Goal: Communication & Community: Share content

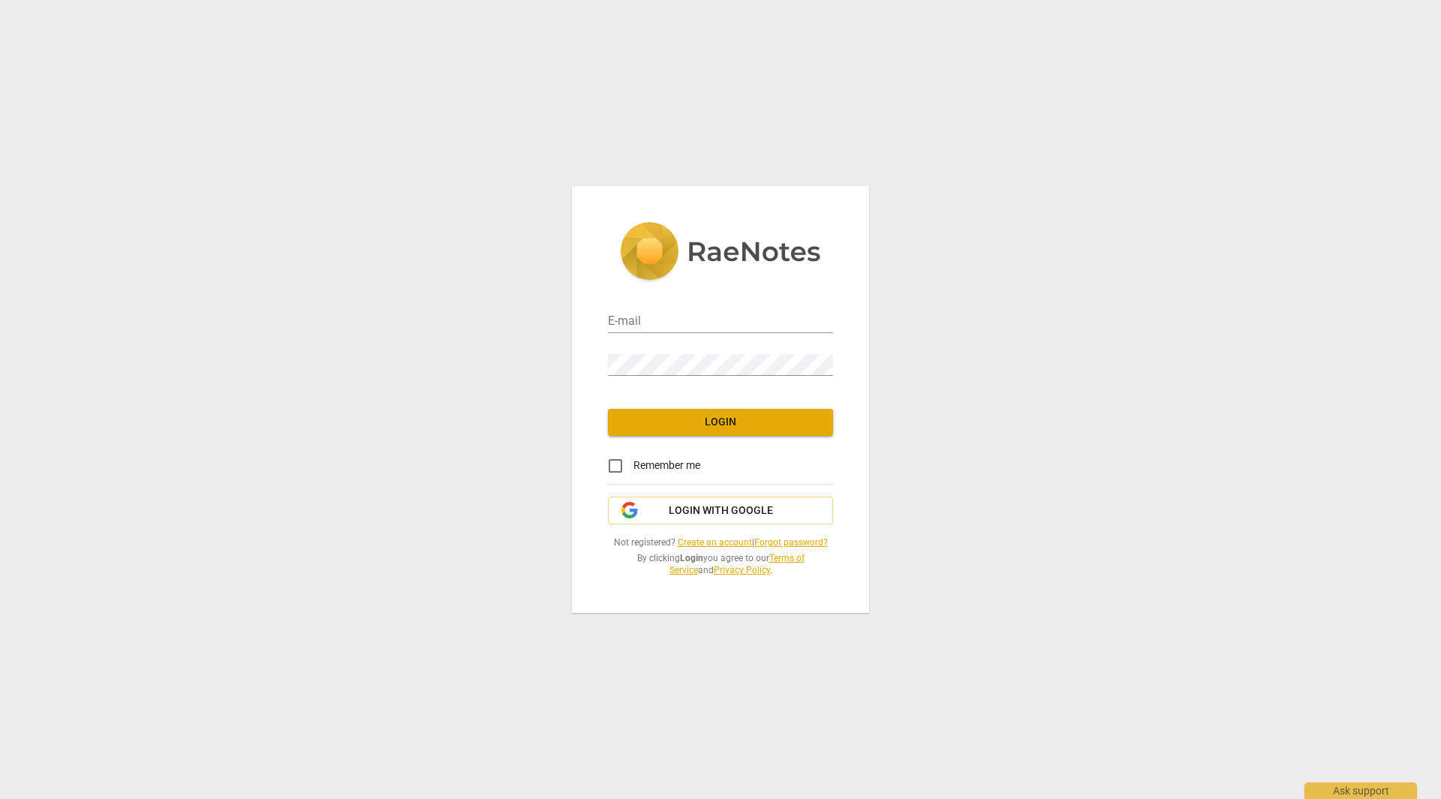
click at [724, 541] on link "Create an account" at bounding box center [715, 542] width 74 height 11
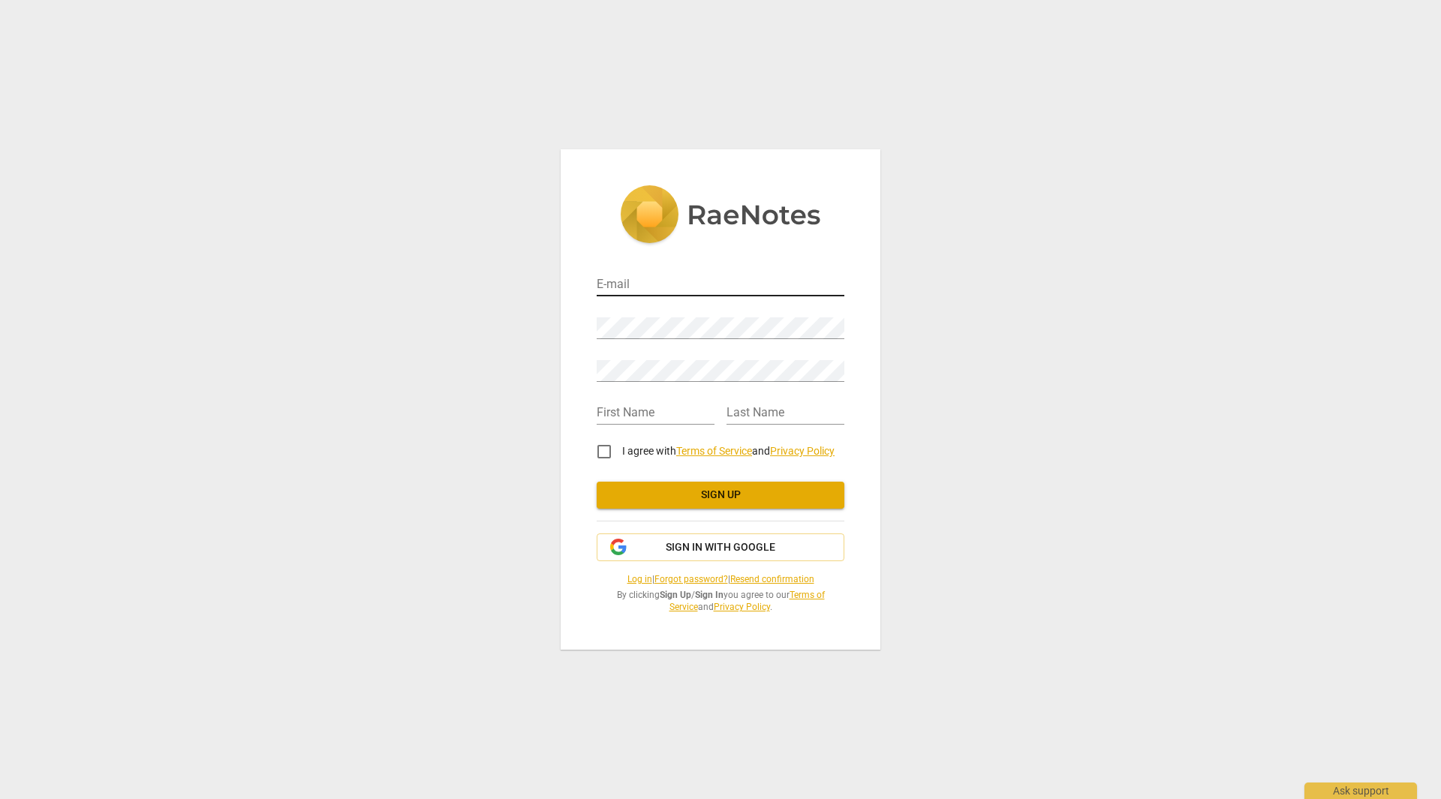
click at [711, 292] on input "email" at bounding box center [721, 286] width 248 height 22
type input "[PERSON_NAME][EMAIL_ADDRESS][PERSON_NAME][DOMAIN_NAME]"
type input "[PERSON_NAME]"
type input "Barman"
click at [606, 452] on input "I agree with Terms of Service and Privacy Policy" at bounding box center [604, 452] width 36 height 36
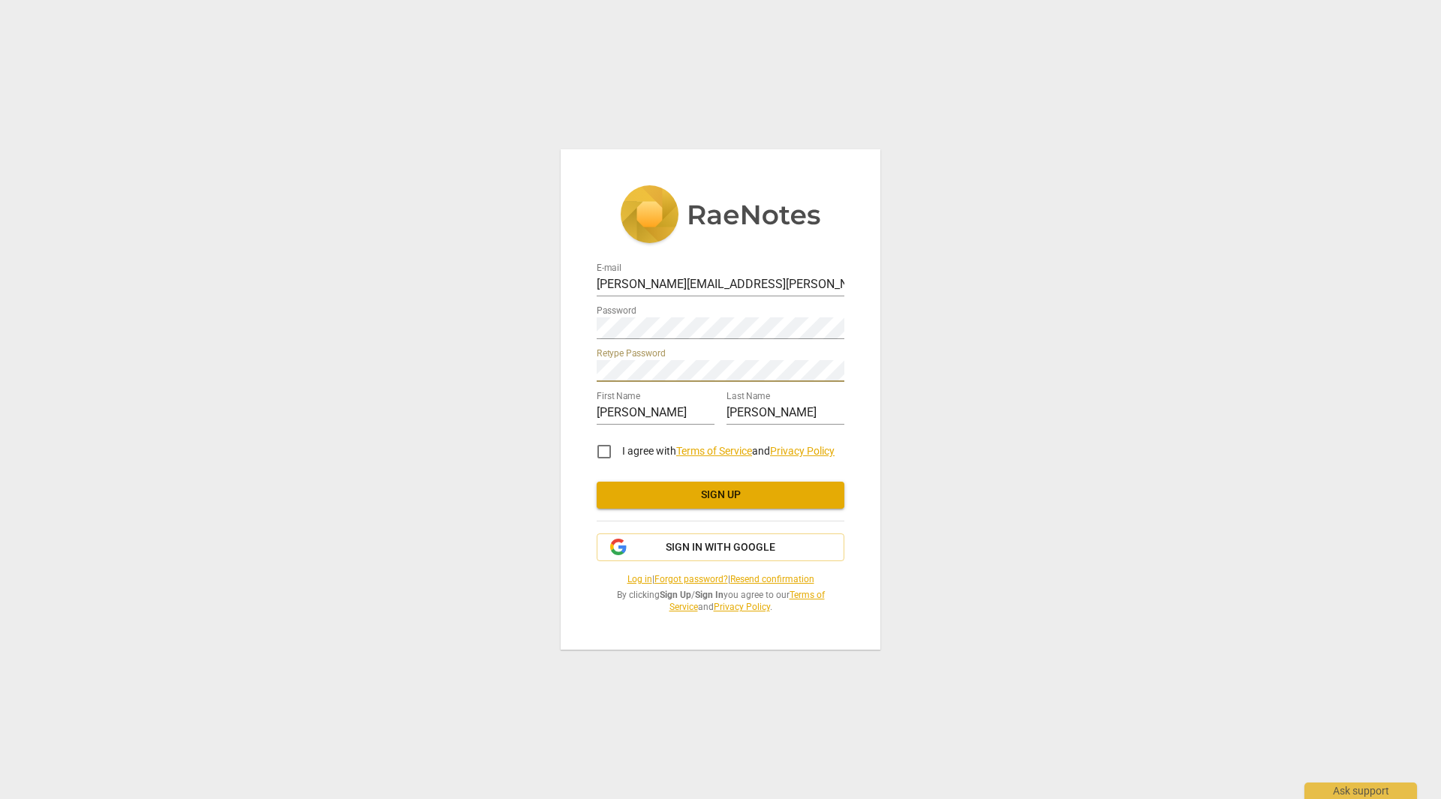
checkbox input "true"
click at [704, 490] on span "Sign up" at bounding box center [721, 495] width 224 height 15
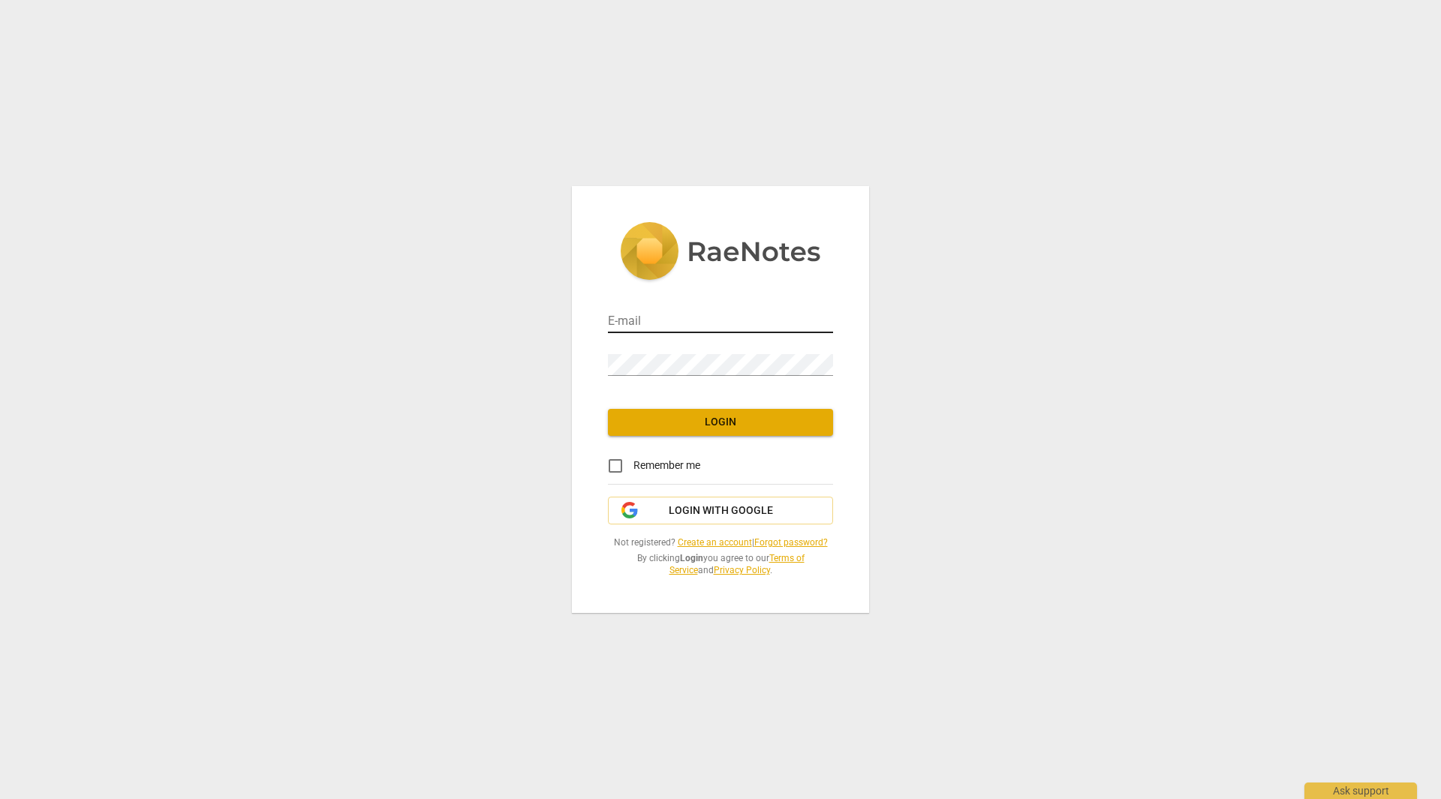
click at [717, 322] on input "email" at bounding box center [720, 322] width 225 height 22
type input "[PERSON_NAME][EMAIL_ADDRESS][PERSON_NAME][DOMAIN_NAME]"
click at [616, 465] on input "Remember me" at bounding box center [615, 466] width 36 height 36
checkbox input "true"
click at [718, 419] on span "Login" at bounding box center [720, 422] width 201 height 15
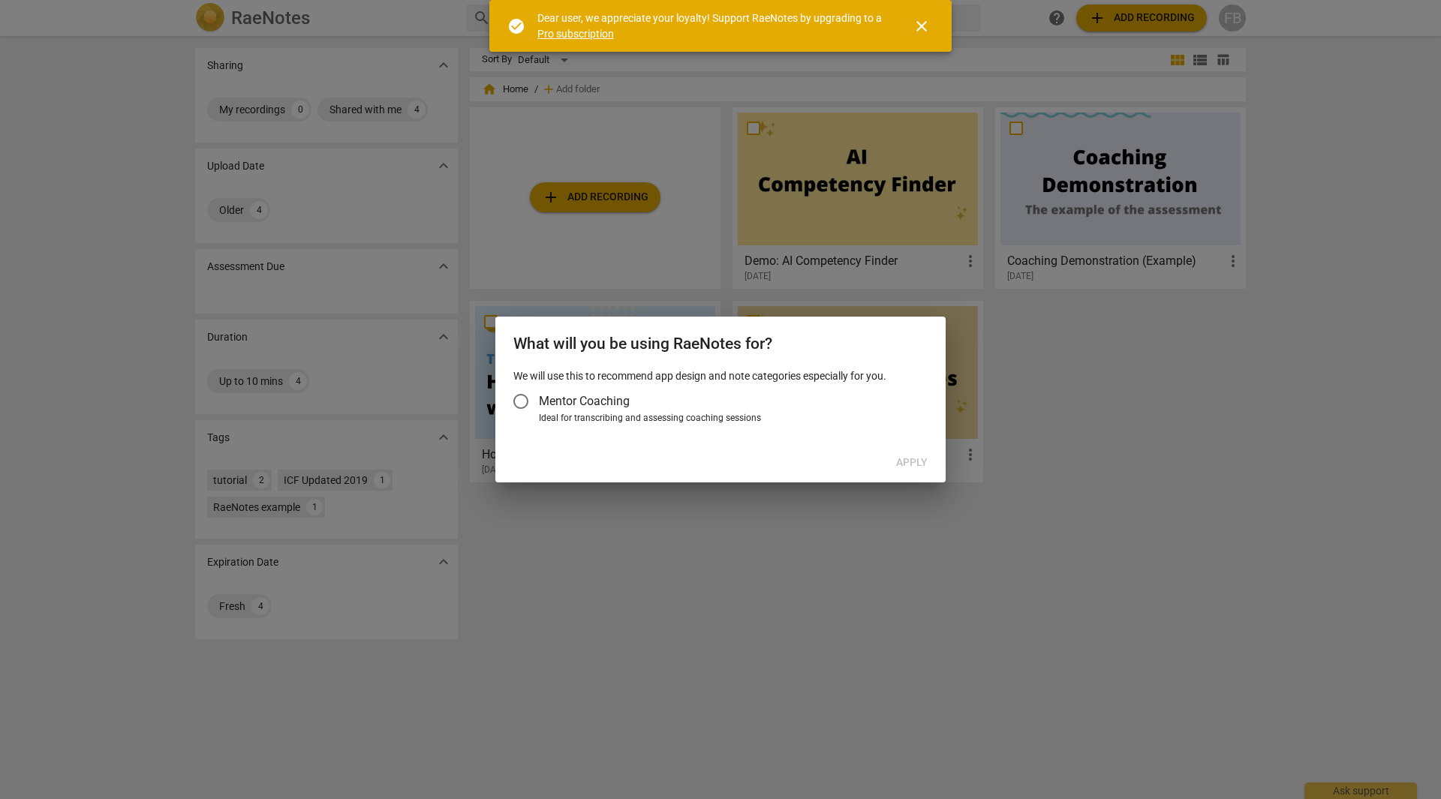
click at [517, 402] on input "Mentor Coaching" at bounding box center [521, 402] width 36 height 36
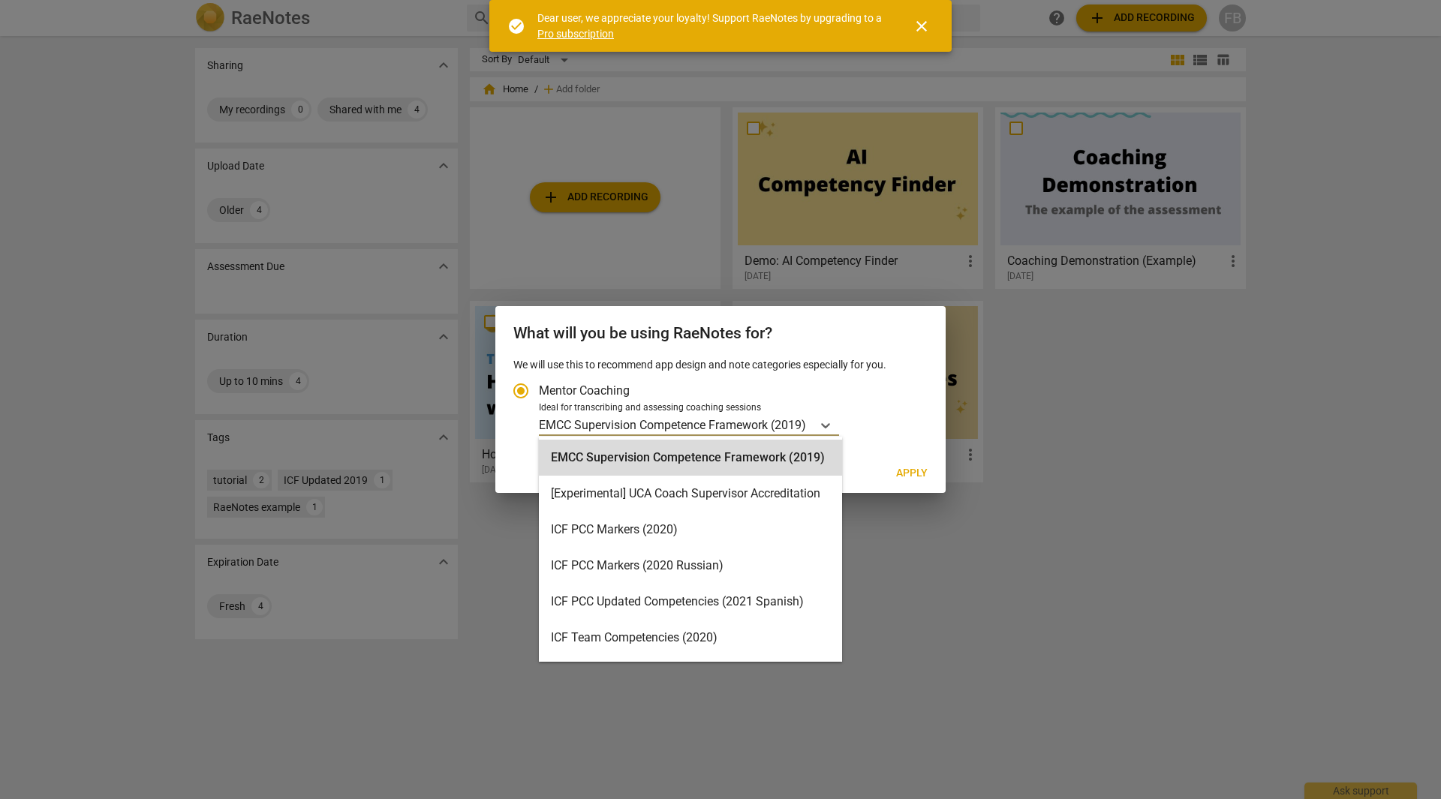
click at [809, 425] on div "EMCC Supervision Competence Framework (2019)" at bounding box center [675, 425] width 273 height 22
click at [0, 0] on input "Ideal for transcribing and assessing coaching sessions 16 results available. Us…" at bounding box center [0, 0] width 0 height 0
click at [1109, 499] on div at bounding box center [720, 399] width 1441 height 799
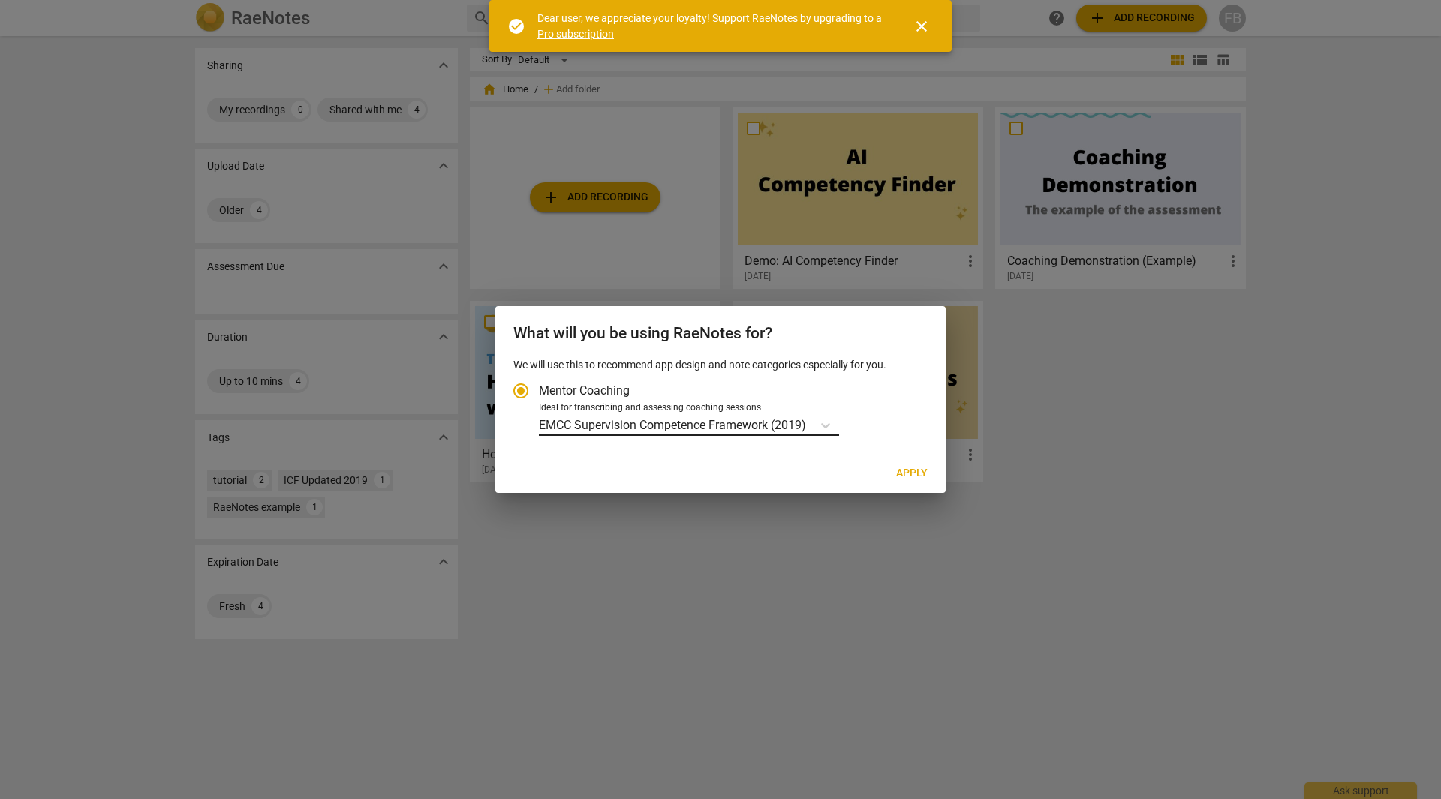
click at [772, 423] on p "EMCC Supervision Competence Framework (2019)" at bounding box center [672, 425] width 267 height 17
click at [0, 0] on input "Ideal for transcribing and assessing coaching sessions EMCC Supervision Compete…" at bounding box center [0, 0] width 0 height 0
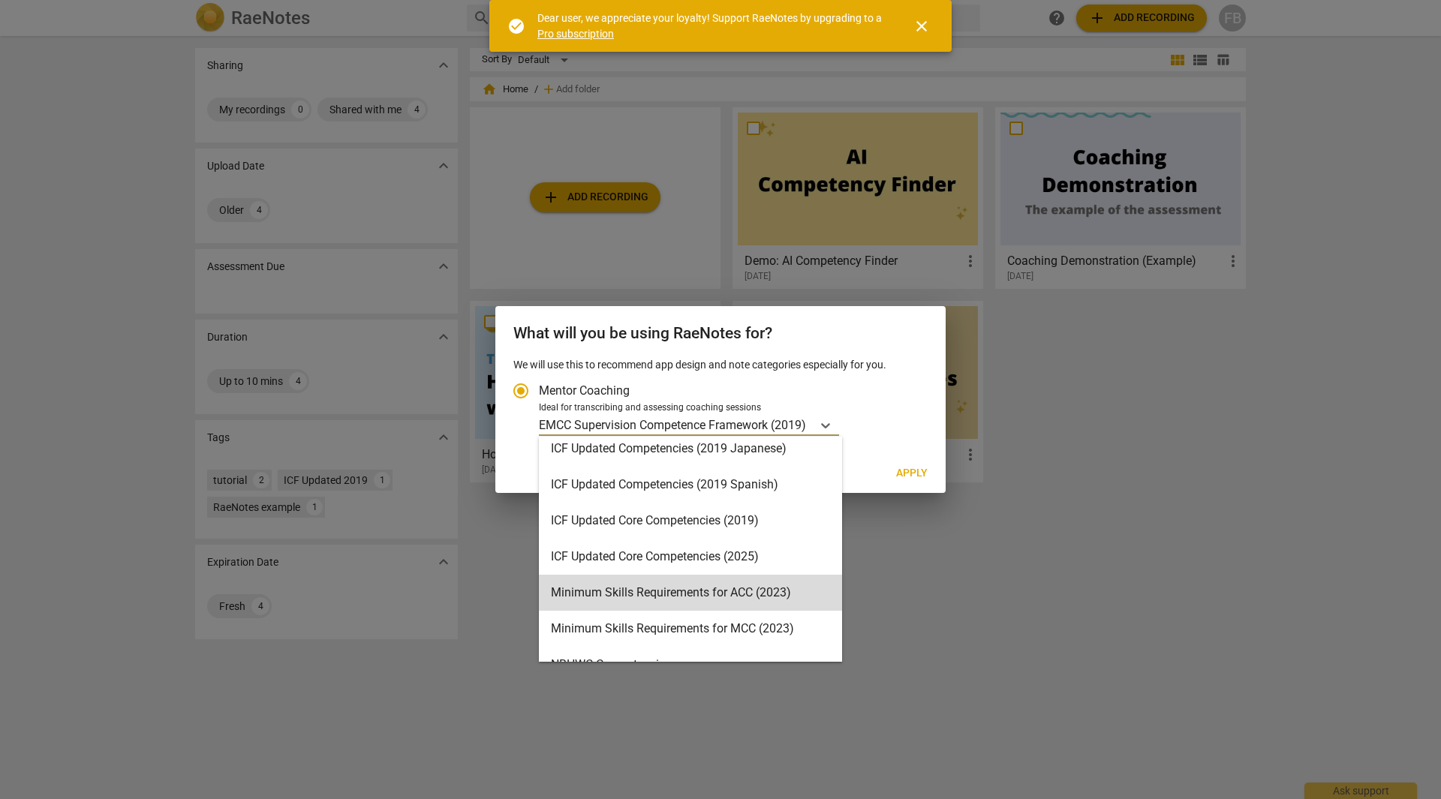
scroll to position [300, 0]
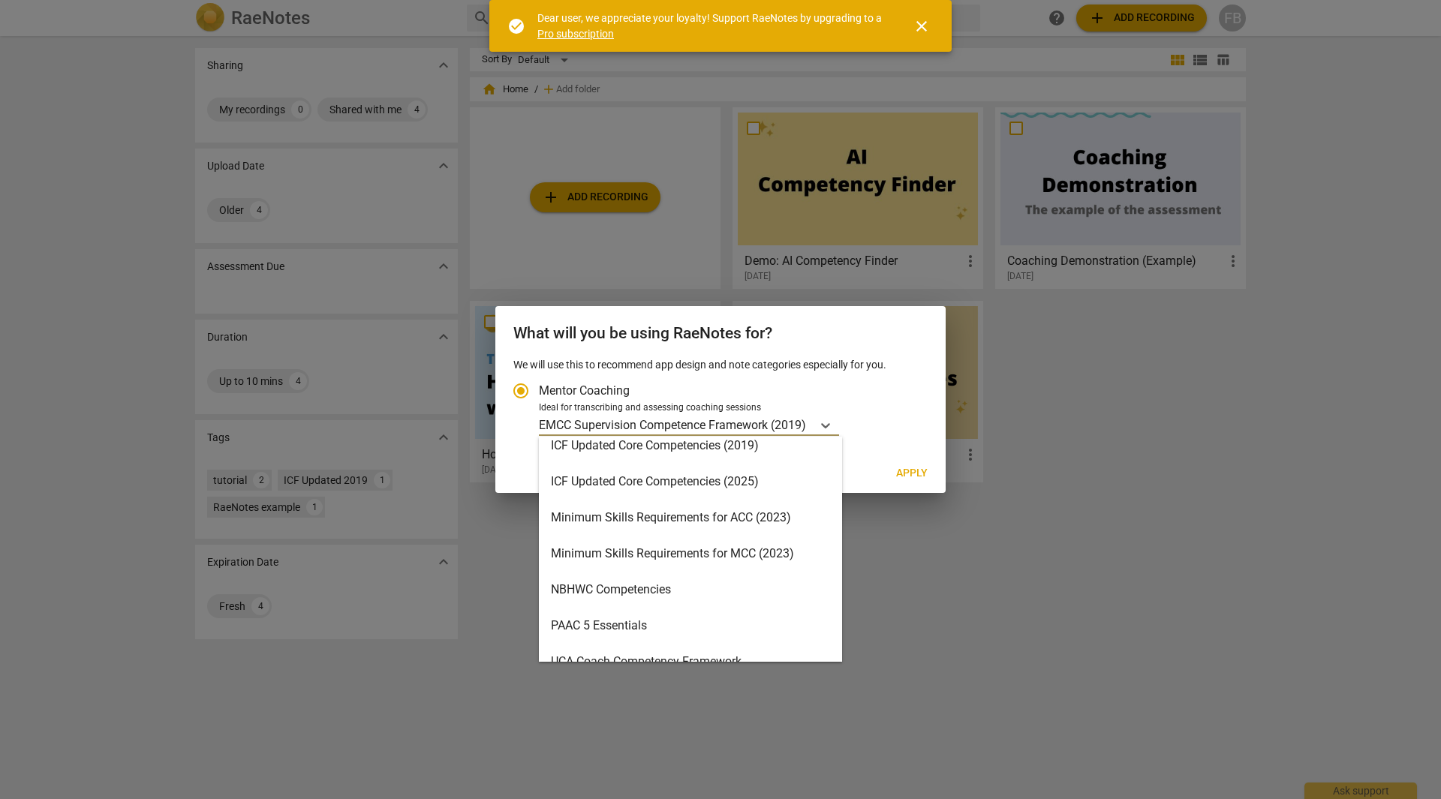
click at [692, 492] on div "ICF Updated Core Competencies (2025)" at bounding box center [690, 482] width 303 height 36
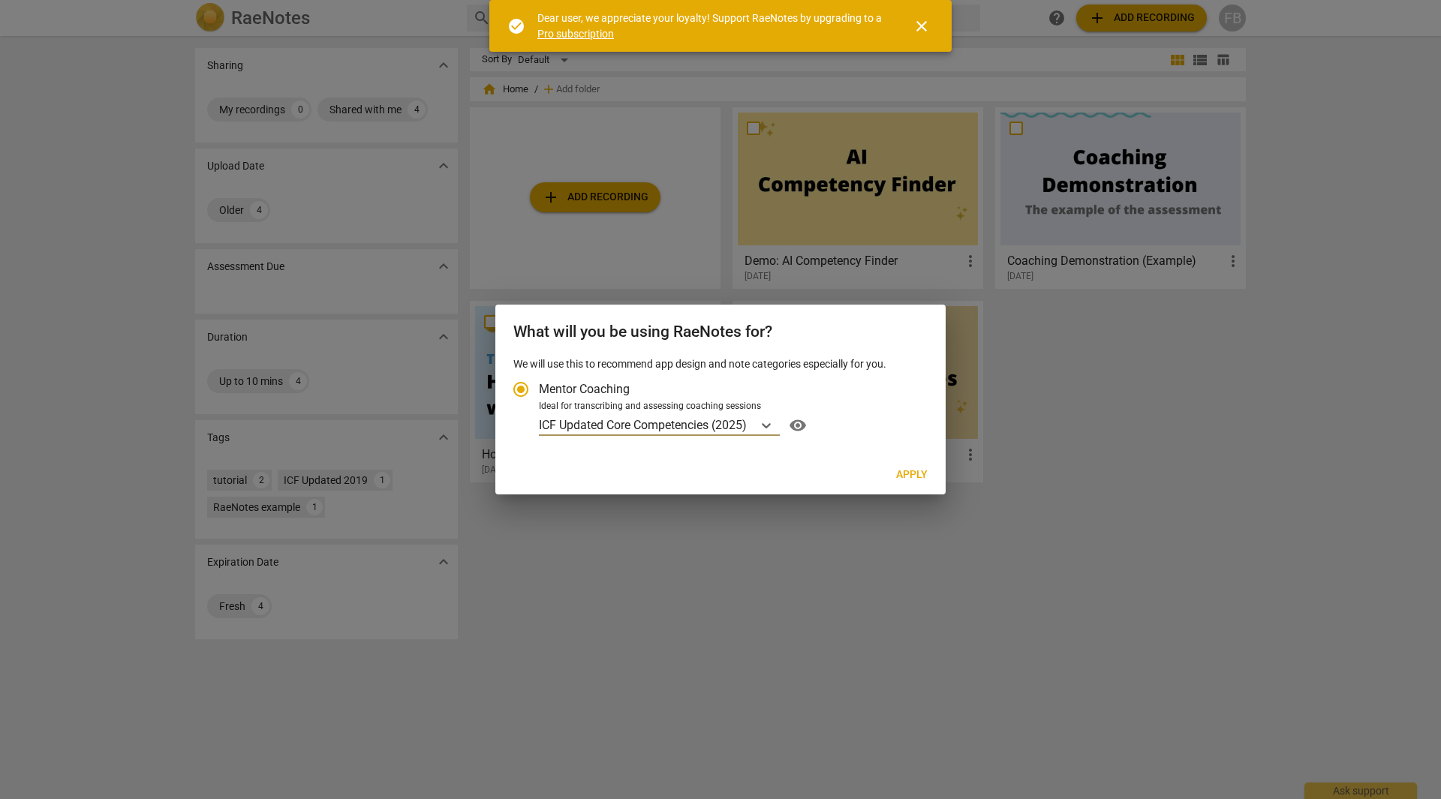
click at [909, 472] on span "Apply" at bounding box center [912, 475] width 32 height 15
radio input "false"
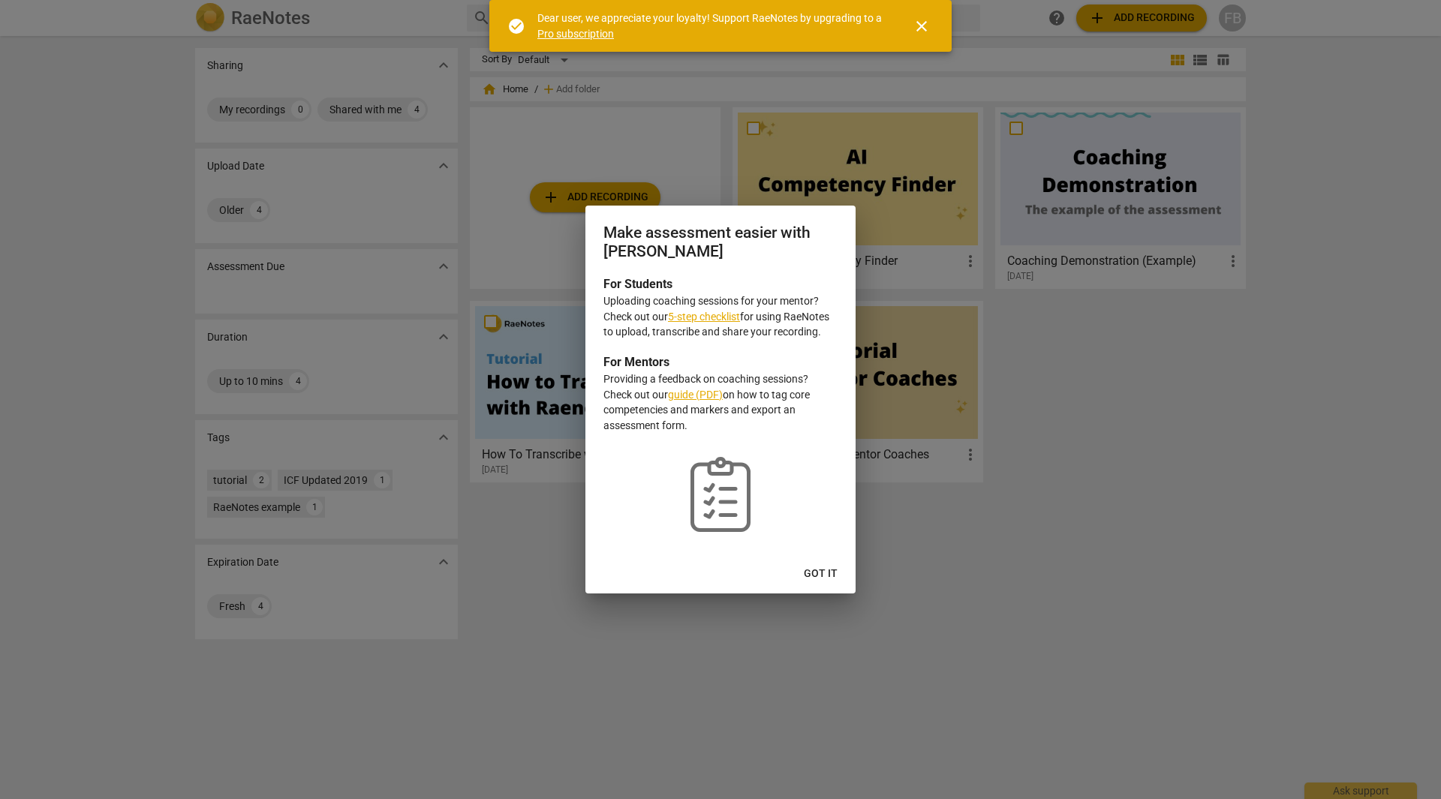
click at [712, 311] on link "5-step checklist" at bounding box center [704, 317] width 72 height 12
click at [819, 580] on span "Got it" at bounding box center [821, 574] width 34 height 15
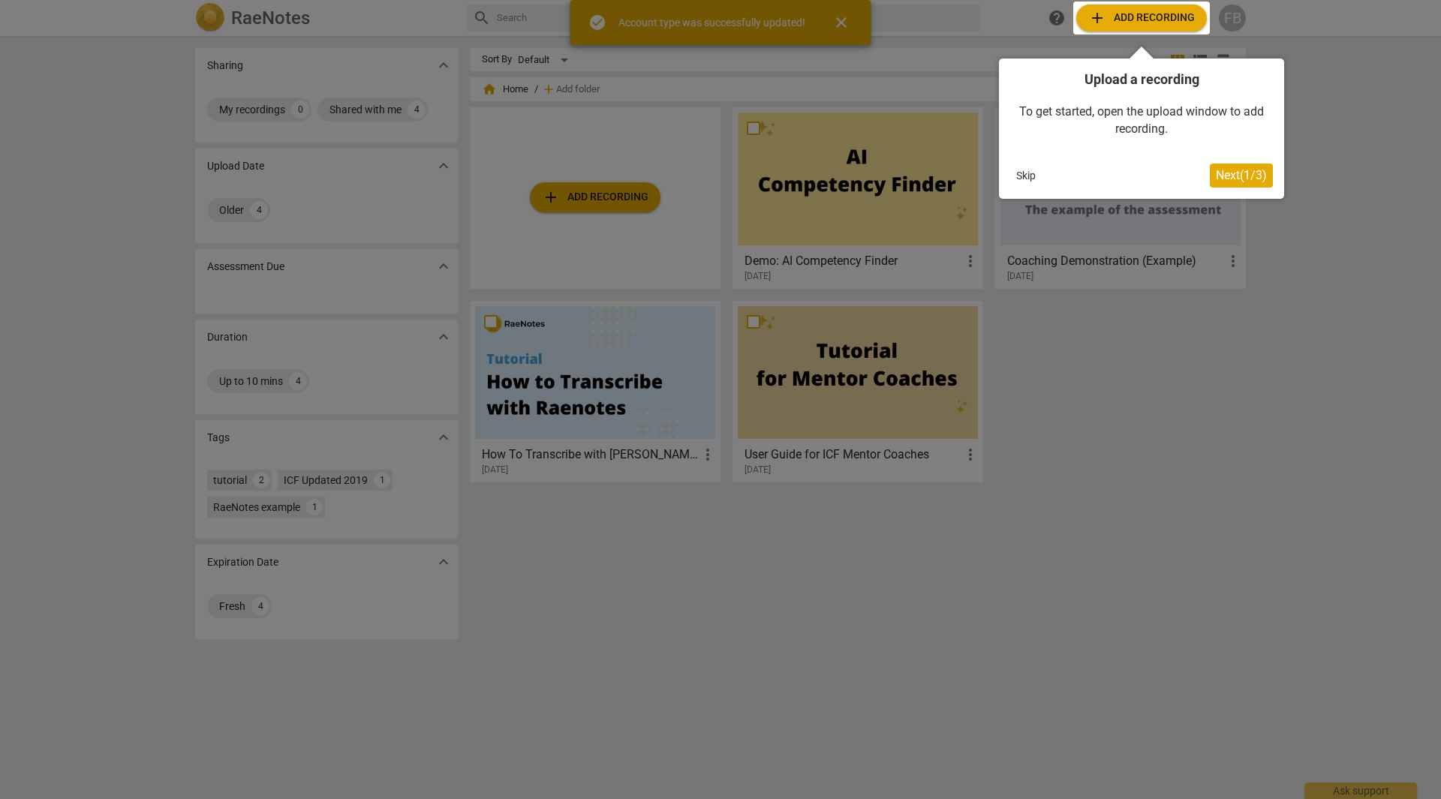
click at [1237, 181] on span "Next ( 1 / 3 )" at bounding box center [1241, 175] width 51 height 14
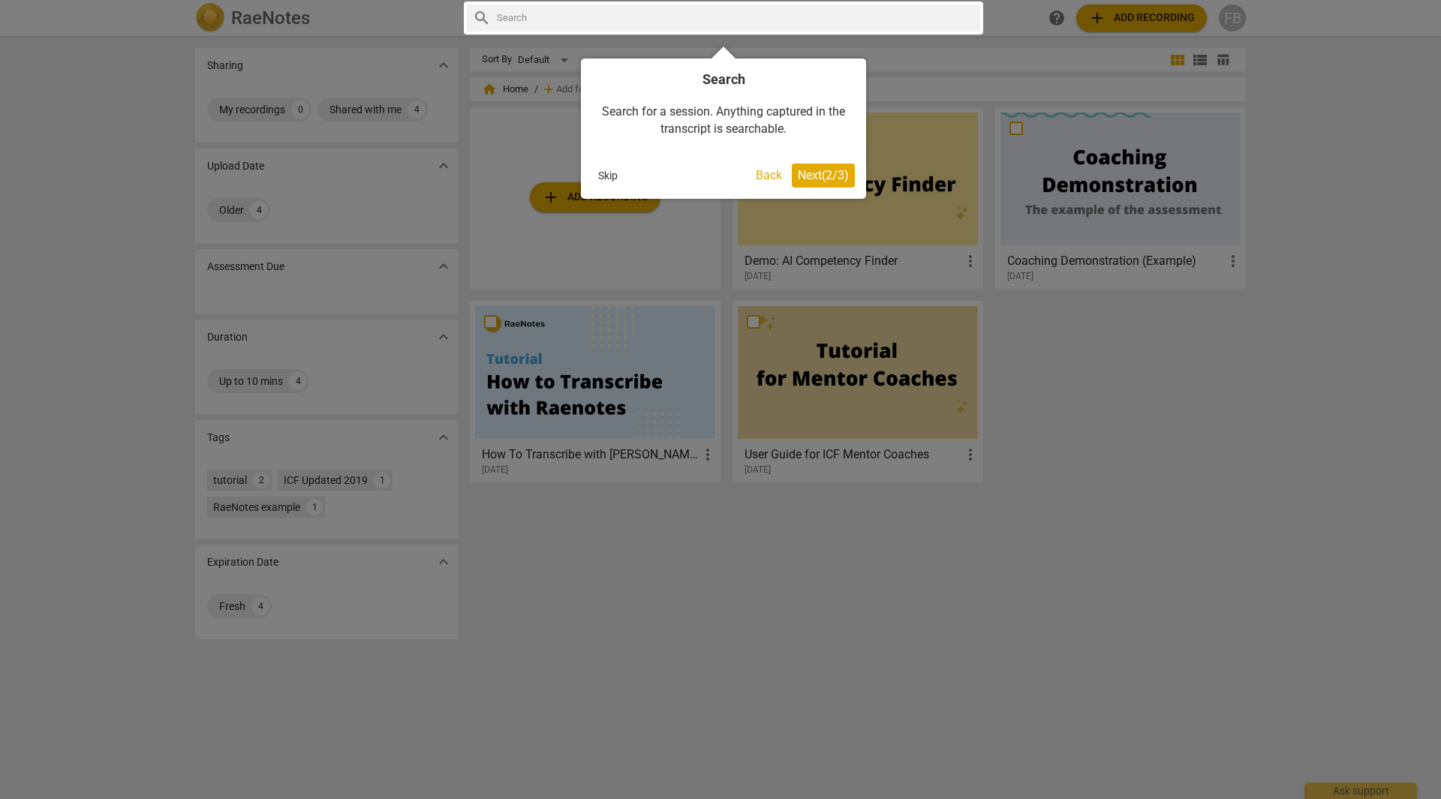
click at [834, 185] on button "Next ( 2 / 3 )" at bounding box center [823, 176] width 63 height 24
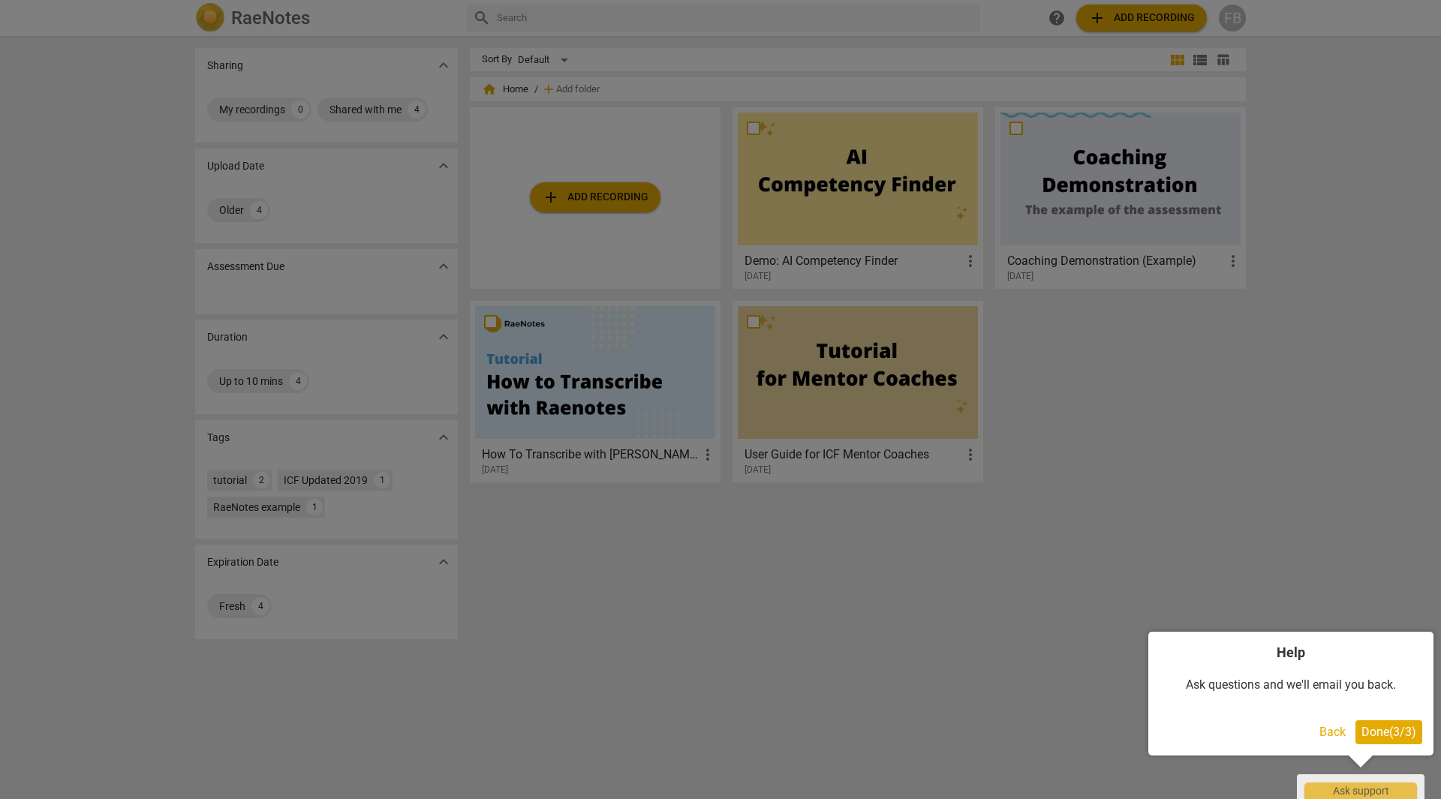
click at [1368, 727] on span "Done ( 3 / 3 )" at bounding box center [1389, 732] width 55 height 14
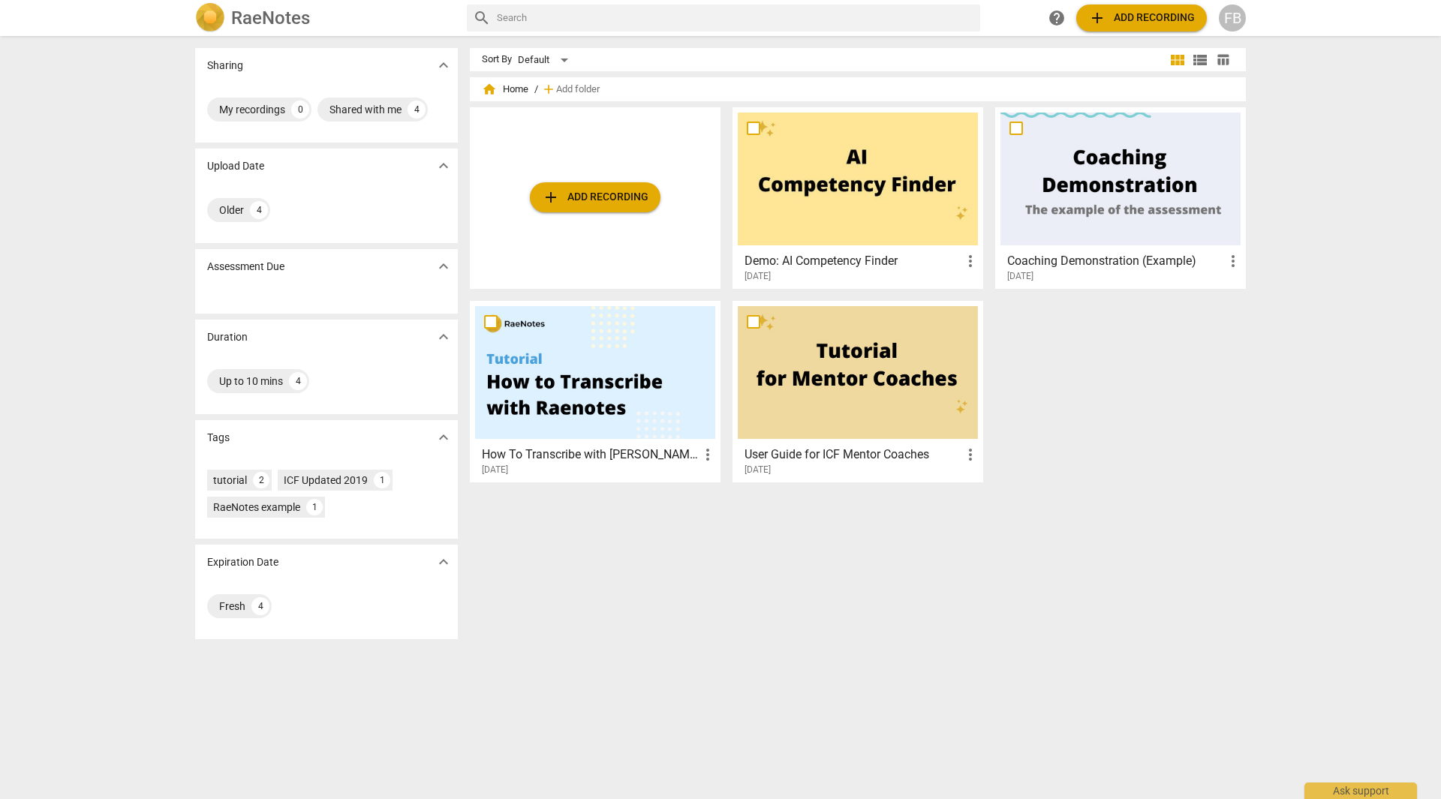
click at [1139, 16] on span "add Add recording" at bounding box center [1141, 18] width 107 height 18
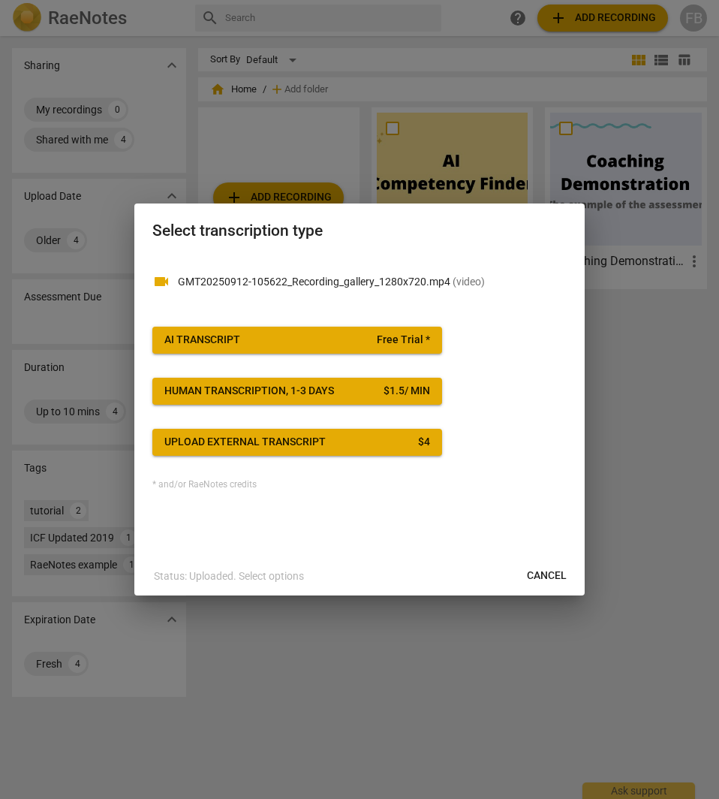
click at [361, 392] on span "Human transcription, 1-3 days $ 1.5 / min" at bounding box center [297, 391] width 266 height 15
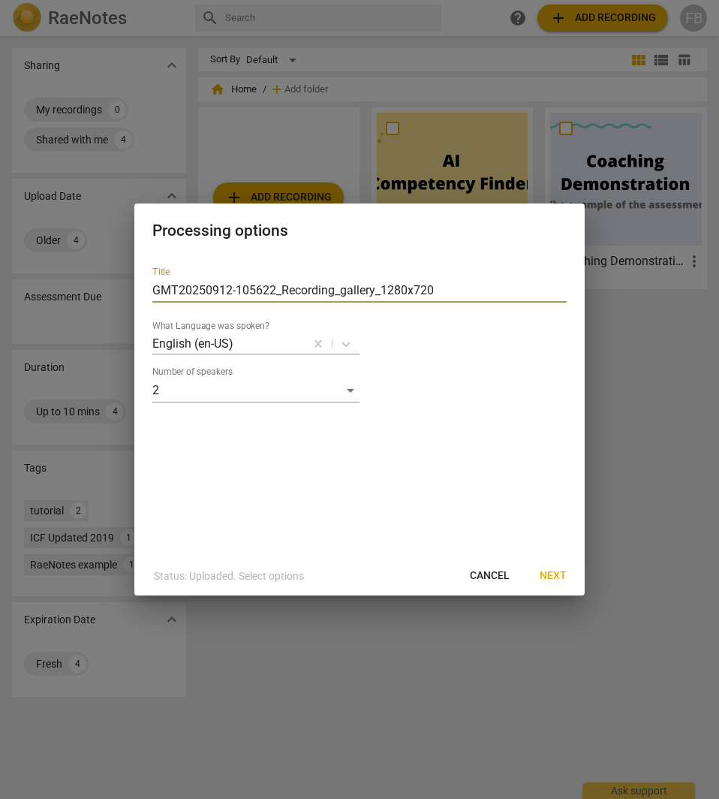
drag, startPoint x: 444, startPoint y: 288, endPoint x: -1, endPoint y: 191, distance: 454.8
click at [0, 0] on html "RaeNotes search help add Add recording FB Sharing expand_more My recordings 0 S…" at bounding box center [359, 0] width 719 height 0
click at [261, 292] on input "2" at bounding box center [359, 290] width 414 height 24
drag, startPoint x: 81, startPoint y: 257, endPoint x: 30, endPoint y: 251, distance: 51.4
click at [23, 251] on div "Processing options Title 2 What Language was spoken? English (en-US) Number of …" at bounding box center [359, 399] width 719 height 799
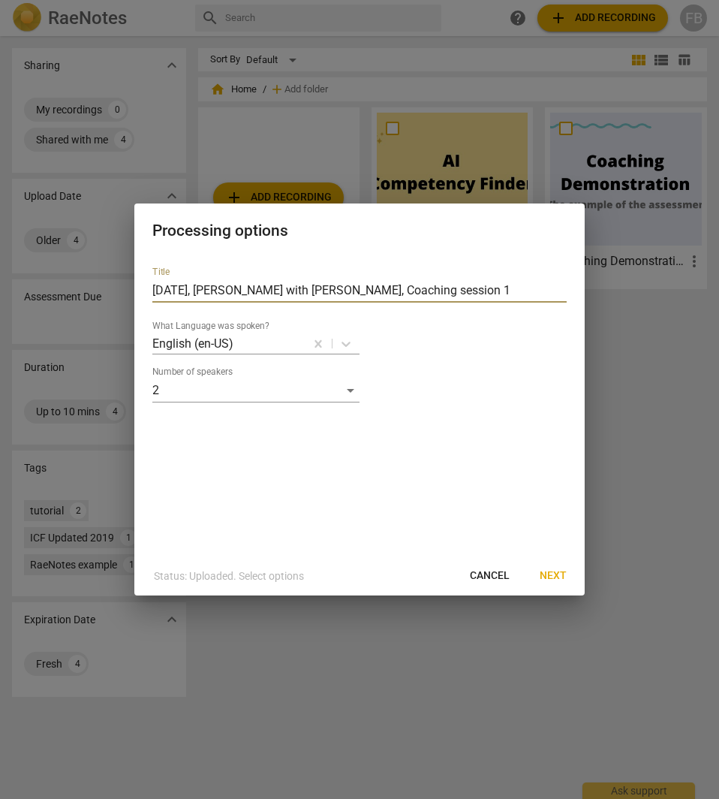
type input "[DATE], [PERSON_NAME] with [PERSON_NAME], Coaching session 1"
click at [492, 576] on span "Cancel" at bounding box center [490, 575] width 40 height 15
drag, startPoint x: 465, startPoint y: 293, endPoint x: -1, endPoint y: 257, distance: 466.7
click at [0, 0] on html "RaeNotes search help add Add recording FB Sharing expand_more My recordings 0 S…" at bounding box center [359, 0] width 719 height 0
click at [480, 573] on span "Cancel" at bounding box center [490, 575] width 40 height 15
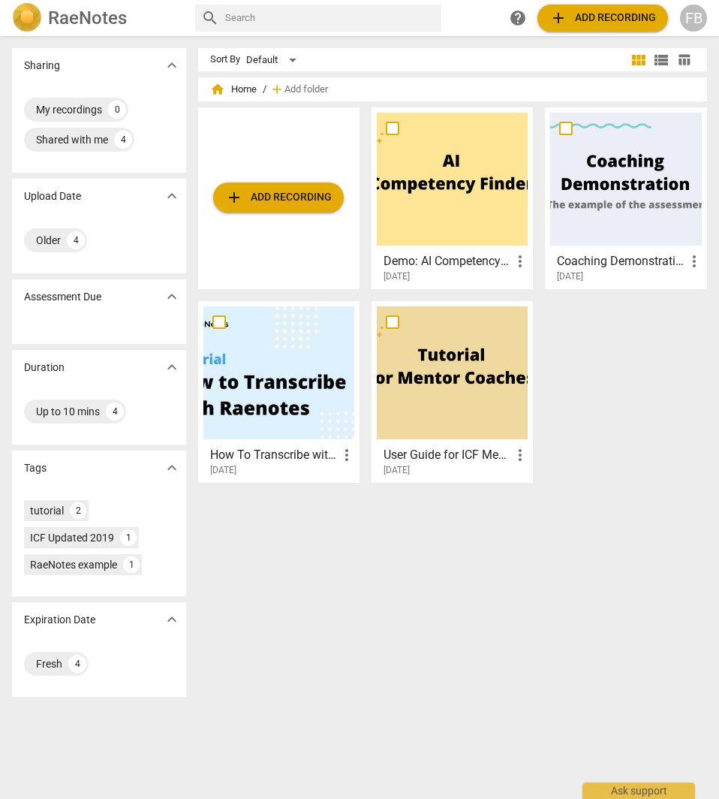
click at [291, 191] on span "add Add recording" at bounding box center [278, 197] width 107 height 18
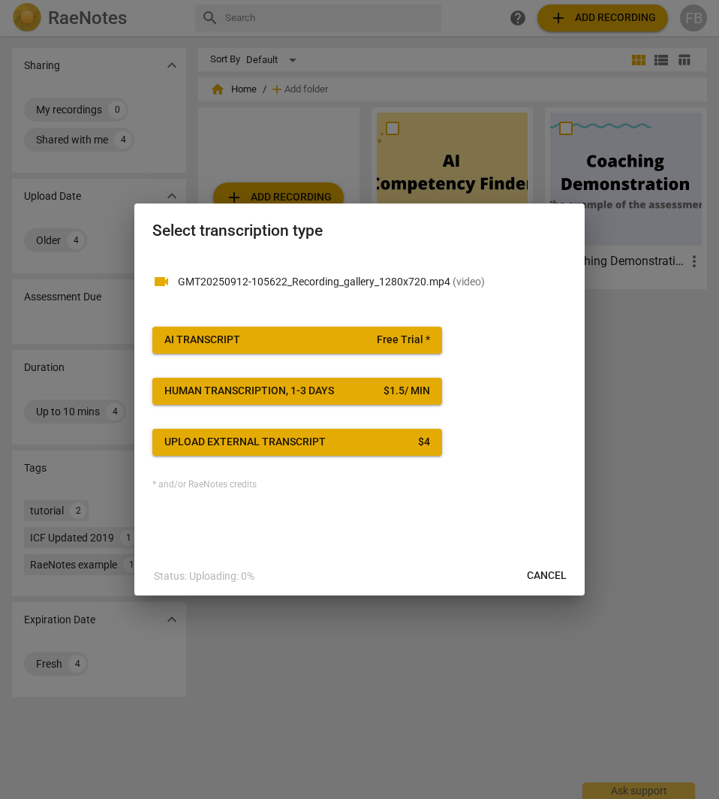
click at [342, 347] on span "AI Transcript Free Trial *" at bounding box center [297, 340] width 266 height 15
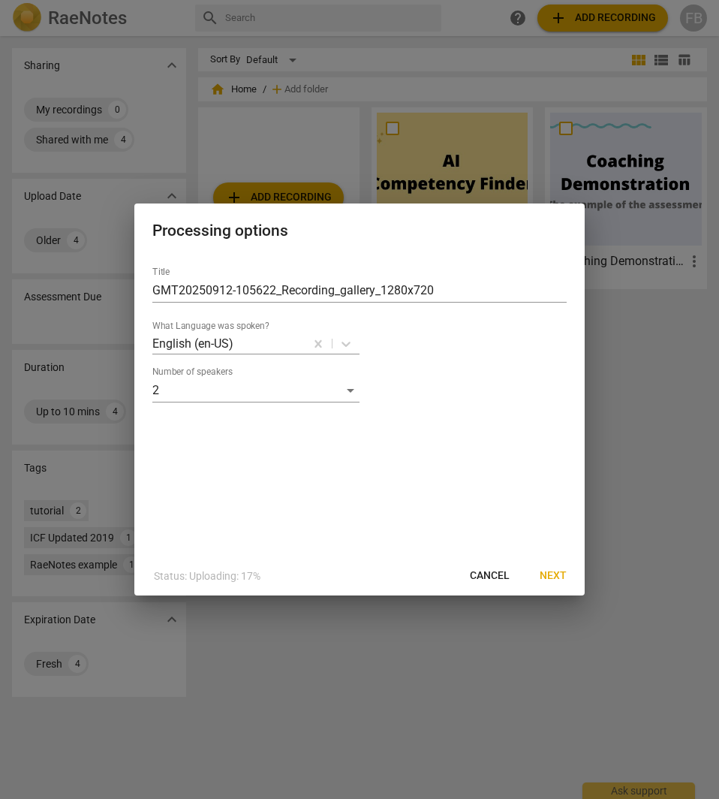
drag, startPoint x: 366, startPoint y: 286, endPoint x: -1, endPoint y: 250, distance: 368.0
click at [0, 0] on html "RaeNotes search help add Add recording FB Sharing expand_more My recordings 0 S…" at bounding box center [359, 0] width 719 height 0
paste input "[DATE], [PERSON_NAME] with [PERSON_NAME], Coaching session 1"
type input "[DATE], [PERSON_NAME] with [PERSON_NAME], Coaching session 1"
click at [551, 576] on span "Next" at bounding box center [553, 575] width 27 height 15
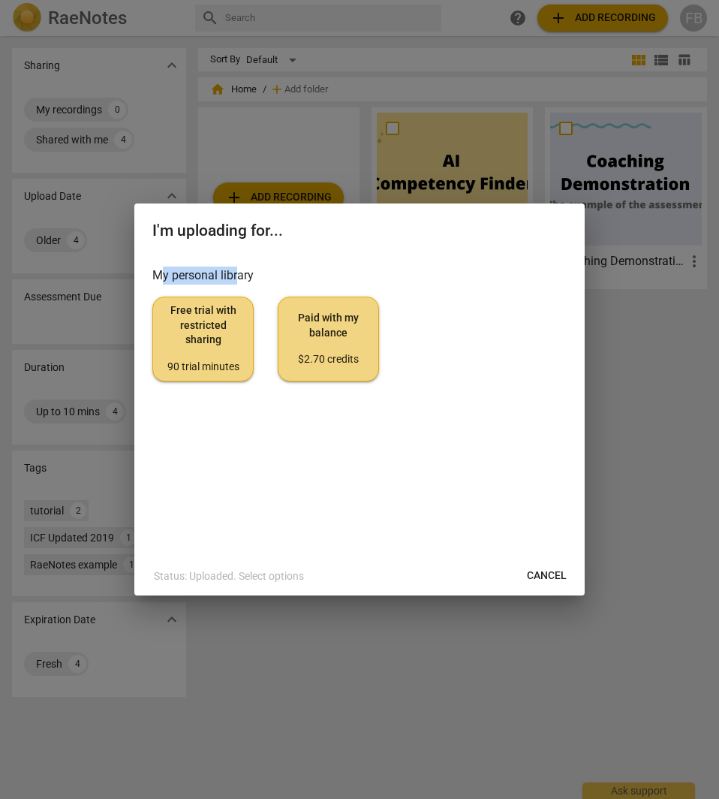
drag, startPoint x: 160, startPoint y: 272, endPoint x: 278, endPoint y: 272, distance: 118.6
click at [277, 272] on h3 "My personal library" at bounding box center [359, 275] width 414 height 18
click at [278, 272] on h3 "My personal library" at bounding box center [359, 275] width 414 height 18
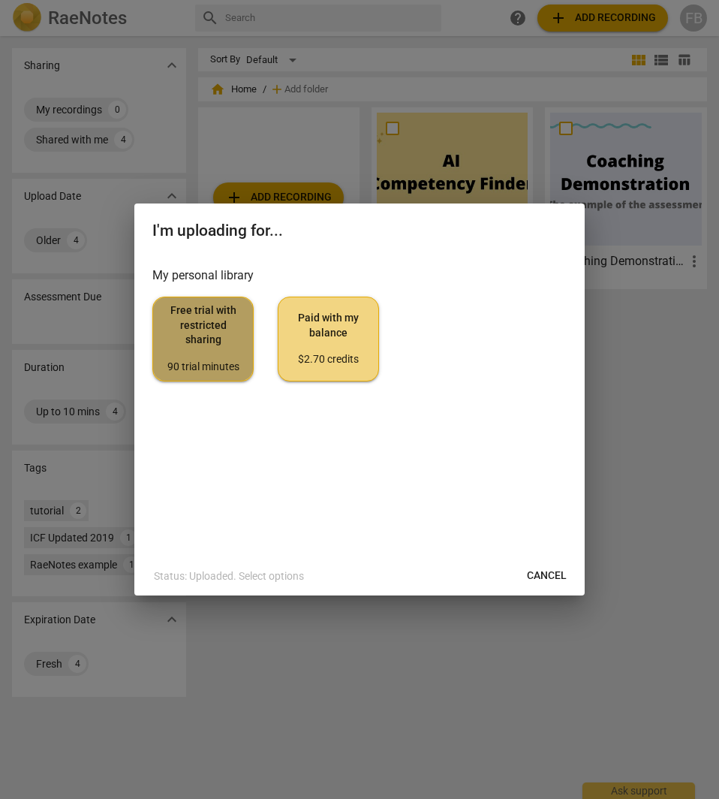
click at [205, 324] on span "Free trial with restricted sharing 90 trial minutes" at bounding box center [203, 338] width 76 height 71
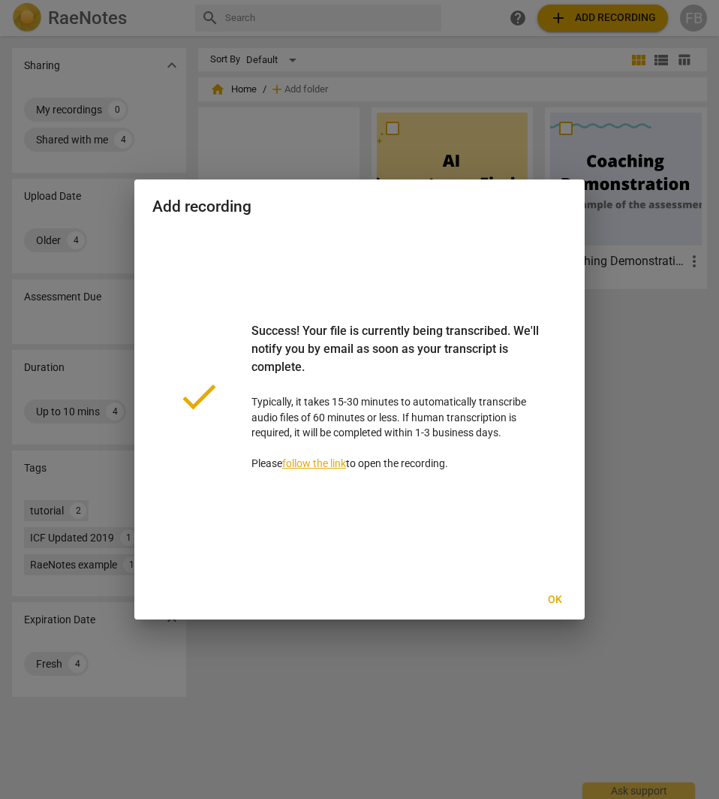
click at [317, 462] on link "follow the link" at bounding box center [314, 463] width 64 height 12
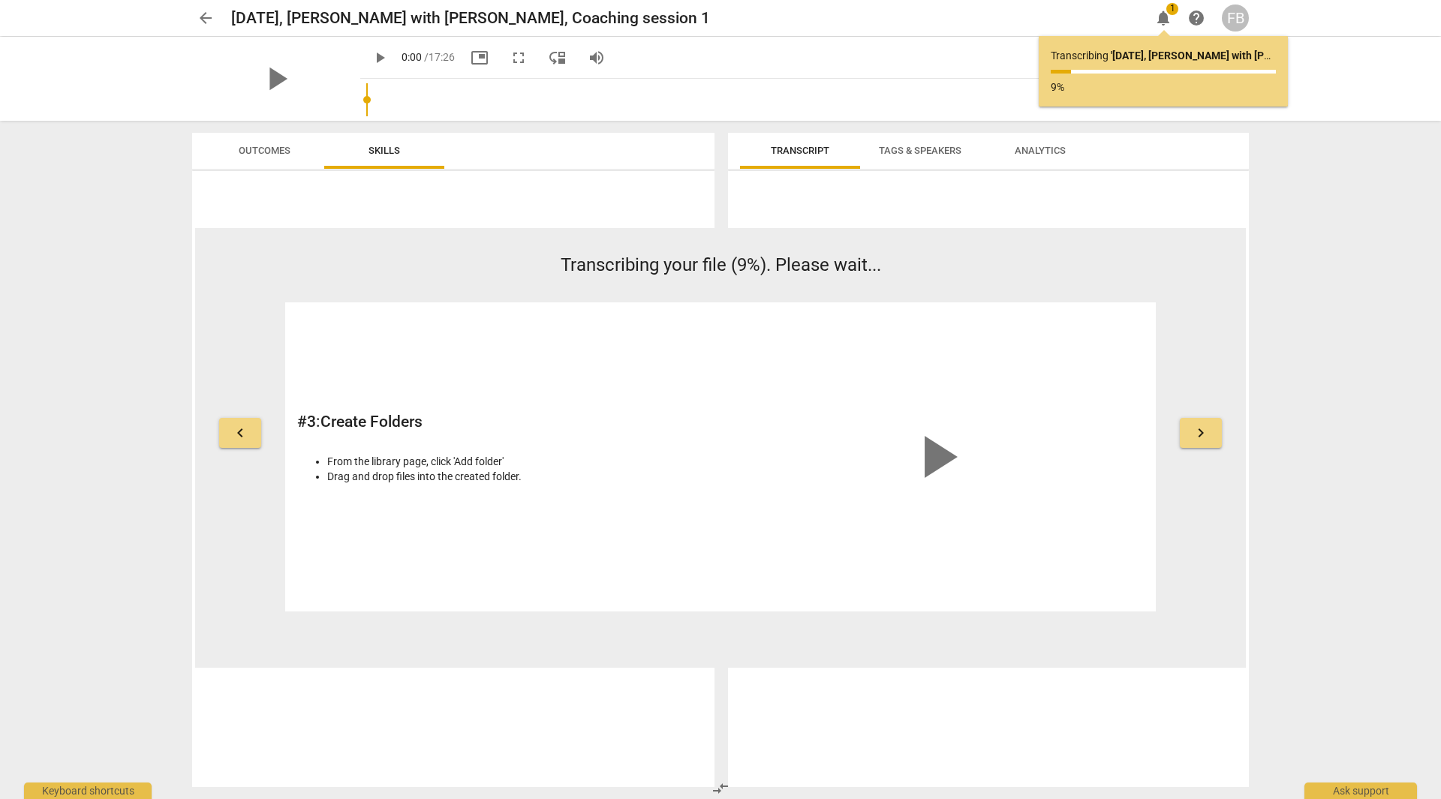
click at [1319, 331] on div "arrow_back [DATE], [PERSON_NAME] with [PERSON_NAME], Coaching session 1 edit no…" at bounding box center [720, 399] width 1441 height 799
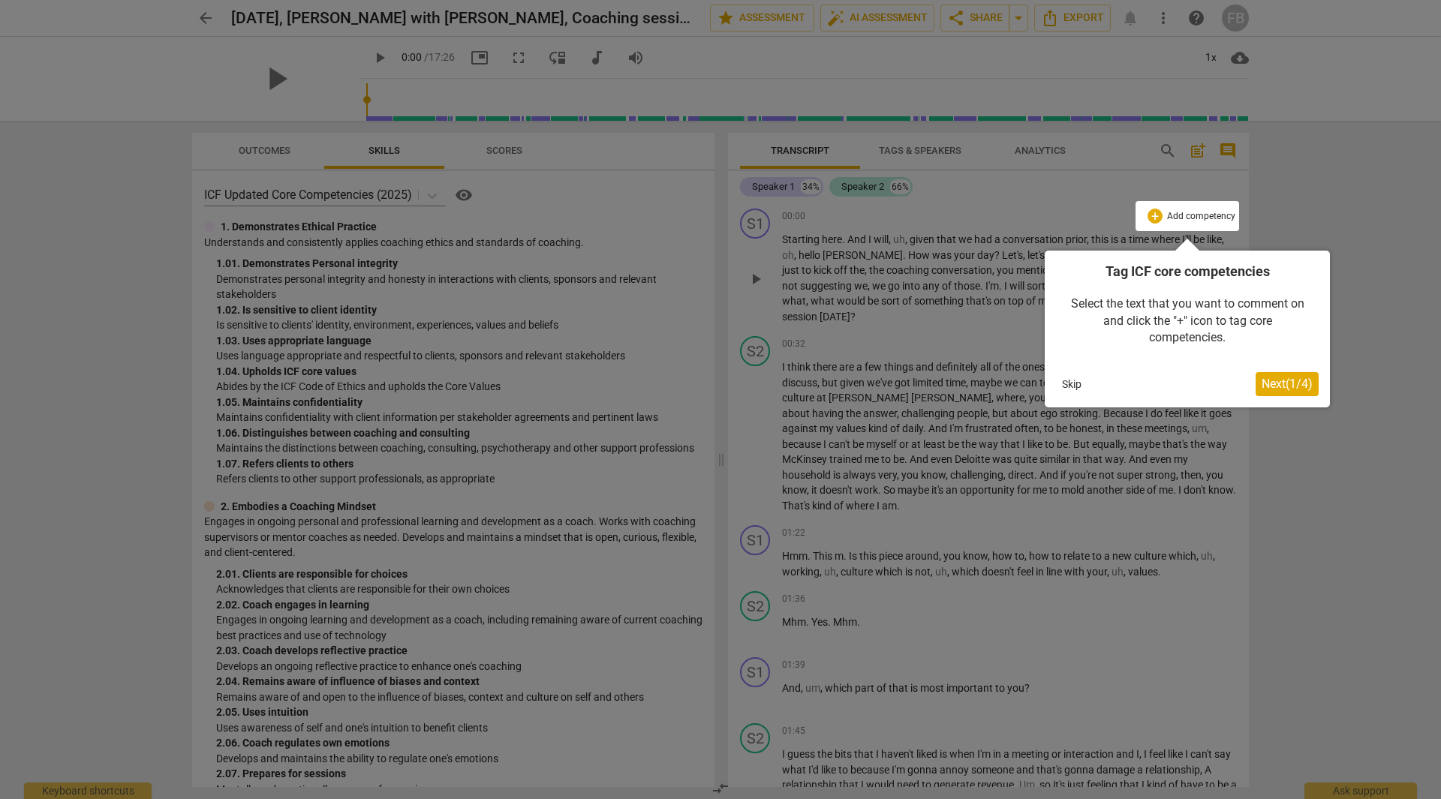
click at [1292, 381] on span "Next ( 1 / 4 )" at bounding box center [1287, 384] width 51 height 14
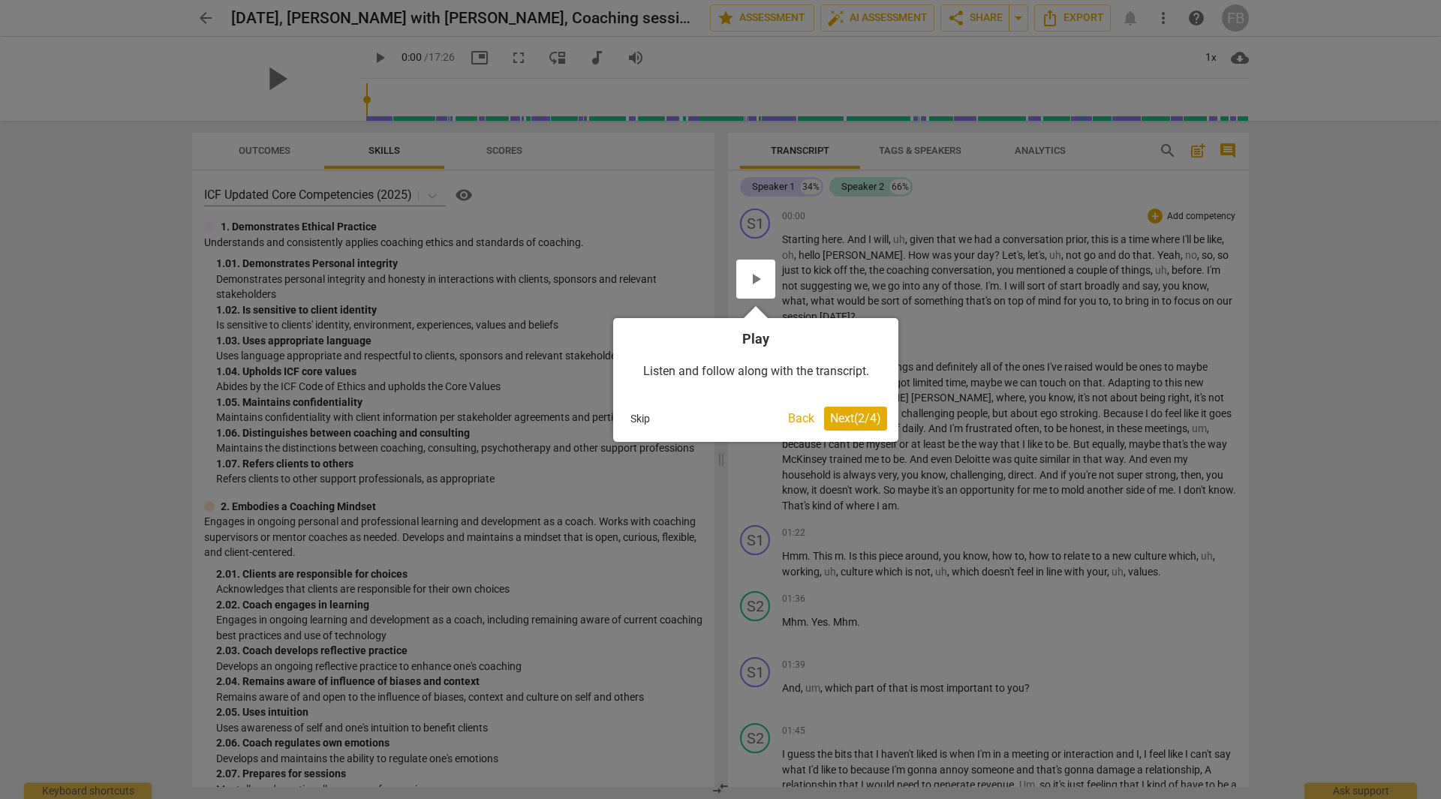
click at [863, 419] on span "Next ( 2 / 4 )" at bounding box center [855, 418] width 51 height 14
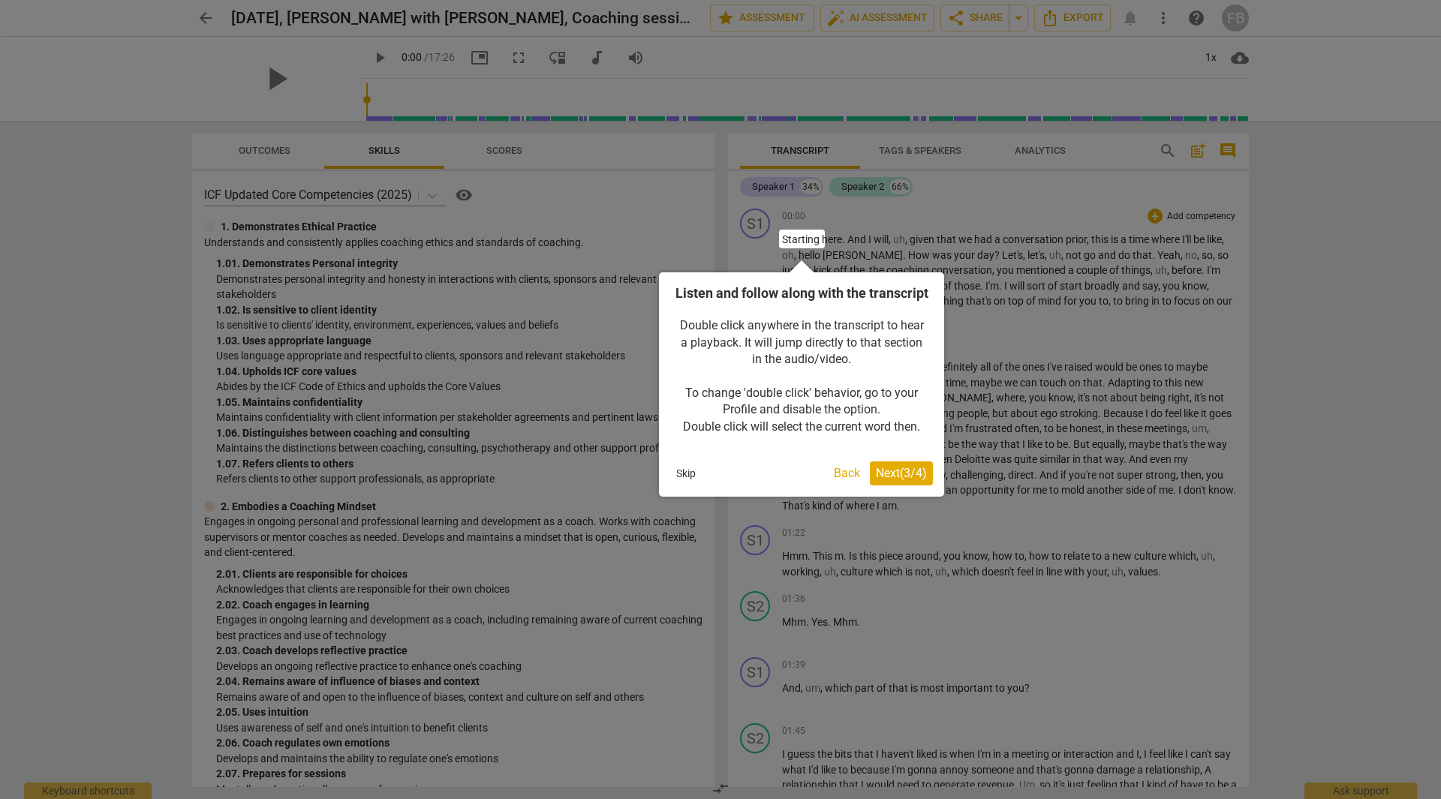
click at [895, 480] on span "Next ( 3 / 4 )" at bounding box center [901, 473] width 51 height 14
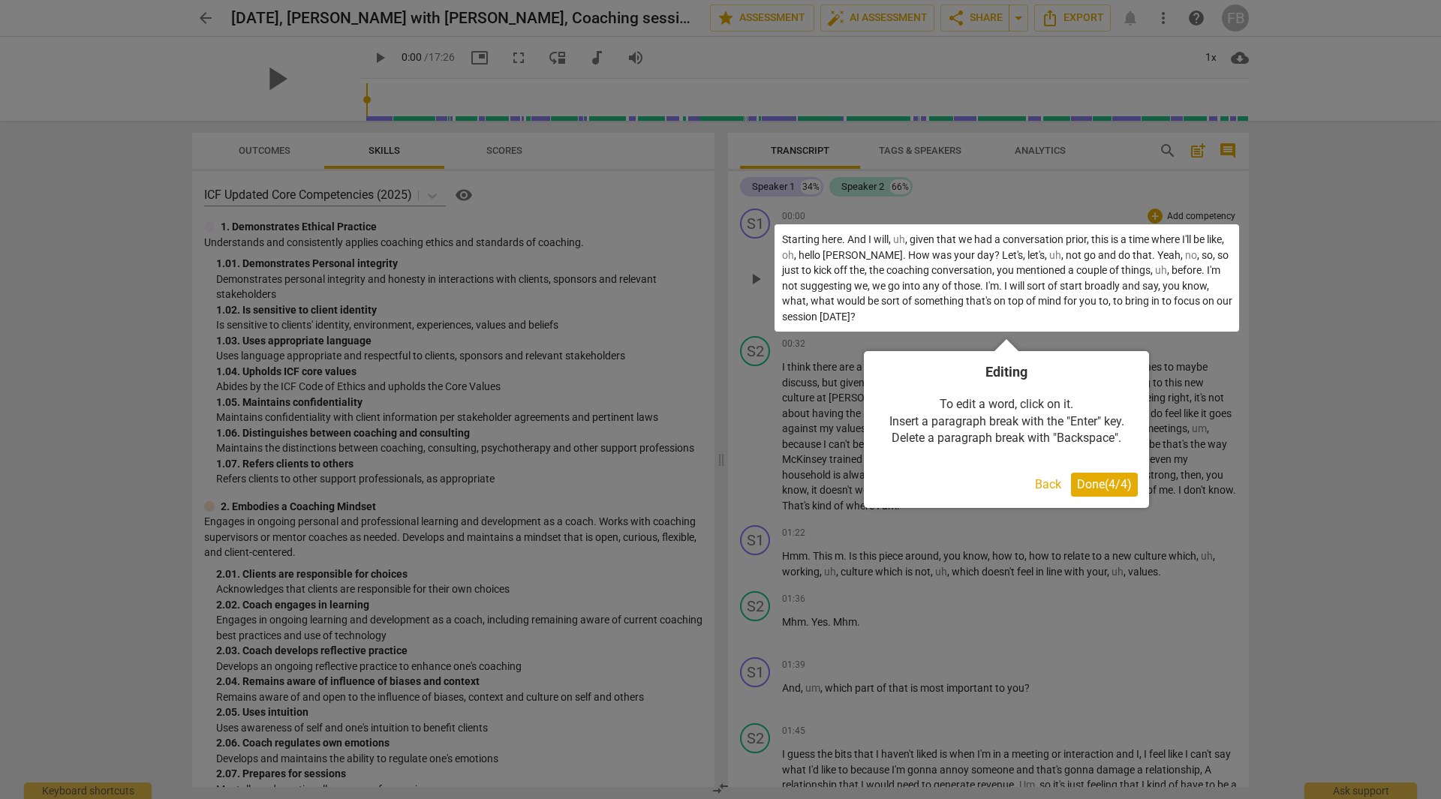
click at [1038, 483] on button "Back" at bounding box center [1048, 485] width 38 height 24
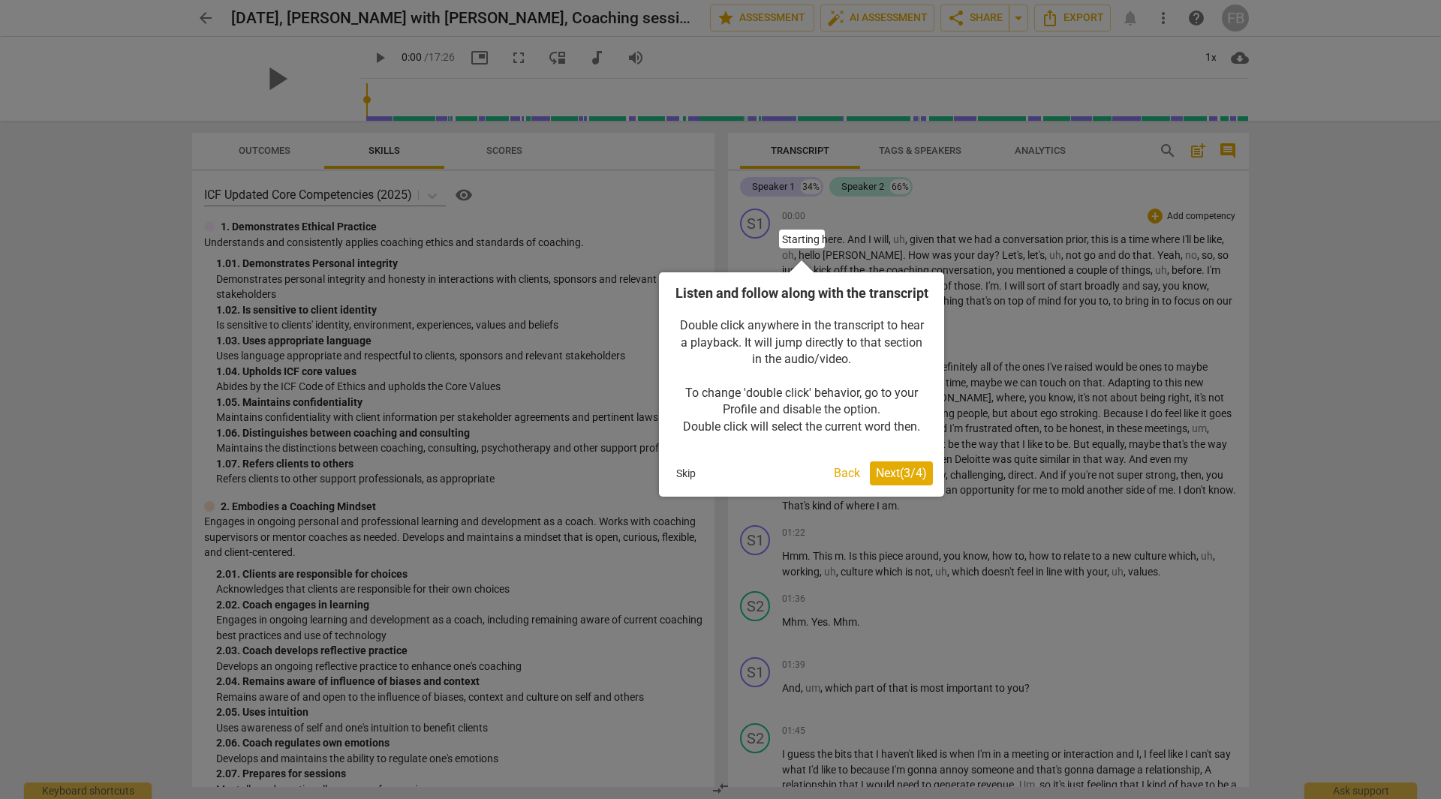
click at [842, 486] on button "Back" at bounding box center [847, 474] width 38 height 24
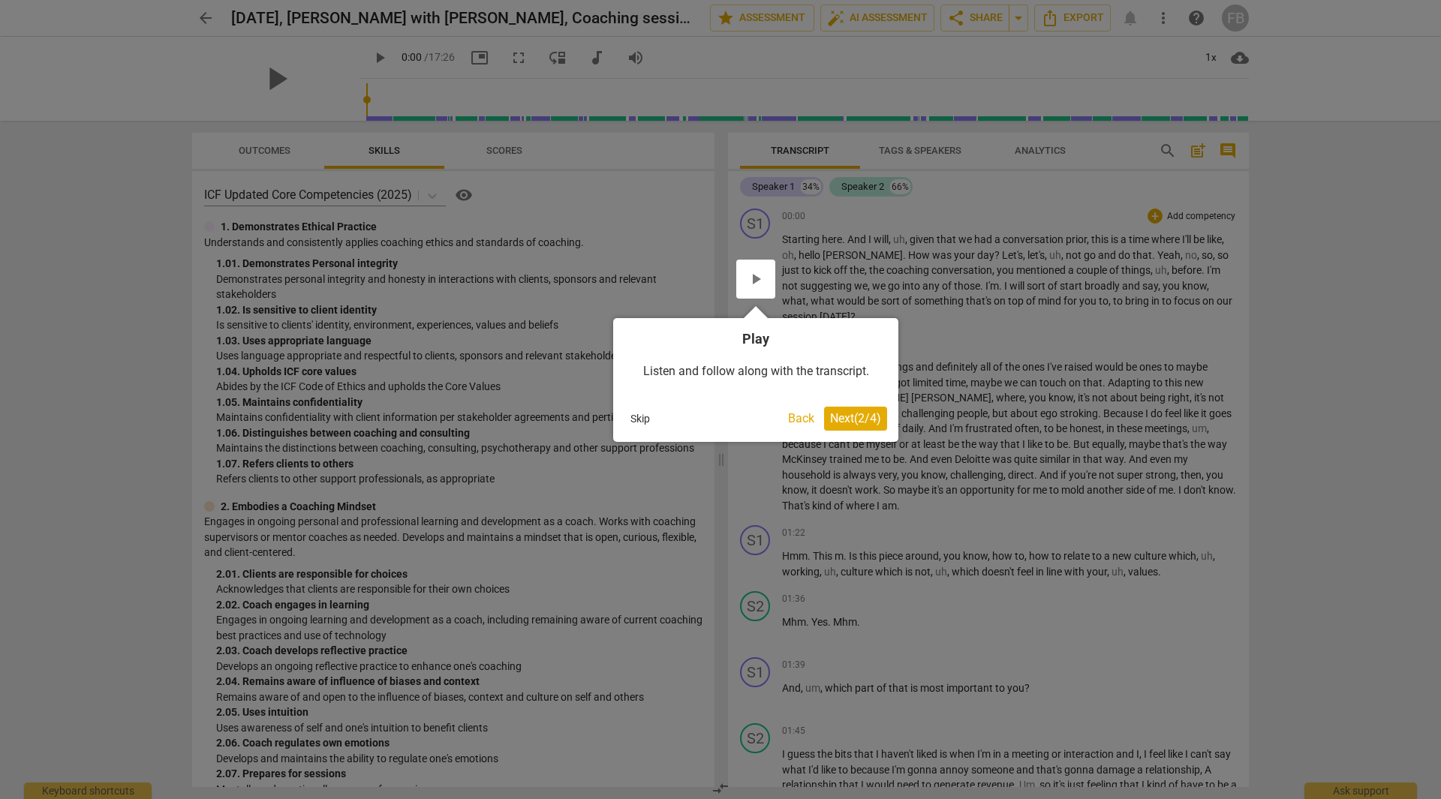
click at [790, 421] on button "Back" at bounding box center [801, 419] width 38 height 24
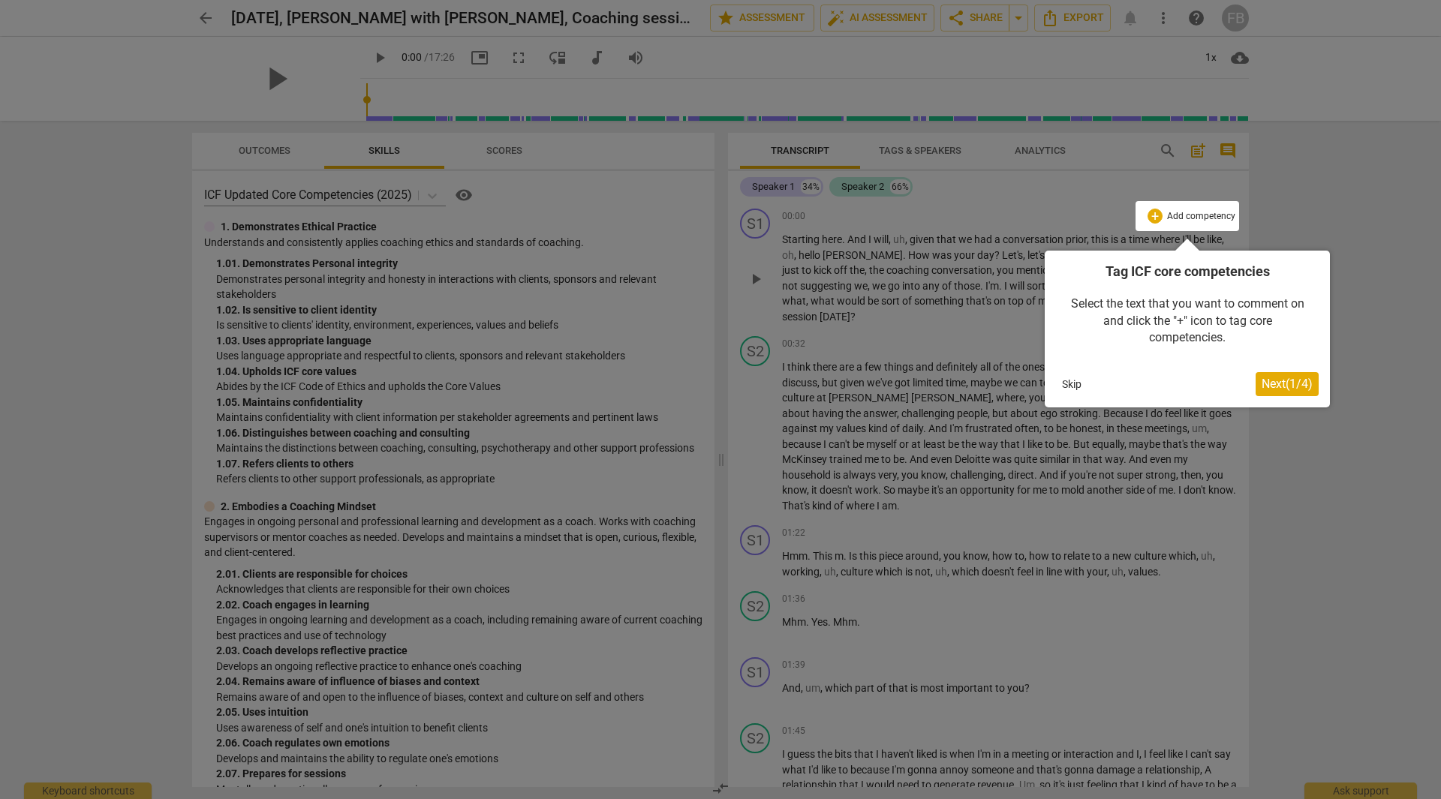
click at [1299, 381] on span "Next ( 1 / 4 )" at bounding box center [1287, 384] width 51 height 14
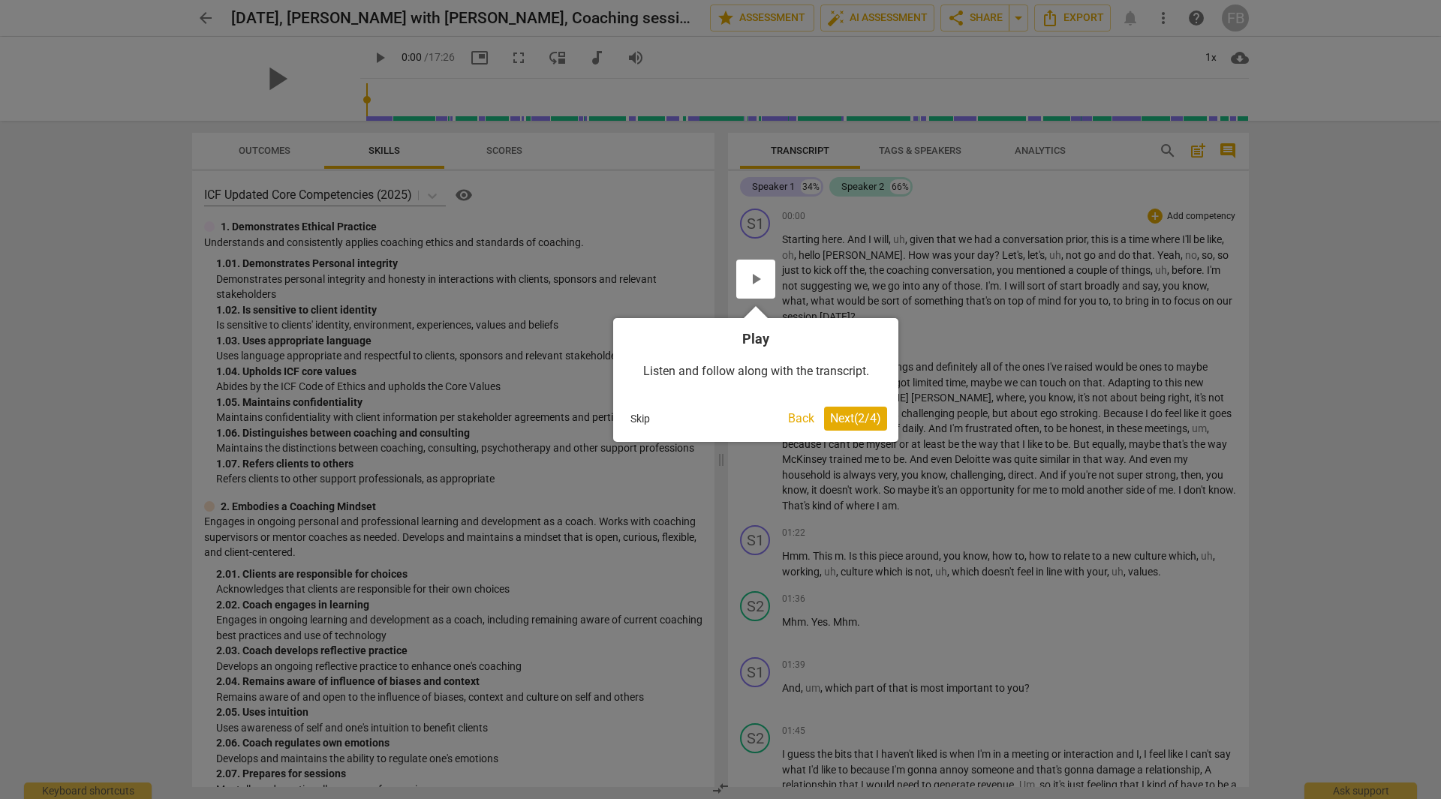
click at [852, 408] on button "Next ( 2 / 4 )" at bounding box center [855, 419] width 63 height 24
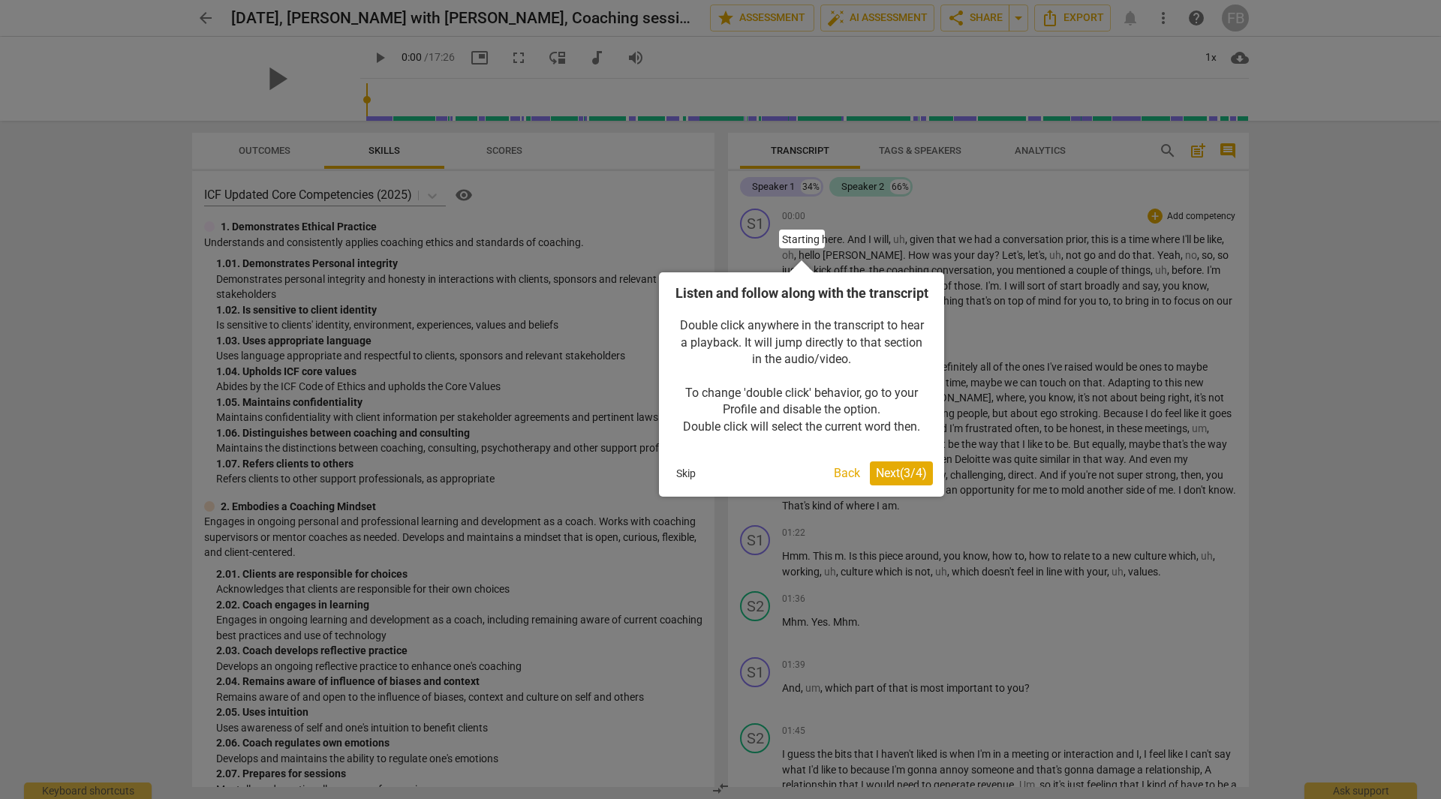
click at [893, 480] on span "Next ( 3 / 4 )" at bounding box center [901, 473] width 51 height 14
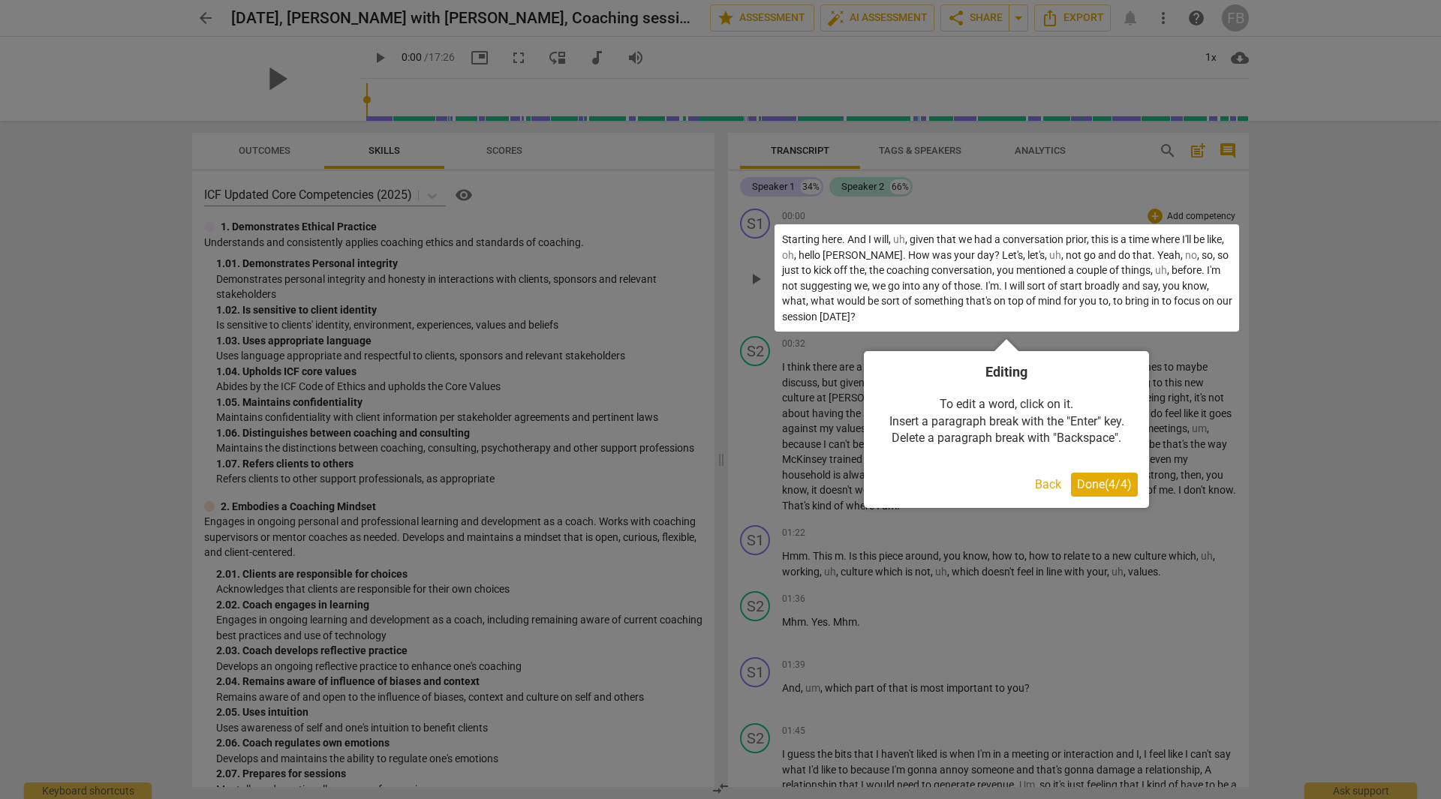
click at [1049, 486] on button "Back" at bounding box center [1048, 485] width 38 height 24
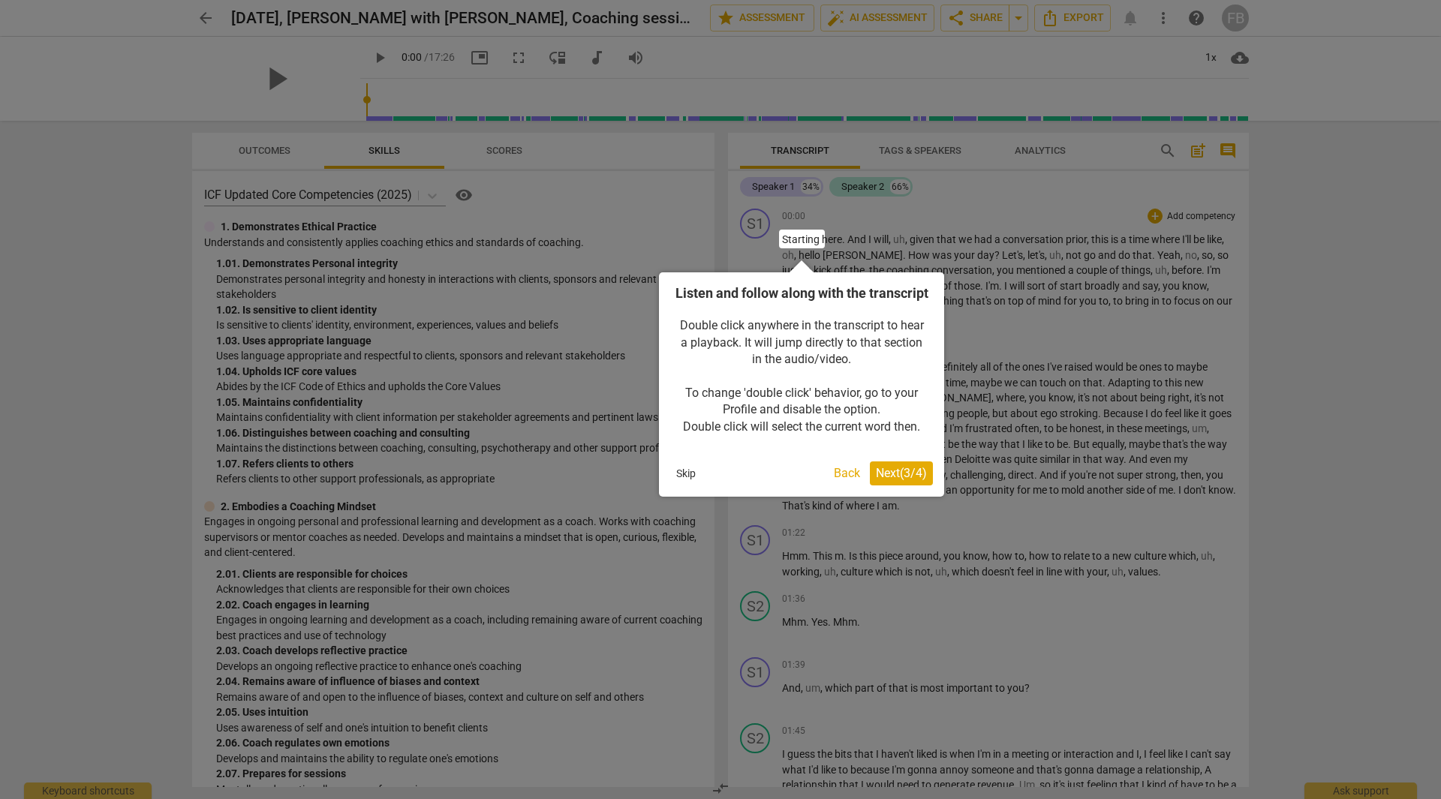
click at [837, 486] on button "Back" at bounding box center [847, 474] width 38 height 24
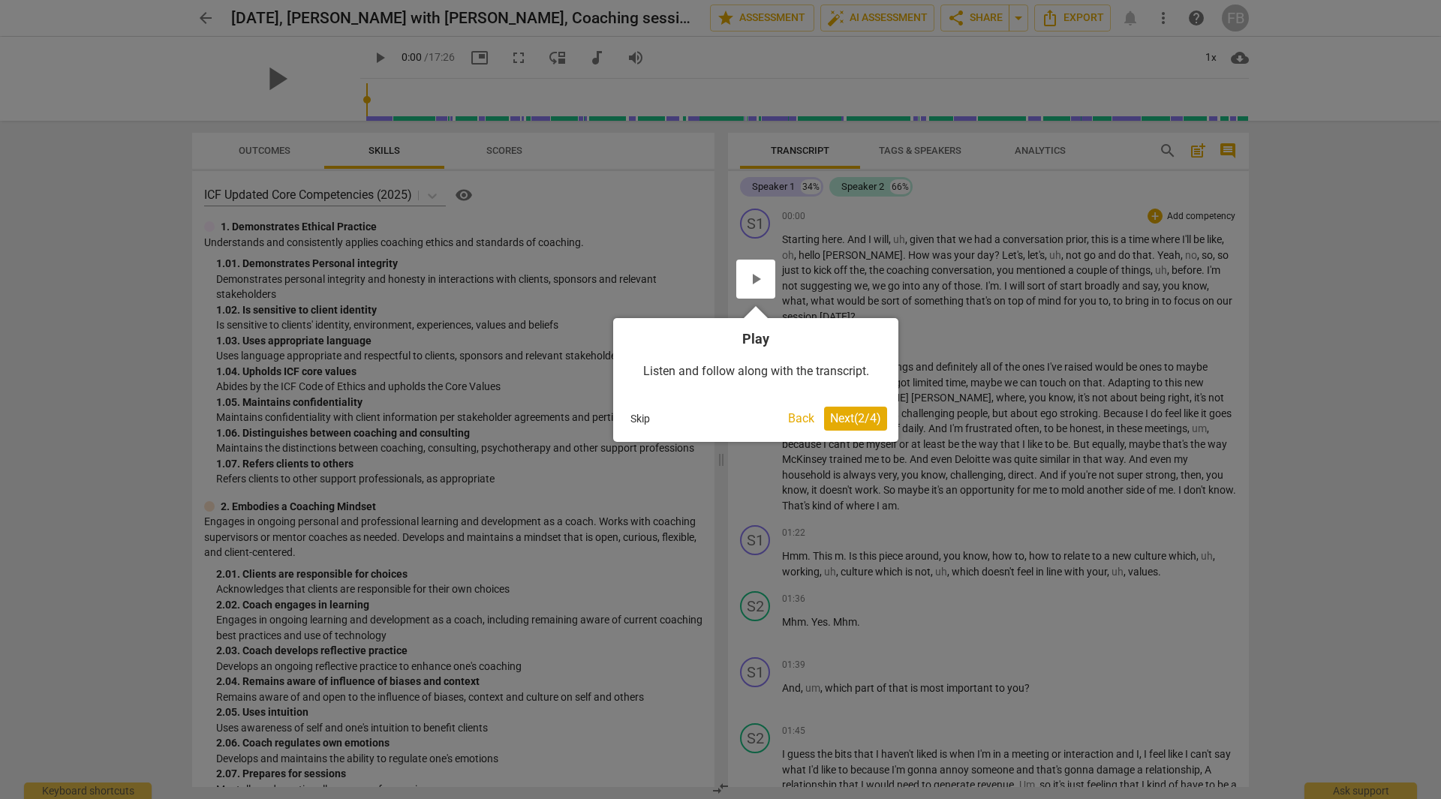
click at [870, 420] on span "Next ( 2 / 4 )" at bounding box center [855, 418] width 51 height 14
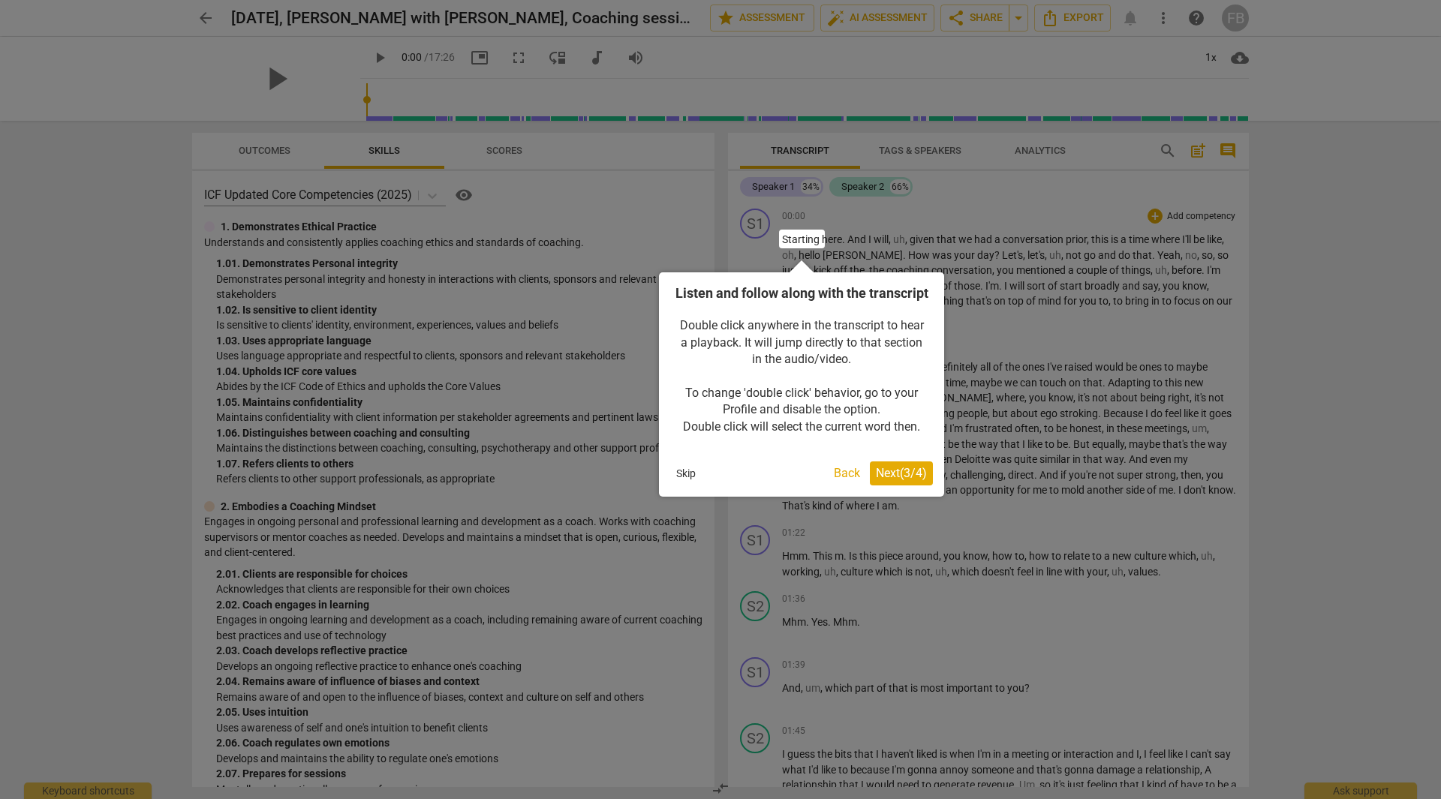
click at [907, 480] on button "Next ( 3 / 4 )" at bounding box center [901, 474] width 63 height 24
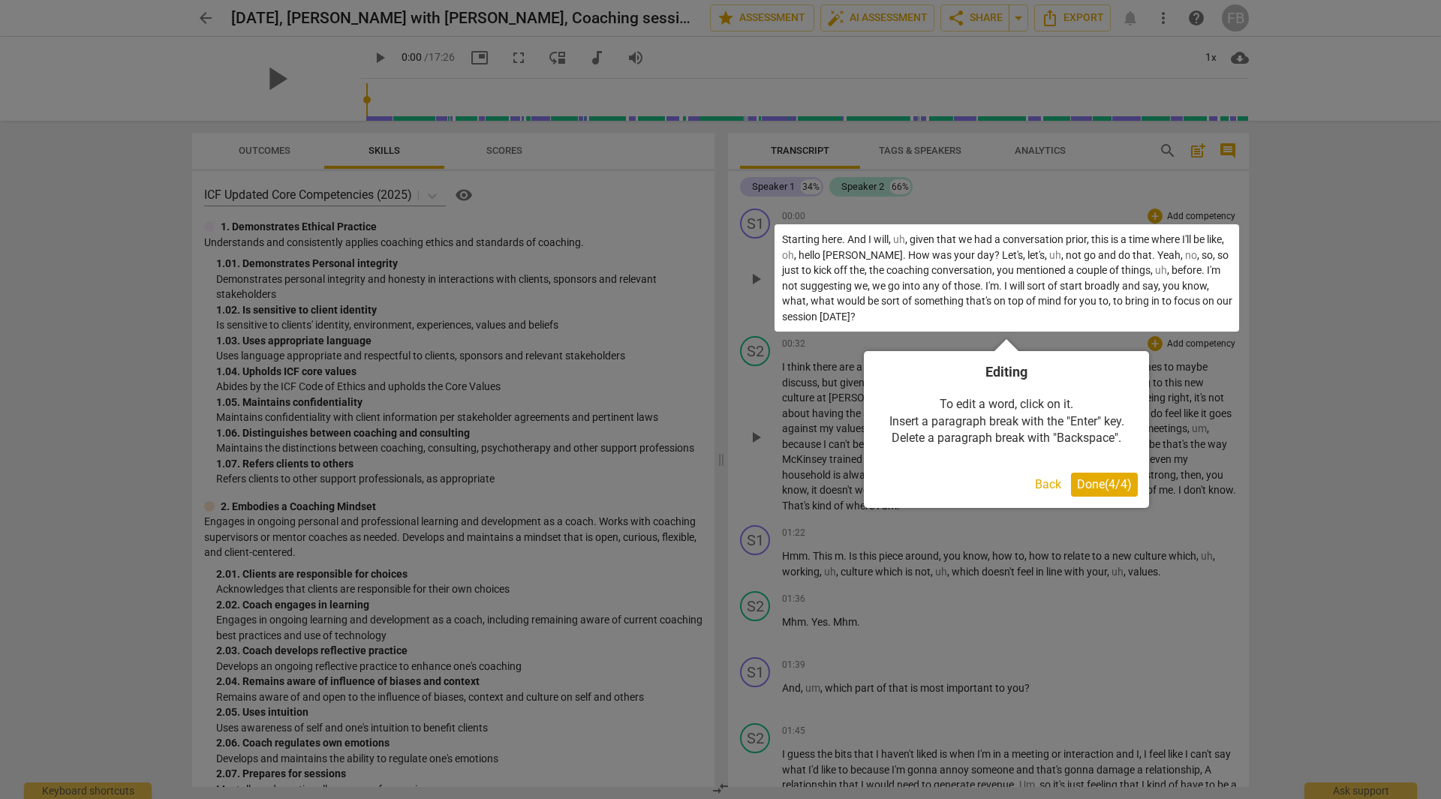
click at [1115, 484] on span "Done ( 4 / 4 )" at bounding box center [1104, 484] width 55 height 14
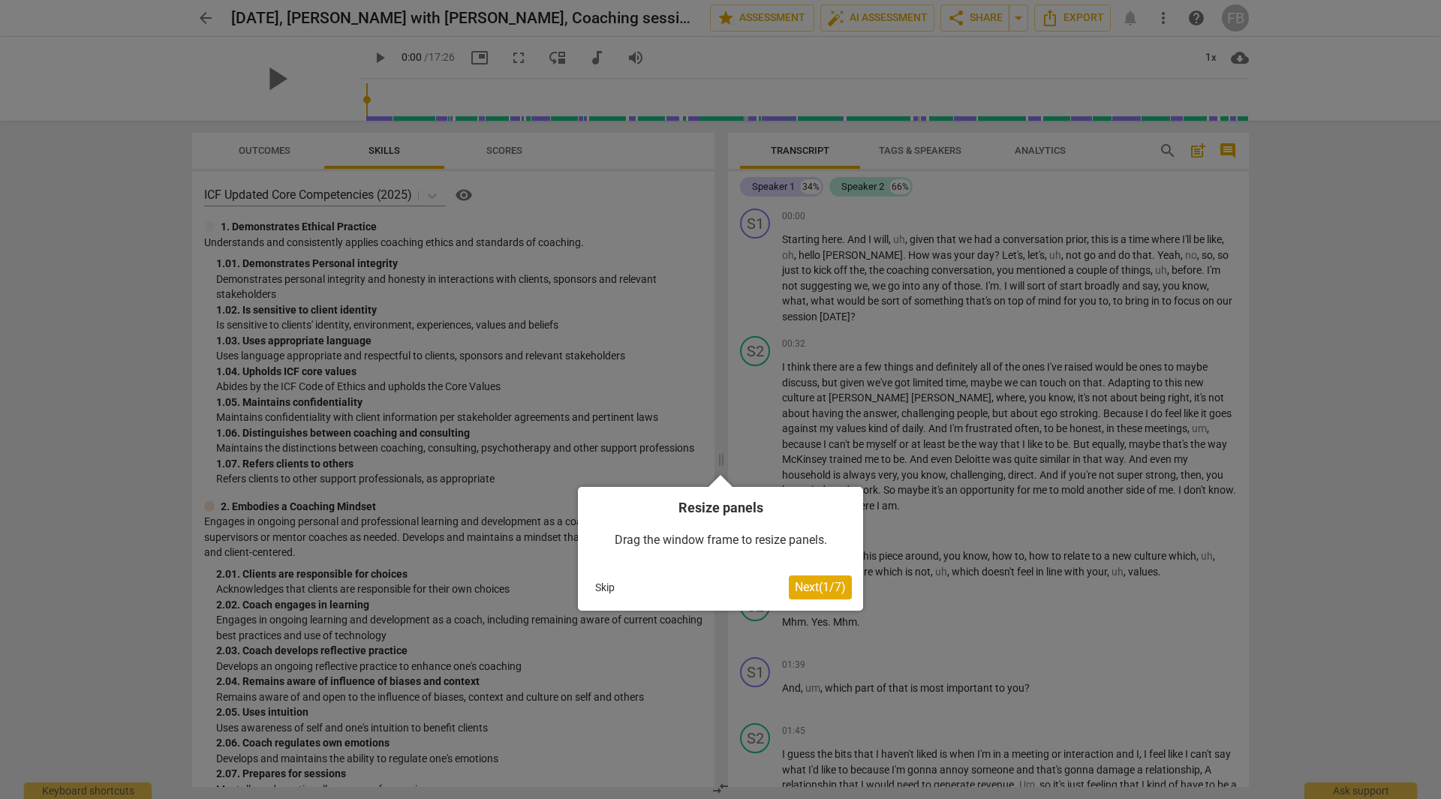
click at [812, 593] on span "Next ( 1 / 7 )" at bounding box center [820, 587] width 51 height 14
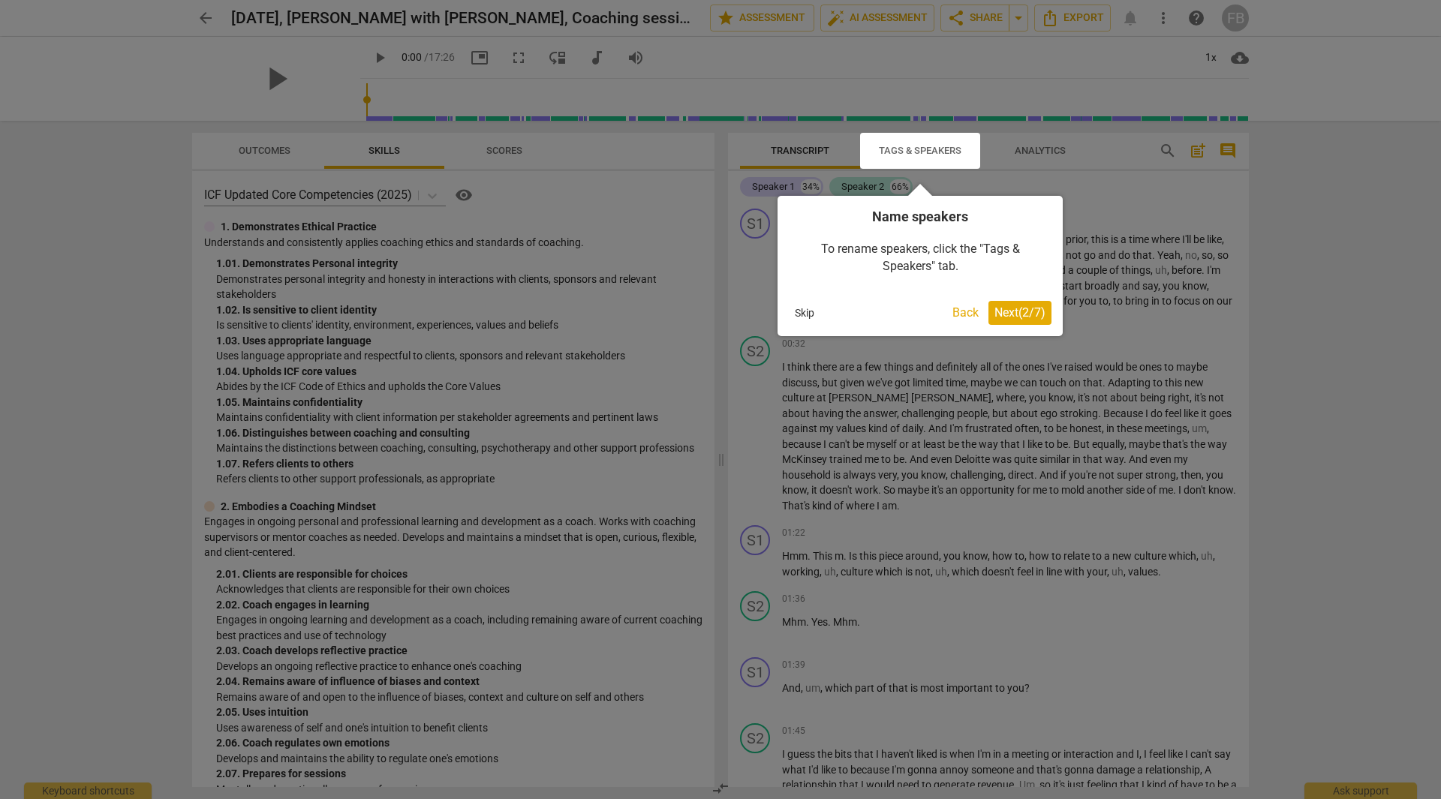
click at [1019, 305] on span "Next ( 2 / 7 )" at bounding box center [1019, 312] width 51 height 14
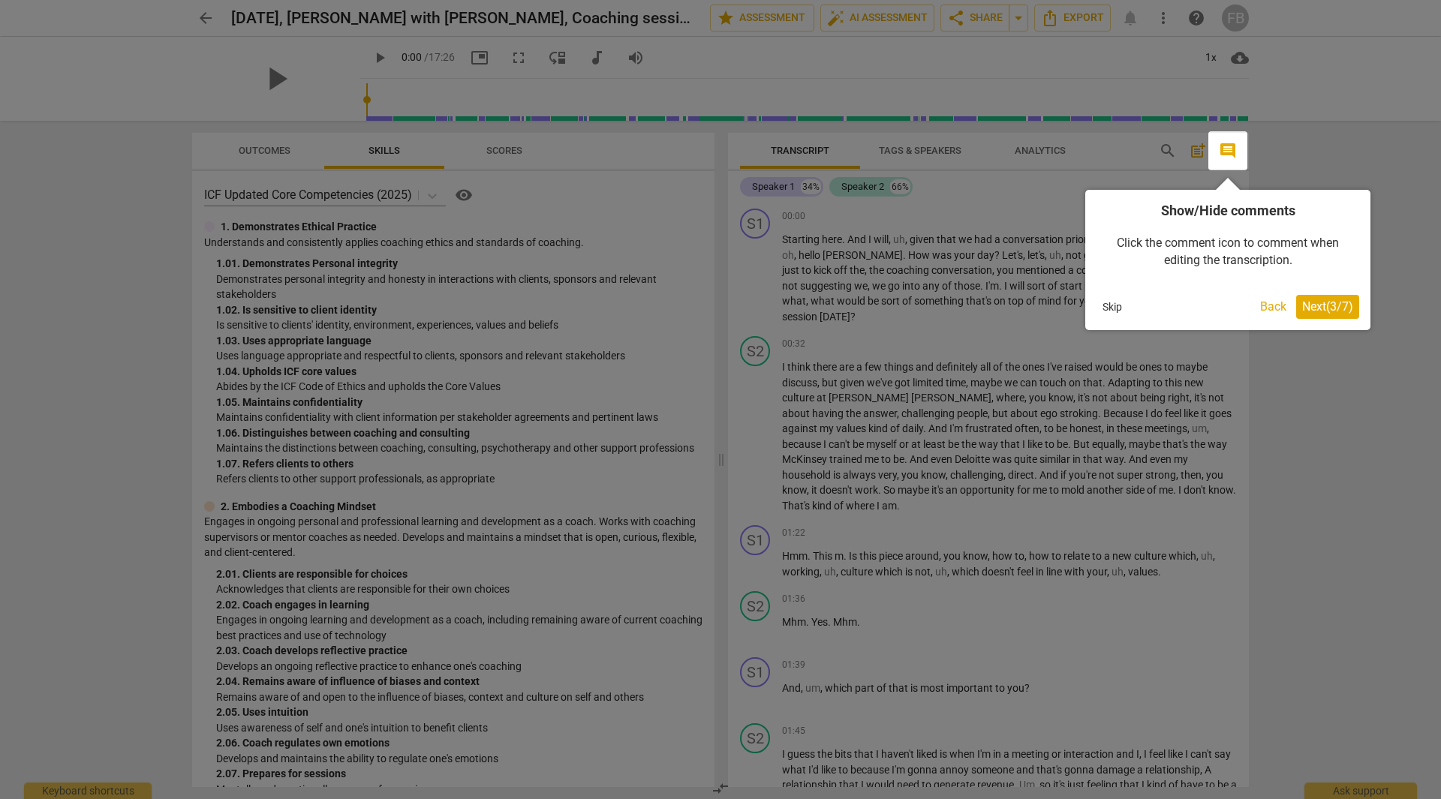
click at [1324, 302] on span "Next ( 3 / 7 )" at bounding box center [1327, 306] width 51 height 14
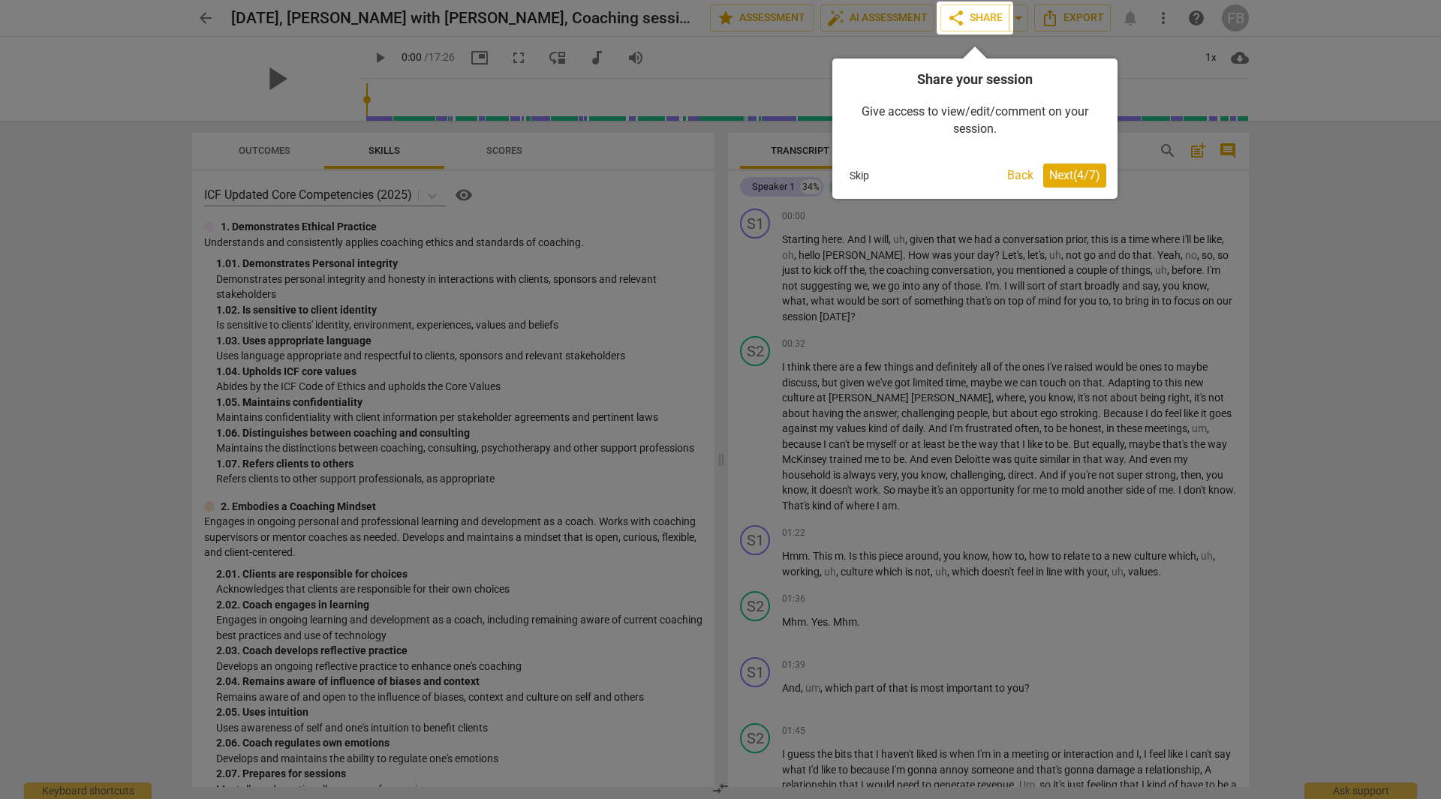
click at [1073, 179] on span "Next ( 4 / 7 )" at bounding box center [1074, 175] width 51 height 14
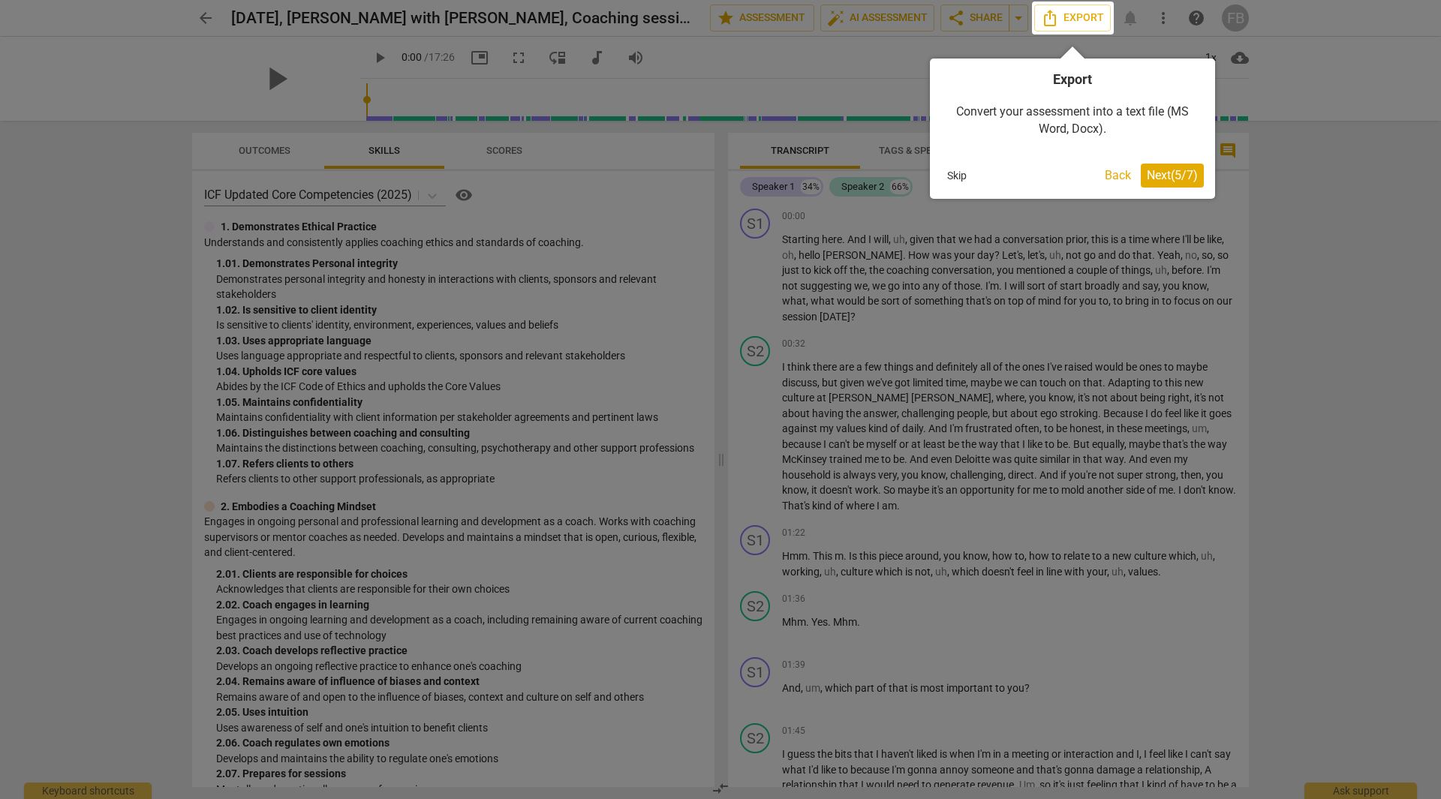
click at [1176, 169] on span "Next ( 5 / 7 )" at bounding box center [1172, 175] width 51 height 14
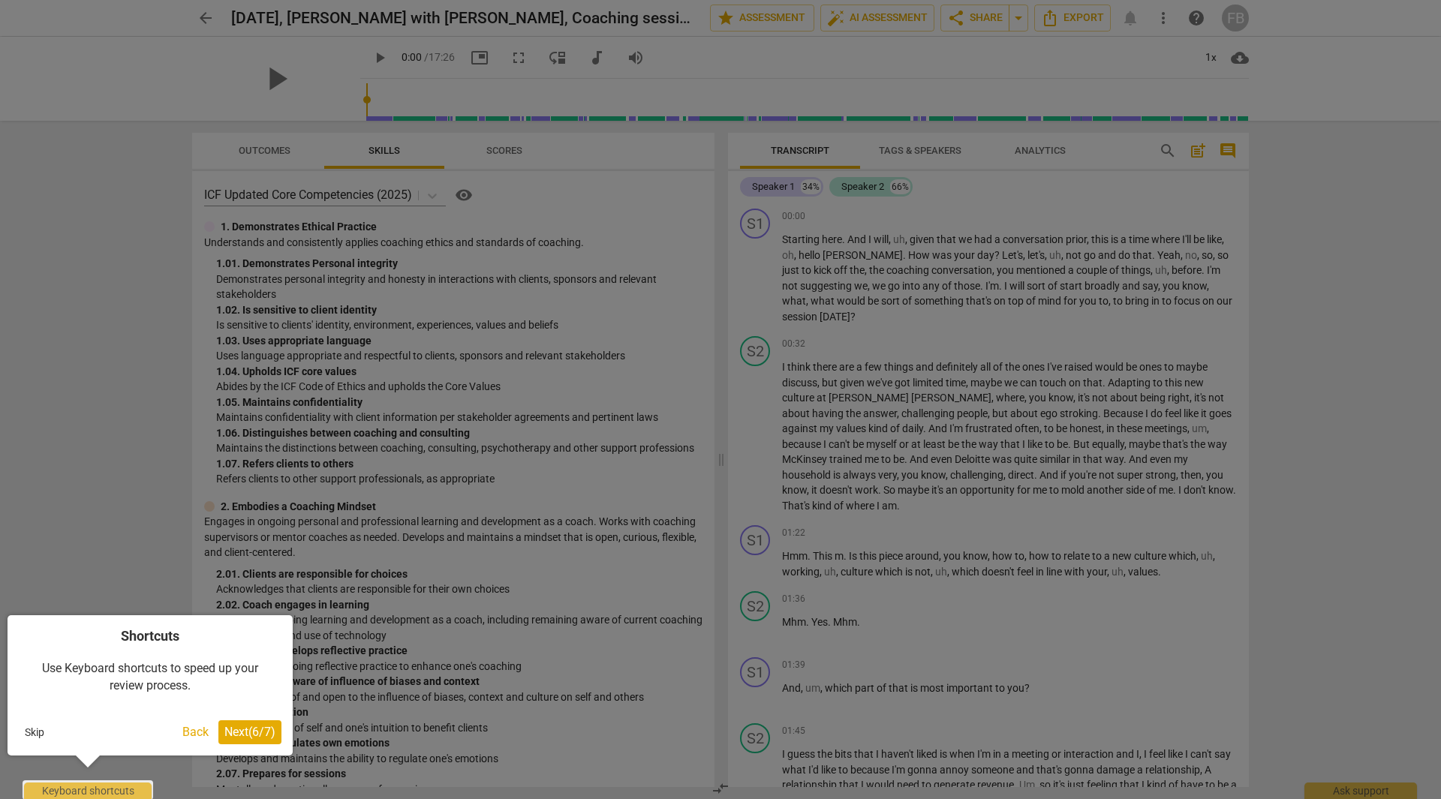
click at [246, 731] on span "Next ( 6 / 7 )" at bounding box center [249, 732] width 51 height 14
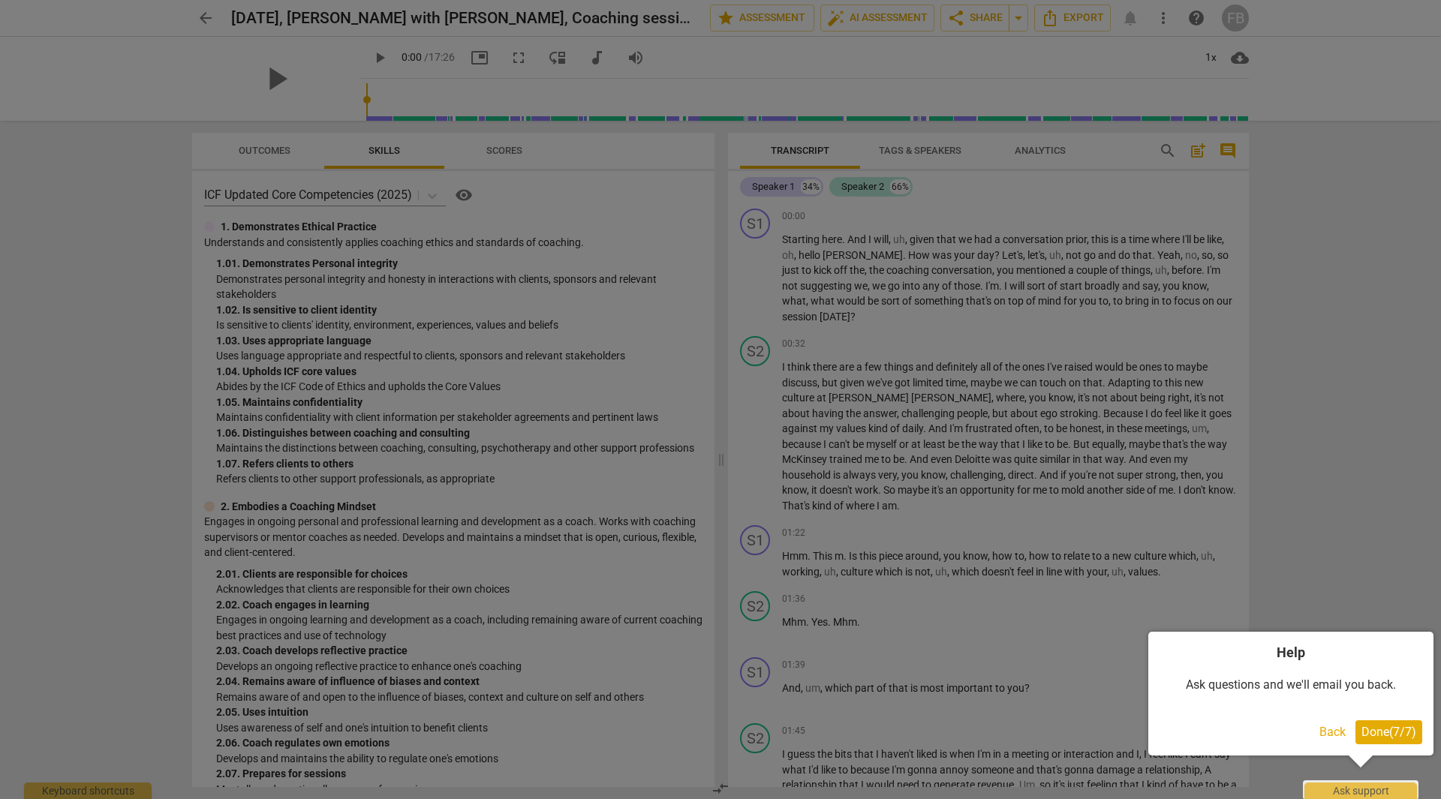
click at [1399, 725] on span "Done ( 7 / 7 )" at bounding box center [1389, 732] width 55 height 14
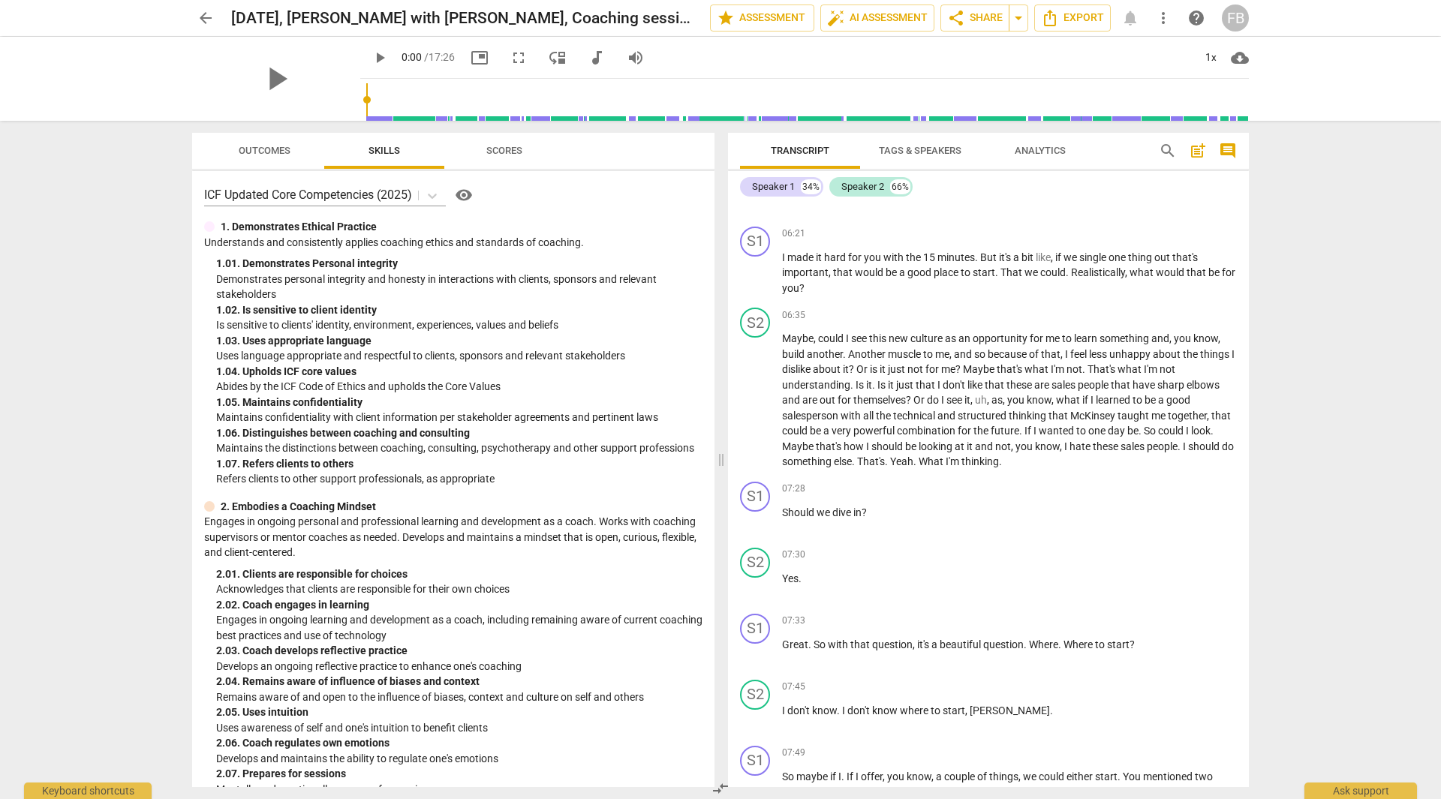
scroll to position [1557, 0]
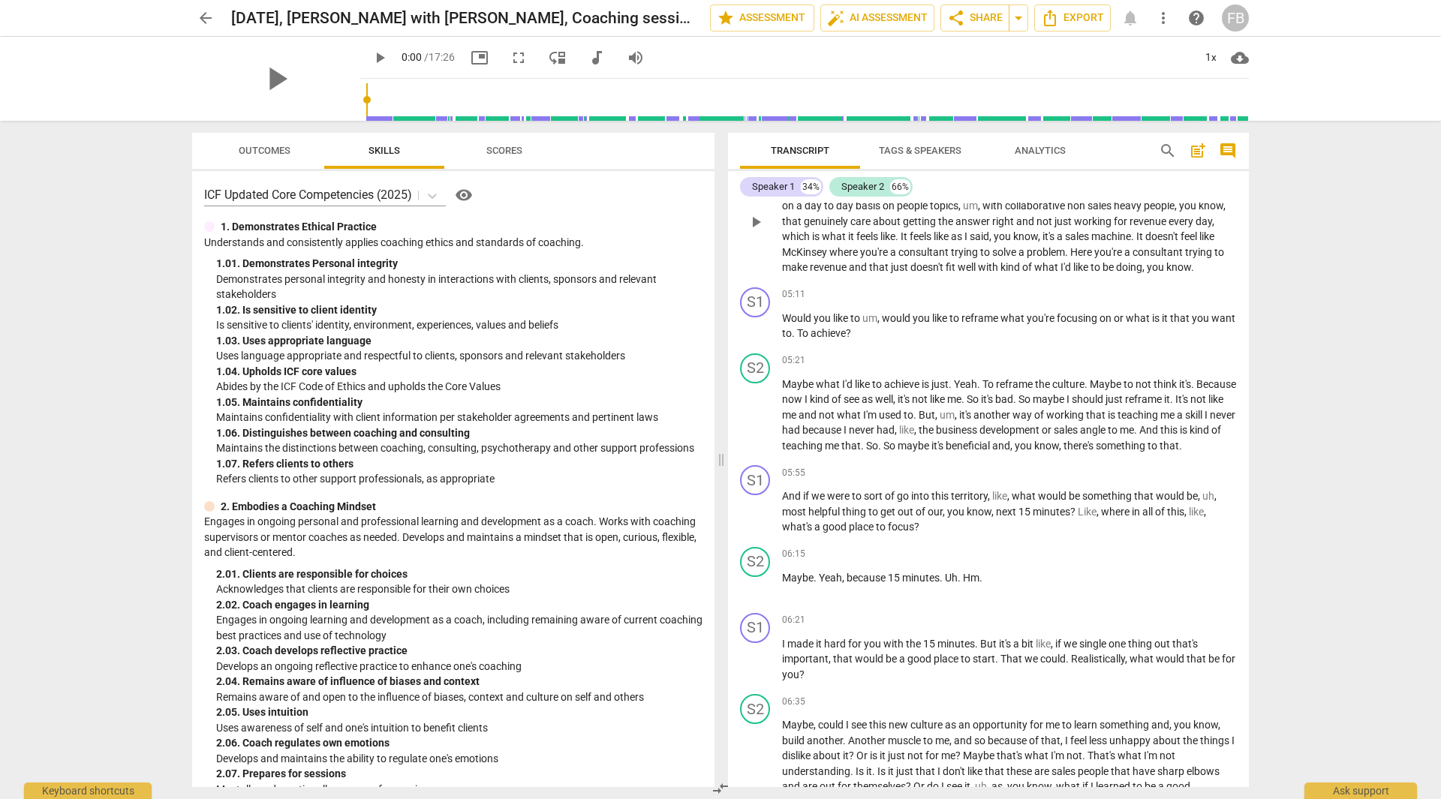
drag, startPoint x: 1193, startPoint y: 340, endPoint x: 1229, endPoint y: 203, distance: 142.0
click at [1229, 203] on div "S1 play_arrow pause 00:00 + Add competency keyboard_arrow_right Starting here .…" at bounding box center [988, 495] width 521 height 585
click at [974, 26] on button "share Share" at bounding box center [974, 18] width 69 height 27
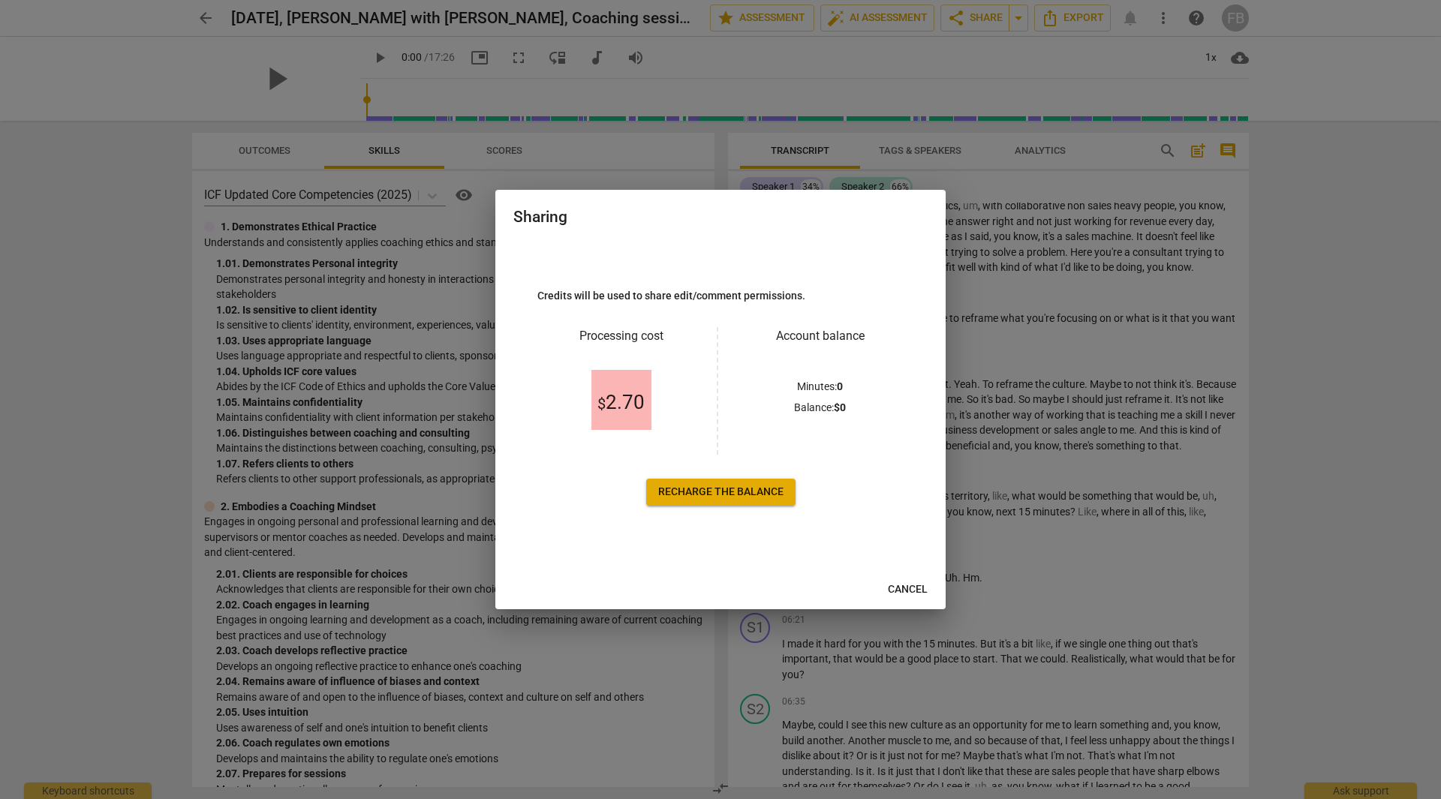
click at [736, 299] on p "Credits will be used to share edit/comment permissions." at bounding box center [720, 296] width 366 height 16
drag, startPoint x: 587, startPoint y: 297, endPoint x: 876, endPoint y: 307, distance: 289.1
click at [864, 307] on div "Credits will be used to share edit/comment permissions. Processing cost $ 2.70 …" at bounding box center [720, 397] width 366 height 218
click at [794, 278] on div "Credits will be used to share edit/comment permissions. Processing cost $ 2.70 …" at bounding box center [720, 397] width 414 height 311
drag, startPoint x: 609, startPoint y: 399, endPoint x: 655, endPoint y: 403, distance: 46.0
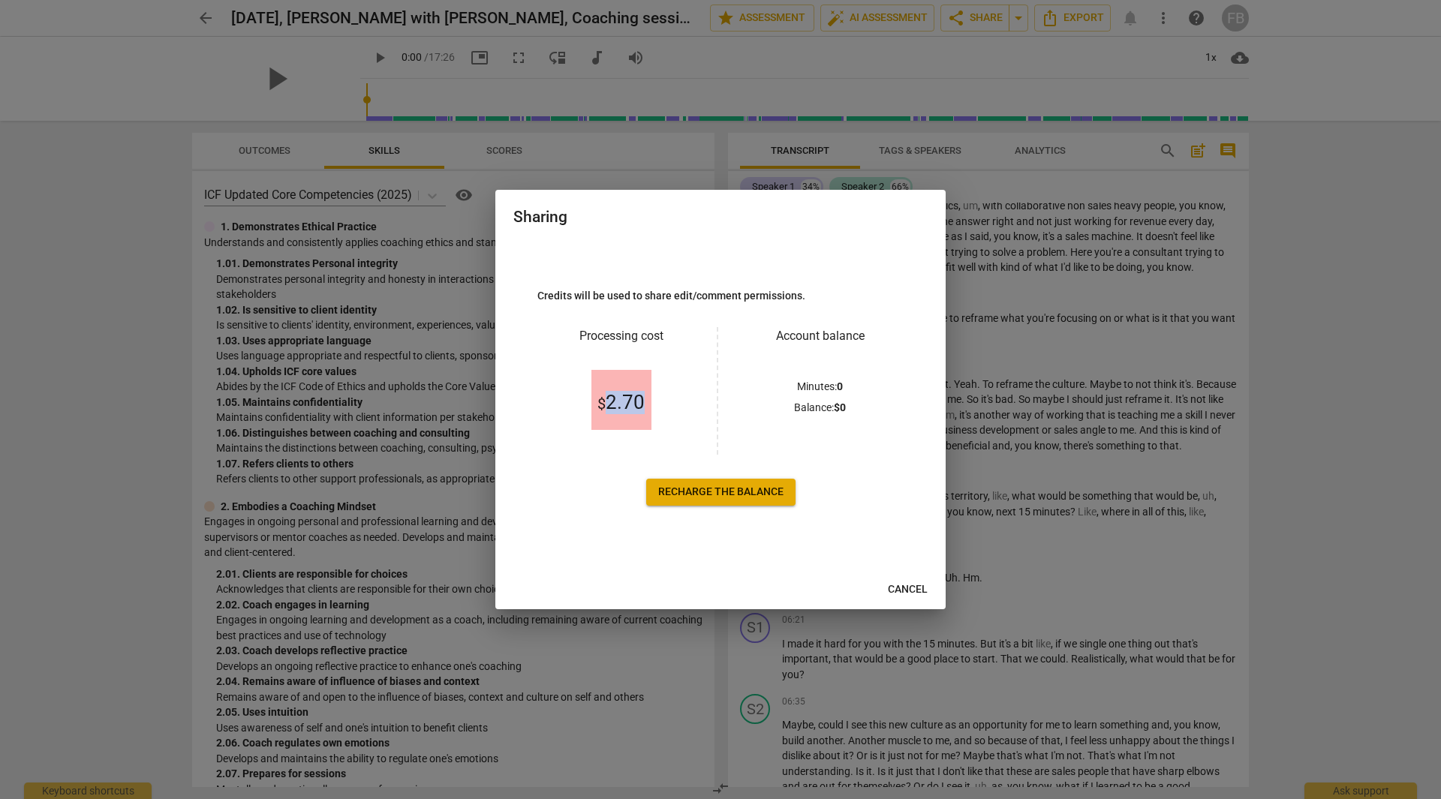
click at [654, 403] on div "$ 2.70" at bounding box center [620, 400] width 167 height 110
click at [657, 405] on div "$ 2.70" at bounding box center [620, 400] width 167 height 110
click at [737, 487] on span "Recharge the balance" at bounding box center [720, 492] width 125 height 15
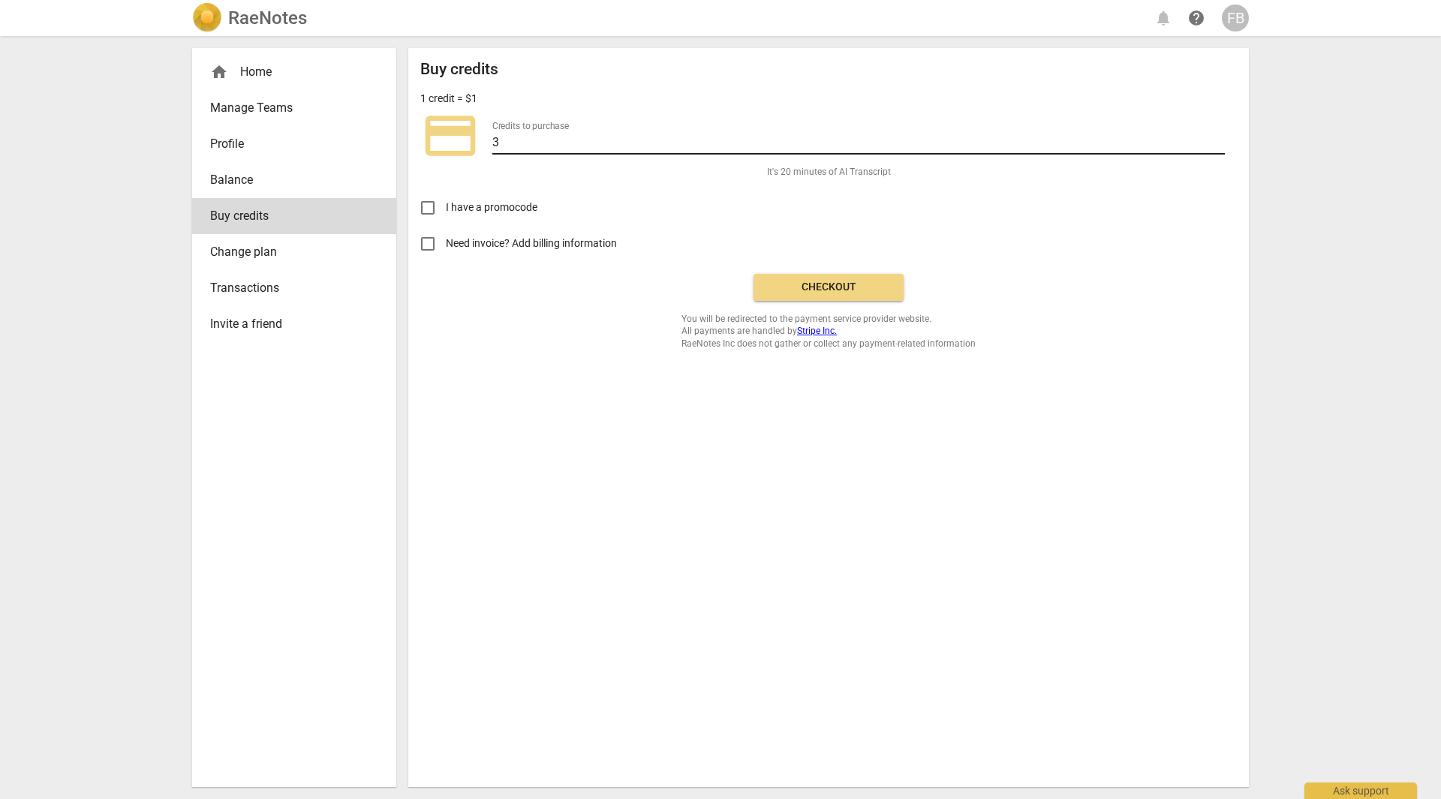
click at [527, 142] on input "3" at bounding box center [858, 144] width 733 height 22
drag, startPoint x: 526, startPoint y: 146, endPoint x: 349, endPoint y: 128, distance: 178.0
drag, startPoint x: 349, startPoint y: 128, endPoint x: 652, endPoint y: 197, distance: 311.0
click at [652, 197] on div "I have a promocode" at bounding box center [828, 202] width 817 height 47
drag, startPoint x: 540, startPoint y: 140, endPoint x: 431, endPoint y: 131, distance: 110.0
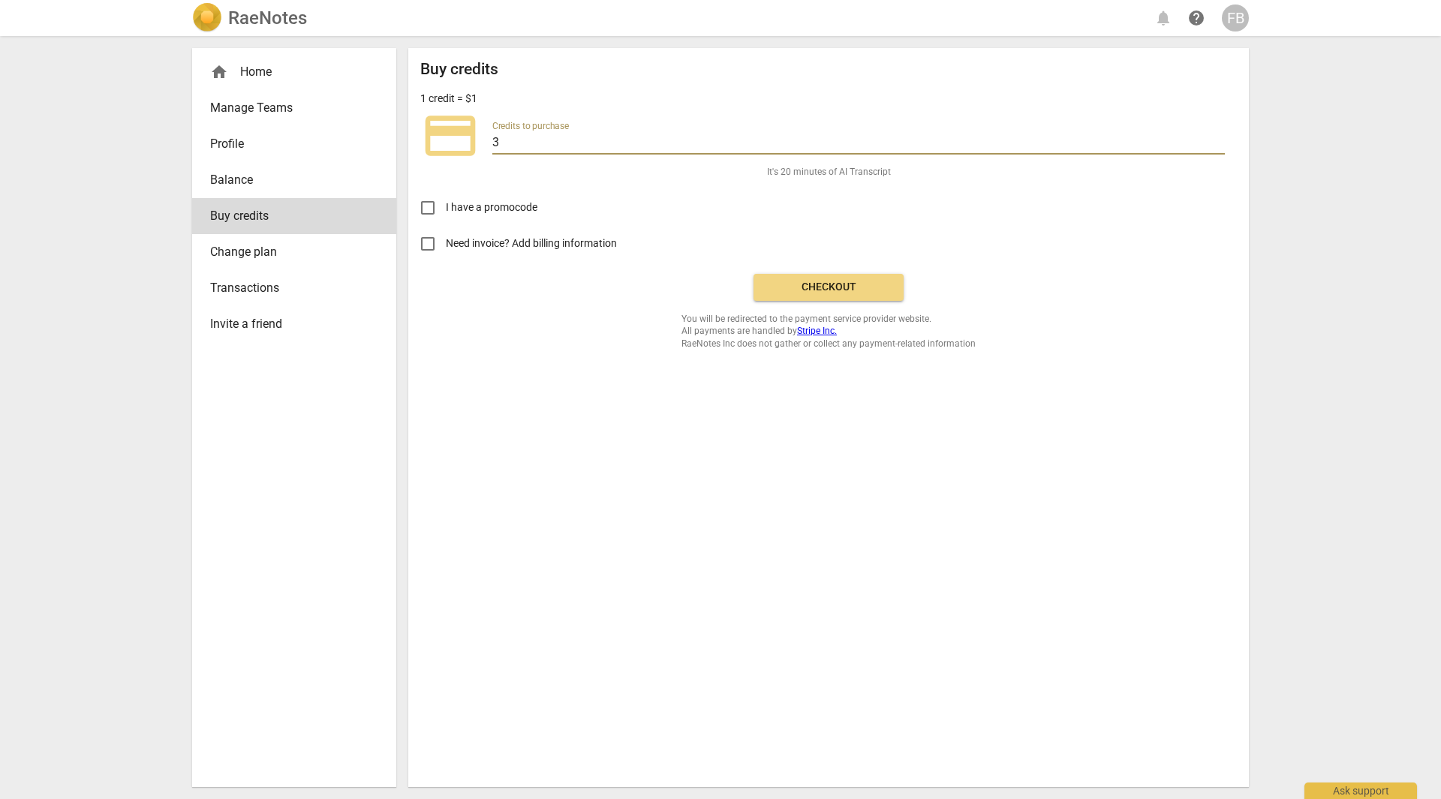
click at [431, 131] on div "credit_card Credits to purchase 3" at bounding box center [828, 136] width 817 height 60
drag, startPoint x: 539, startPoint y: 139, endPoint x: 471, endPoint y: 139, distance: 67.6
click at [426, 125] on div "credit_card Credits to purchase 20" at bounding box center [828, 136] width 817 height 60
type input "5"
type input "20"
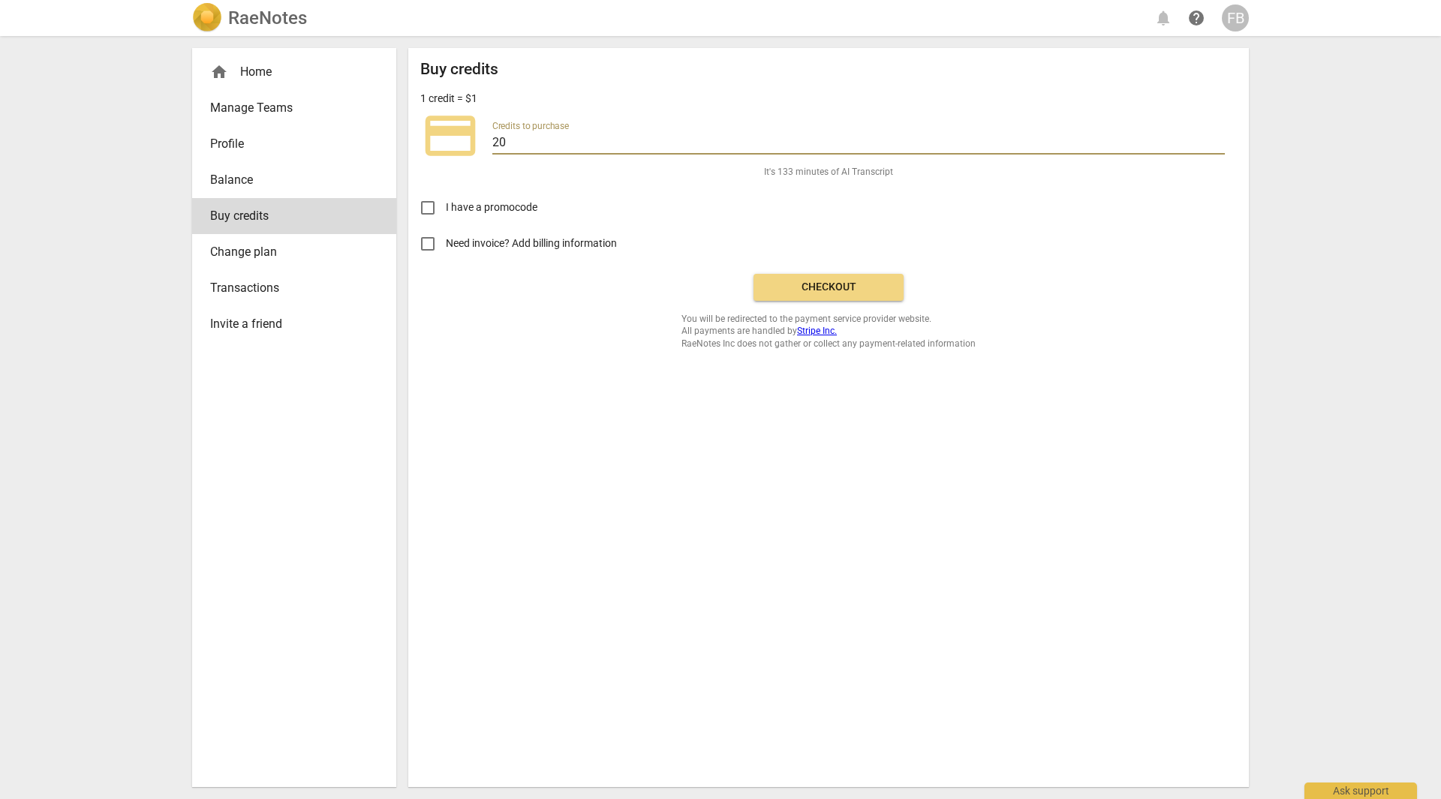
click at [832, 281] on span "Checkout" at bounding box center [829, 287] width 126 height 15
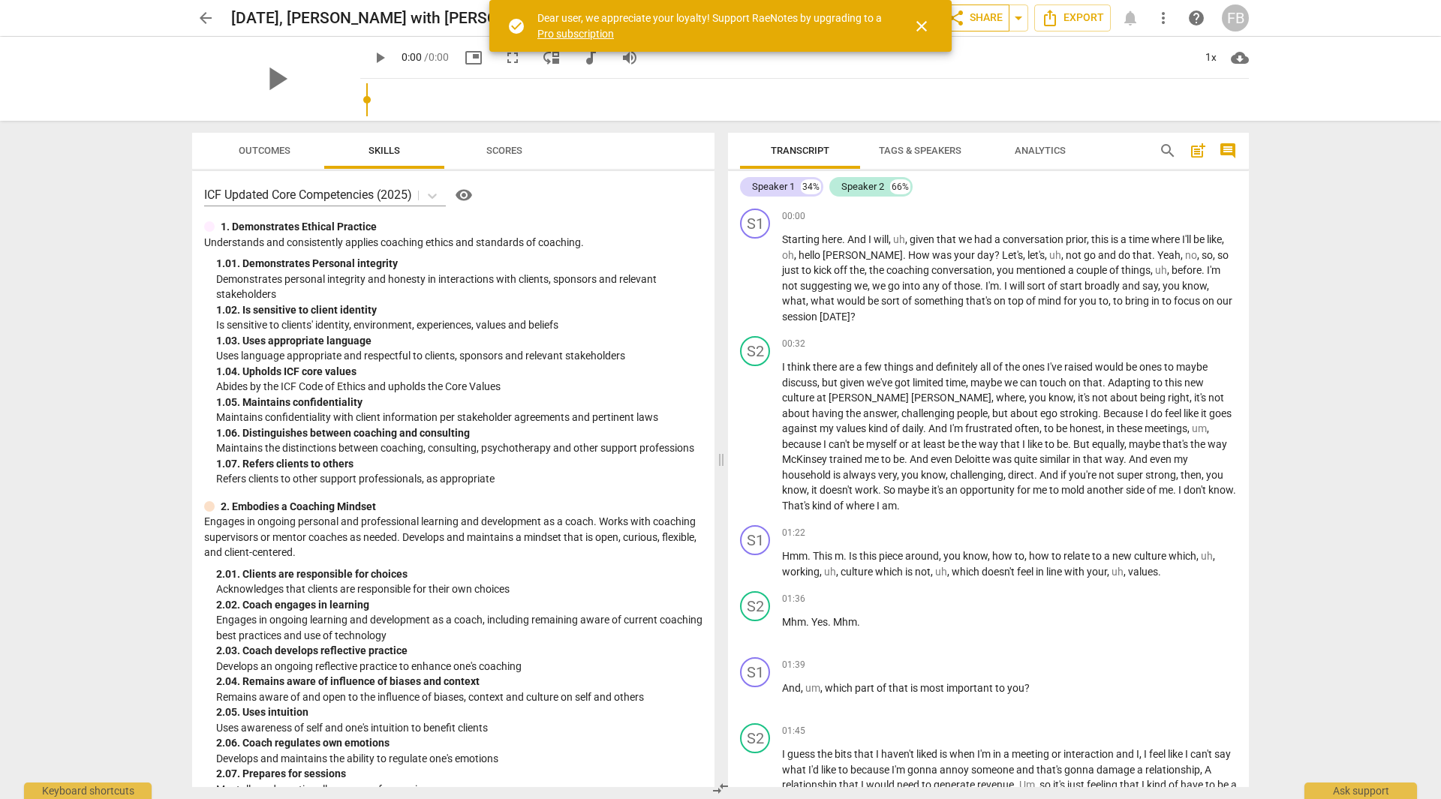
click at [986, 14] on span "share Share" at bounding box center [975, 18] width 56 height 18
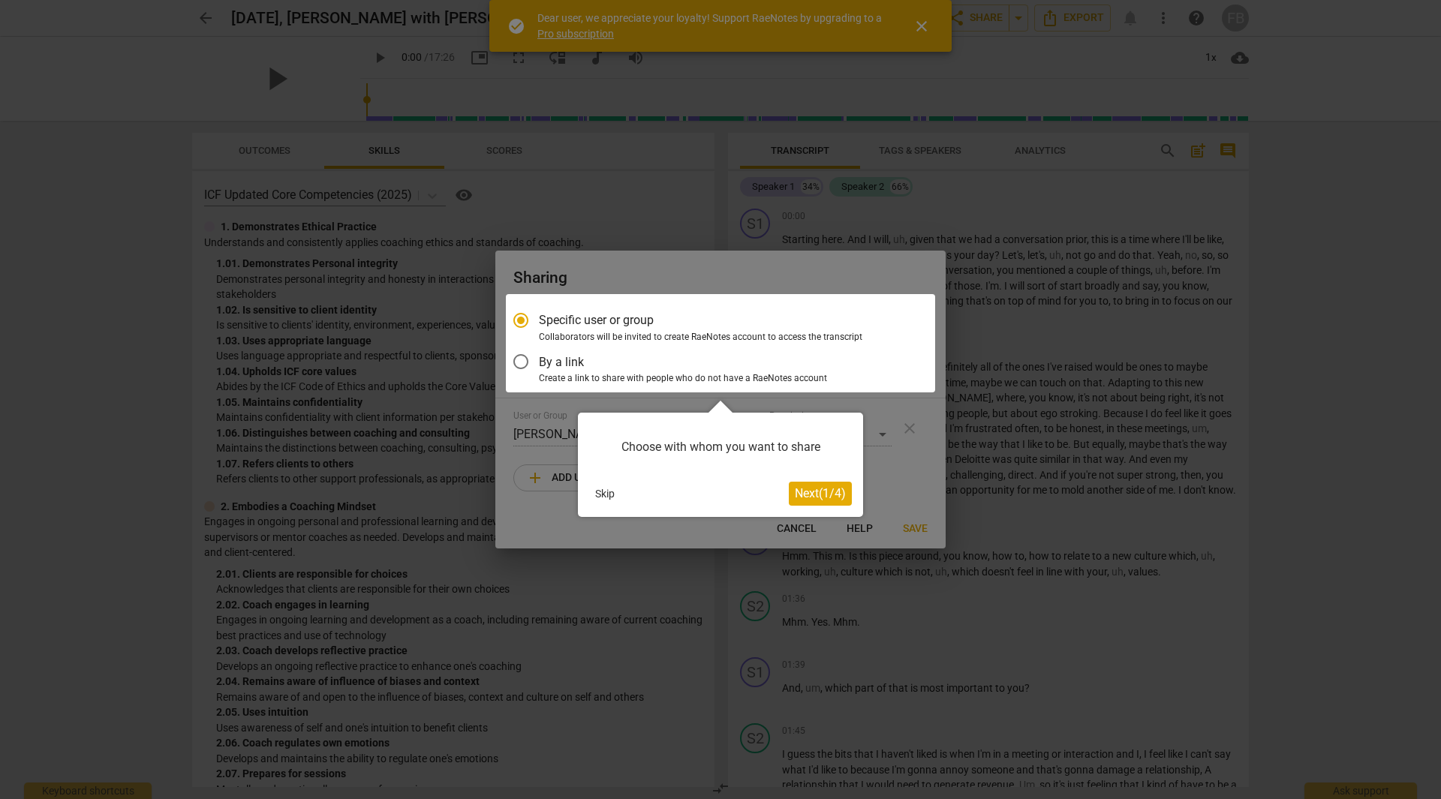
click at [815, 499] on span "Next ( 1 / 4 )" at bounding box center [820, 493] width 51 height 14
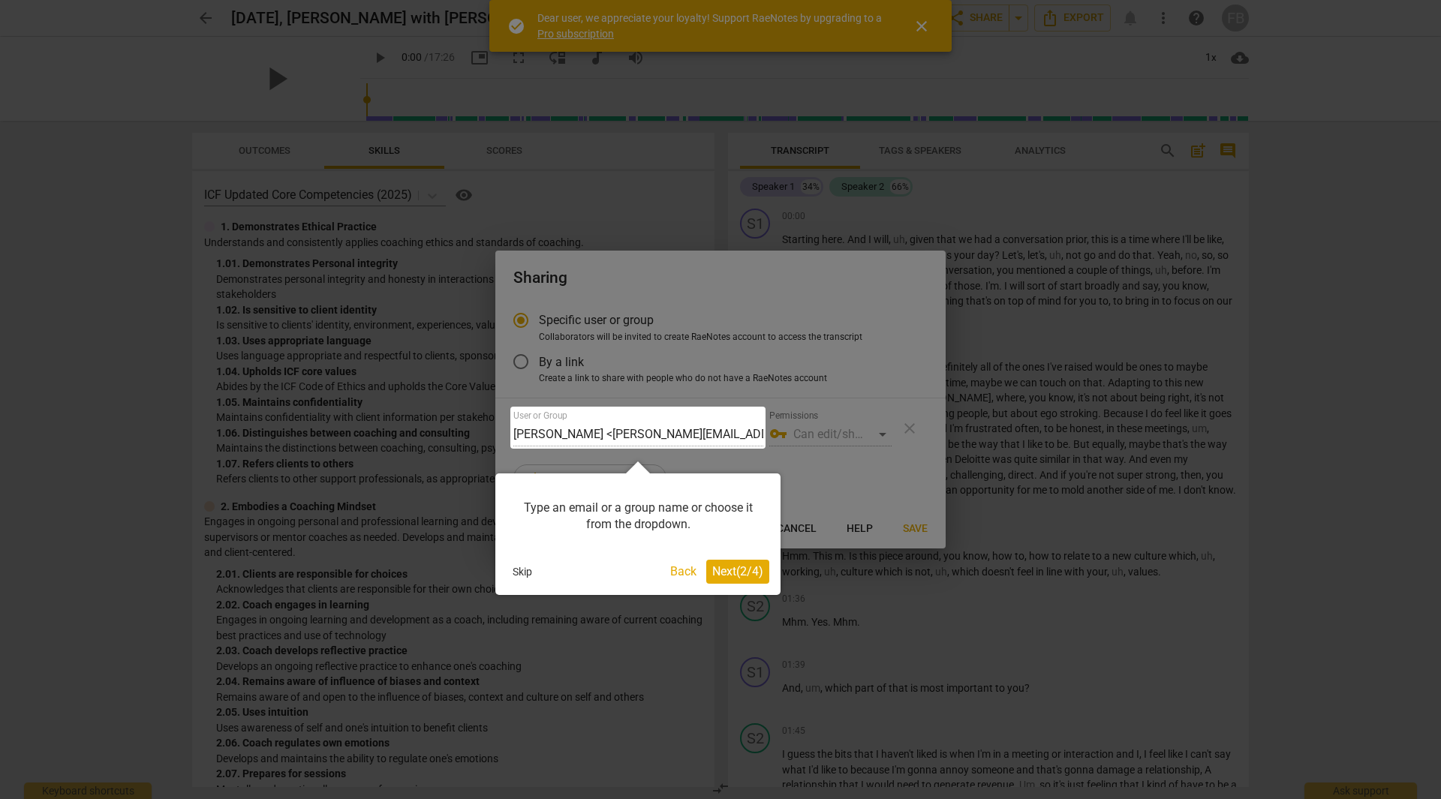
click at [745, 574] on span "Next ( 2 / 4 )" at bounding box center [737, 571] width 51 height 14
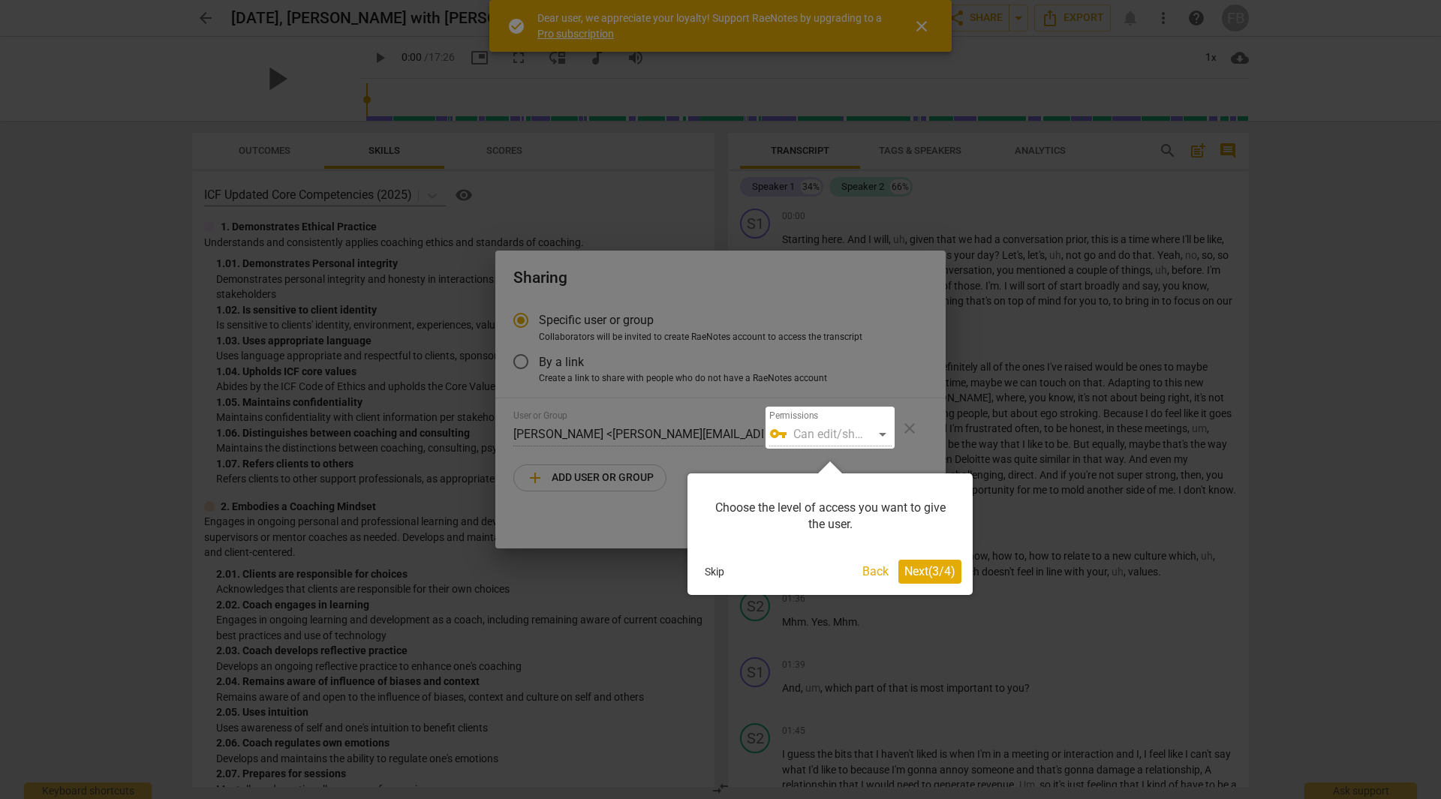
click at [915, 566] on span "Next ( 3 / 4 )" at bounding box center [929, 571] width 51 height 14
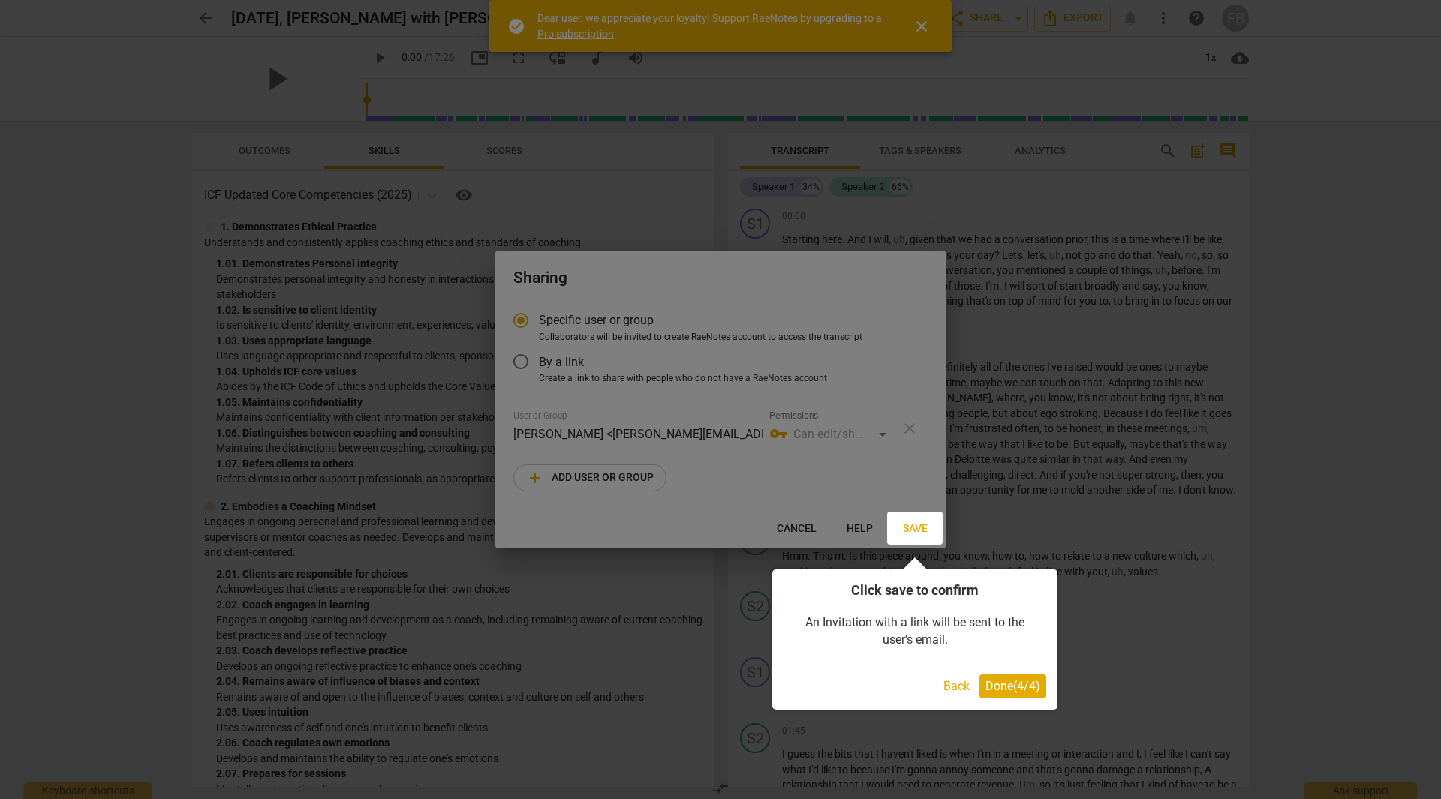
click at [1033, 692] on span "Done ( 4 / 4 )" at bounding box center [1012, 686] width 55 height 14
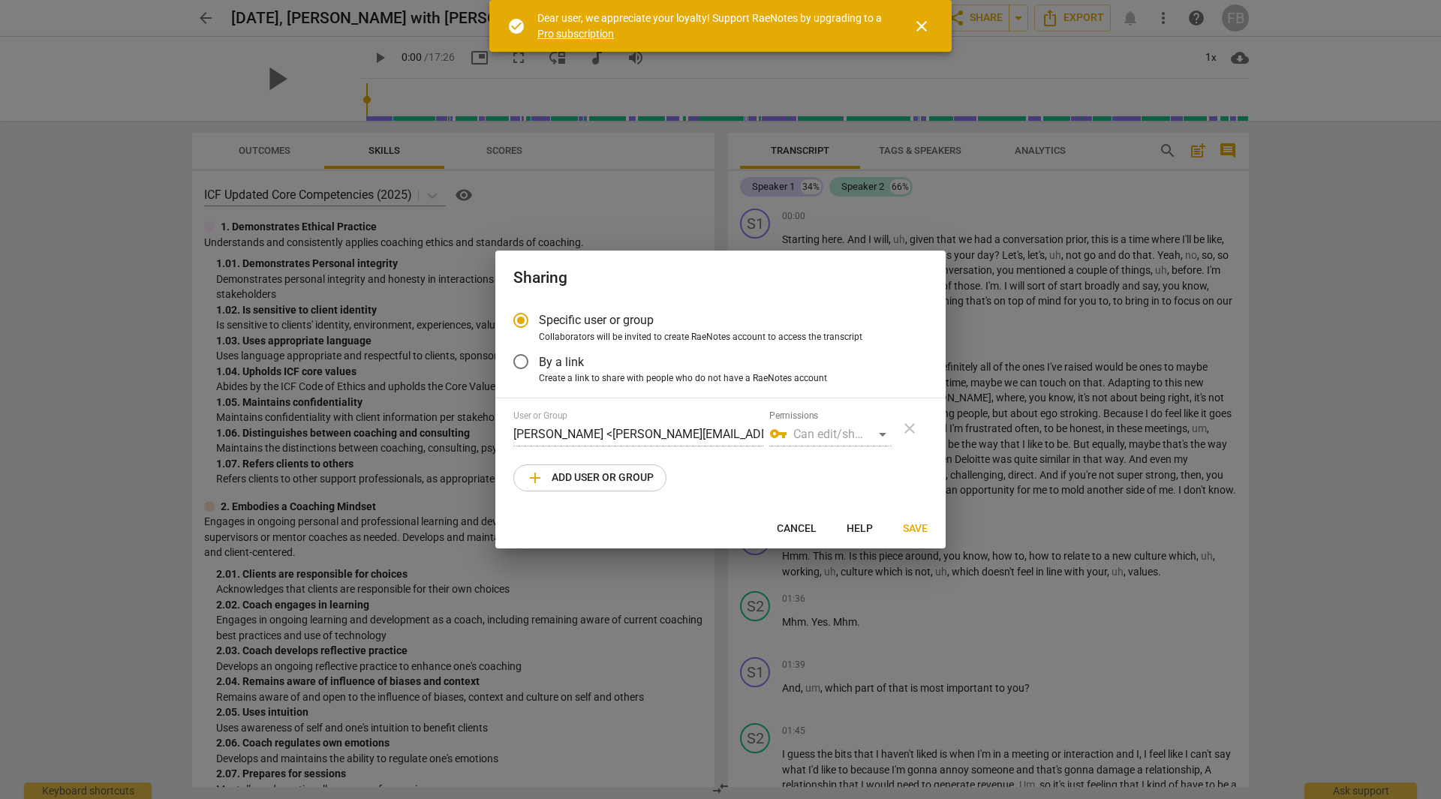
click at [877, 435] on div "vpn_key Can edit/share" at bounding box center [830, 435] width 122 height 24
click at [627, 483] on span "add Add user or group" at bounding box center [590, 478] width 128 height 18
radio input "false"
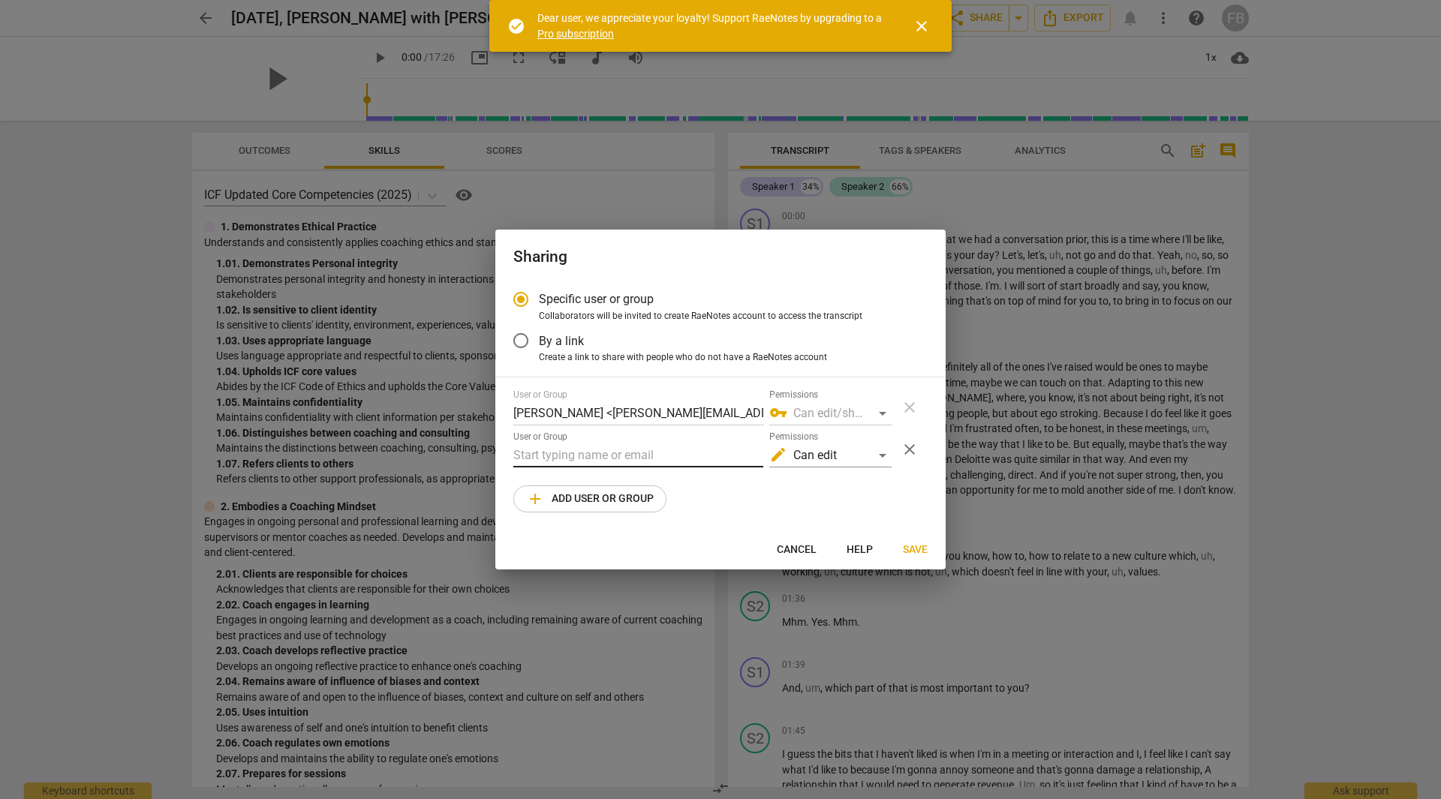
click at [579, 453] on input "text" at bounding box center [638, 456] width 250 height 24
paste input "daniela.trocan@newfieldnetwork.com"
type input "daniela.trocan@newfieldnetwork.com"
click at [847, 459] on div "edit Can edit" at bounding box center [830, 456] width 122 height 24
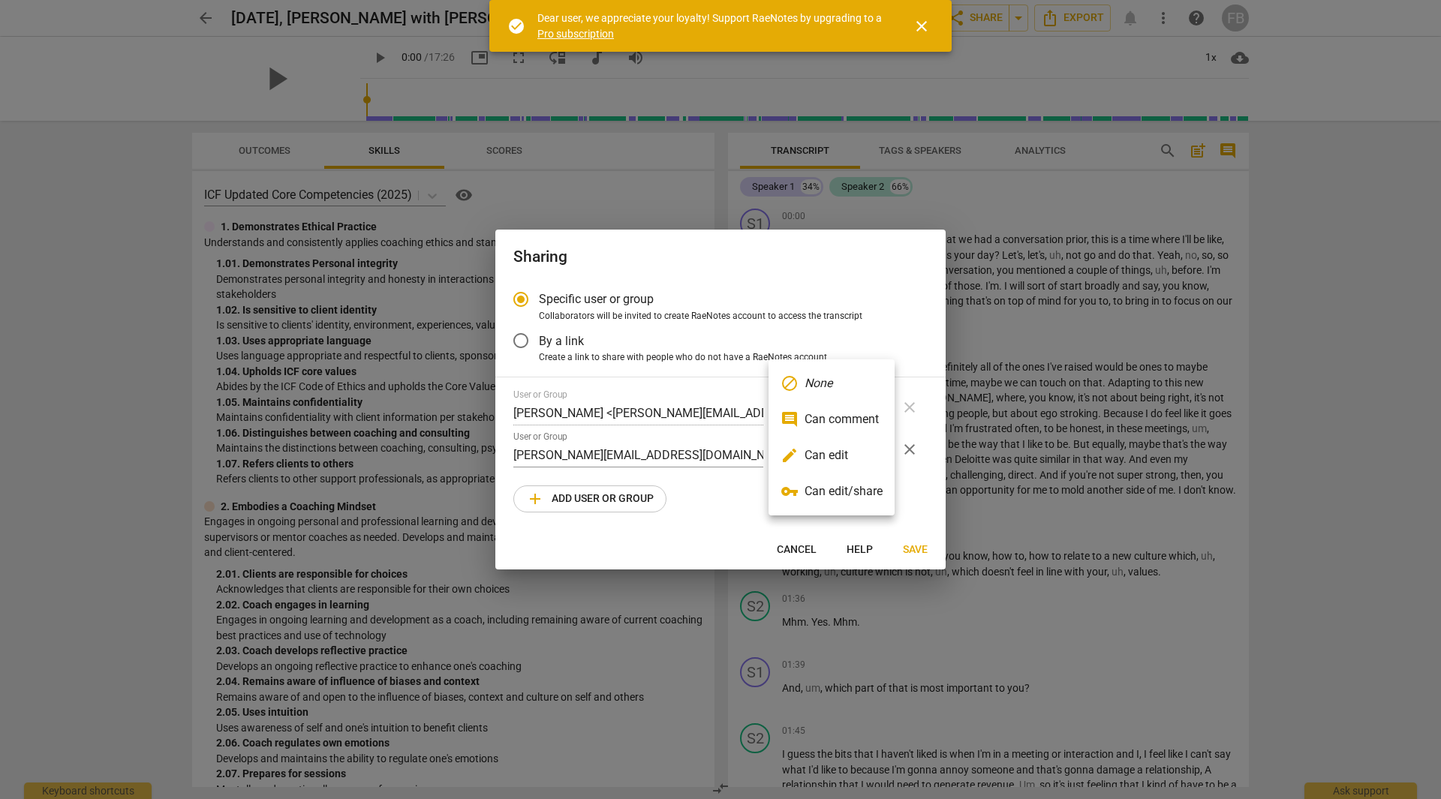
click at [855, 456] on li "edit Can edit" at bounding box center [832, 456] width 126 height 36
radio input "false"
click at [920, 545] on span "Save" at bounding box center [915, 550] width 25 height 15
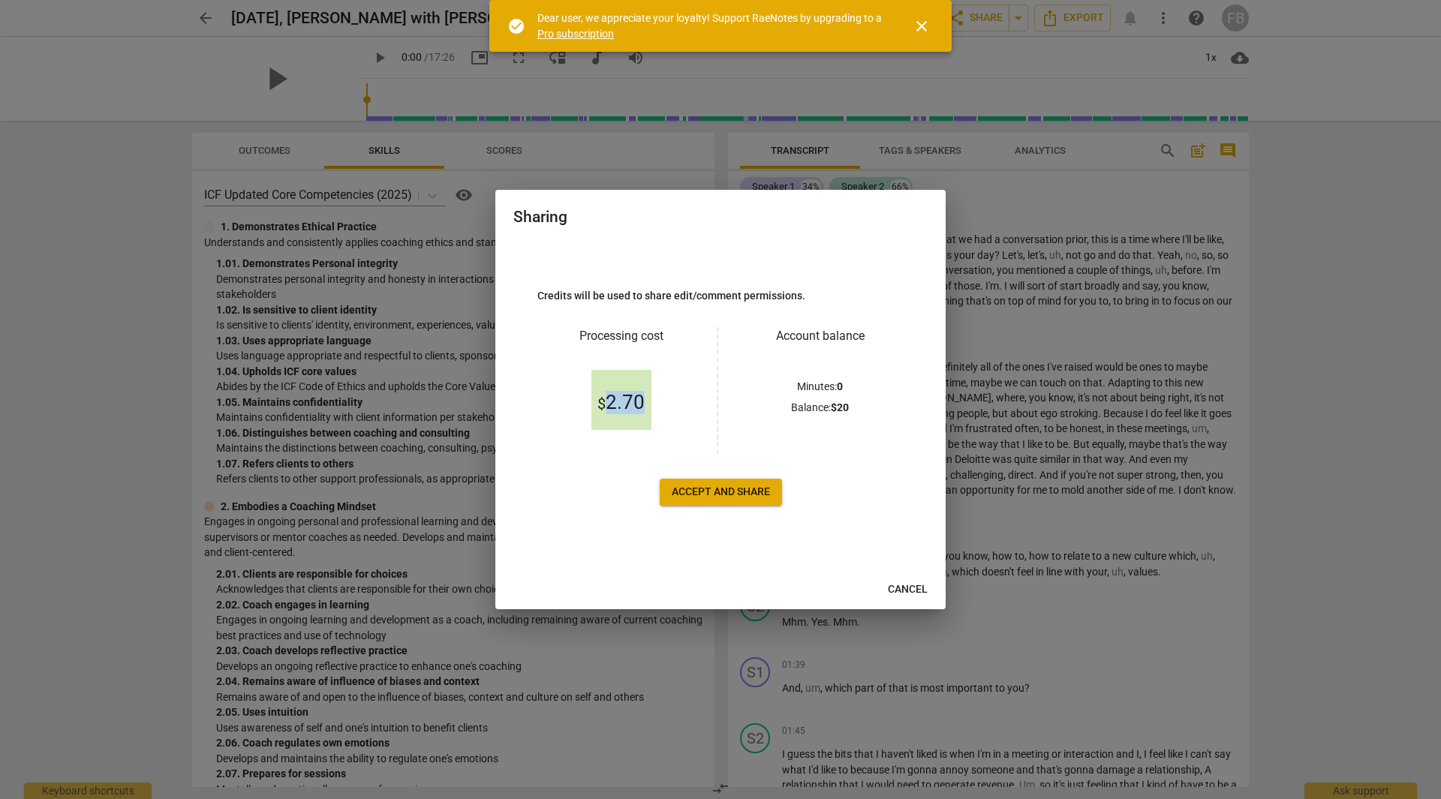
drag, startPoint x: 676, startPoint y: 408, endPoint x: 721, endPoint y: 408, distance: 45.8
click at [704, 408] on div "$ 2.70" at bounding box center [620, 400] width 167 height 110
click at [691, 407] on div "$ 2.70" at bounding box center [620, 400] width 167 height 110
click at [727, 490] on span "Accept and share" at bounding box center [721, 492] width 98 height 15
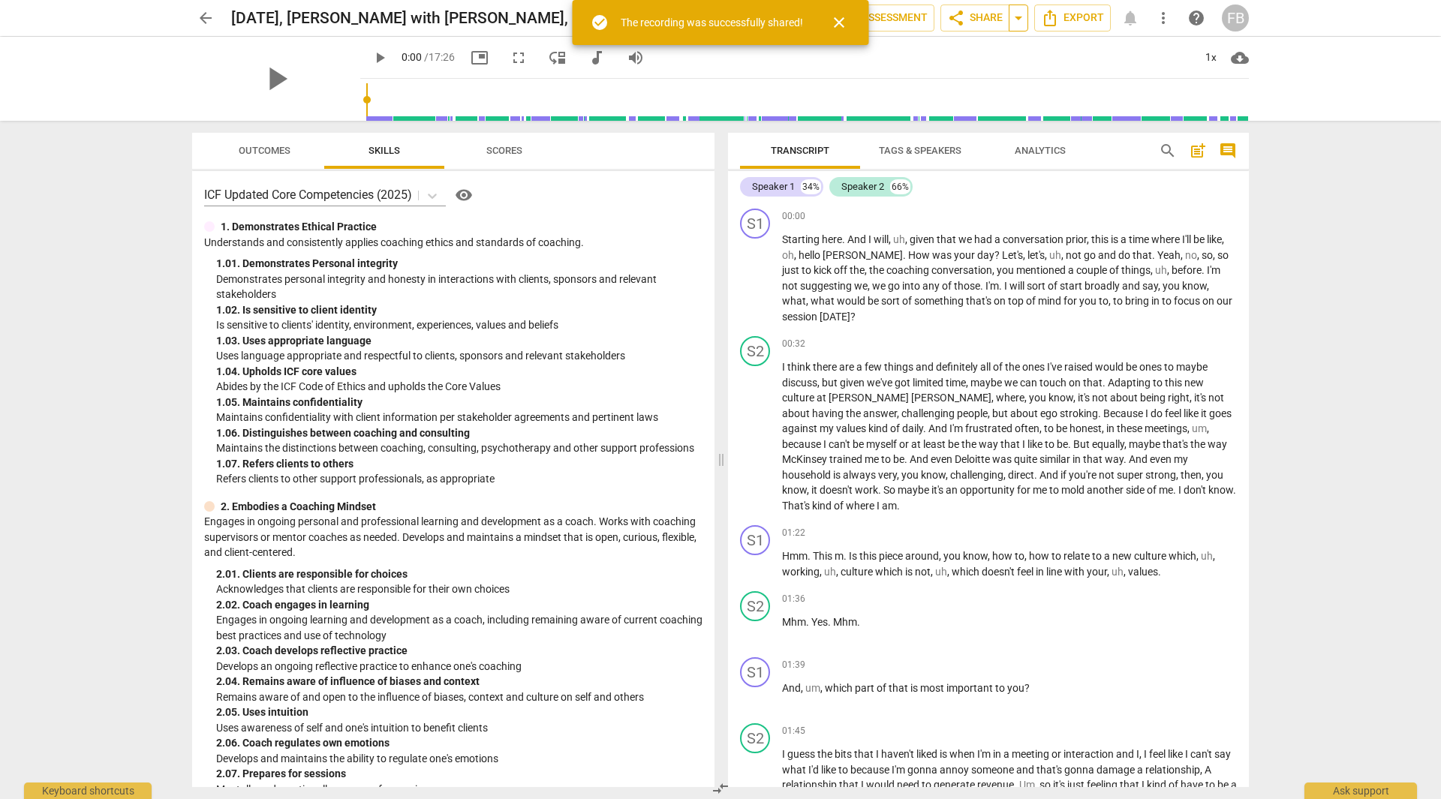
click at [1018, 17] on span "arrow_drop_down" at bounding box center [1019, 18] width 18 height 18
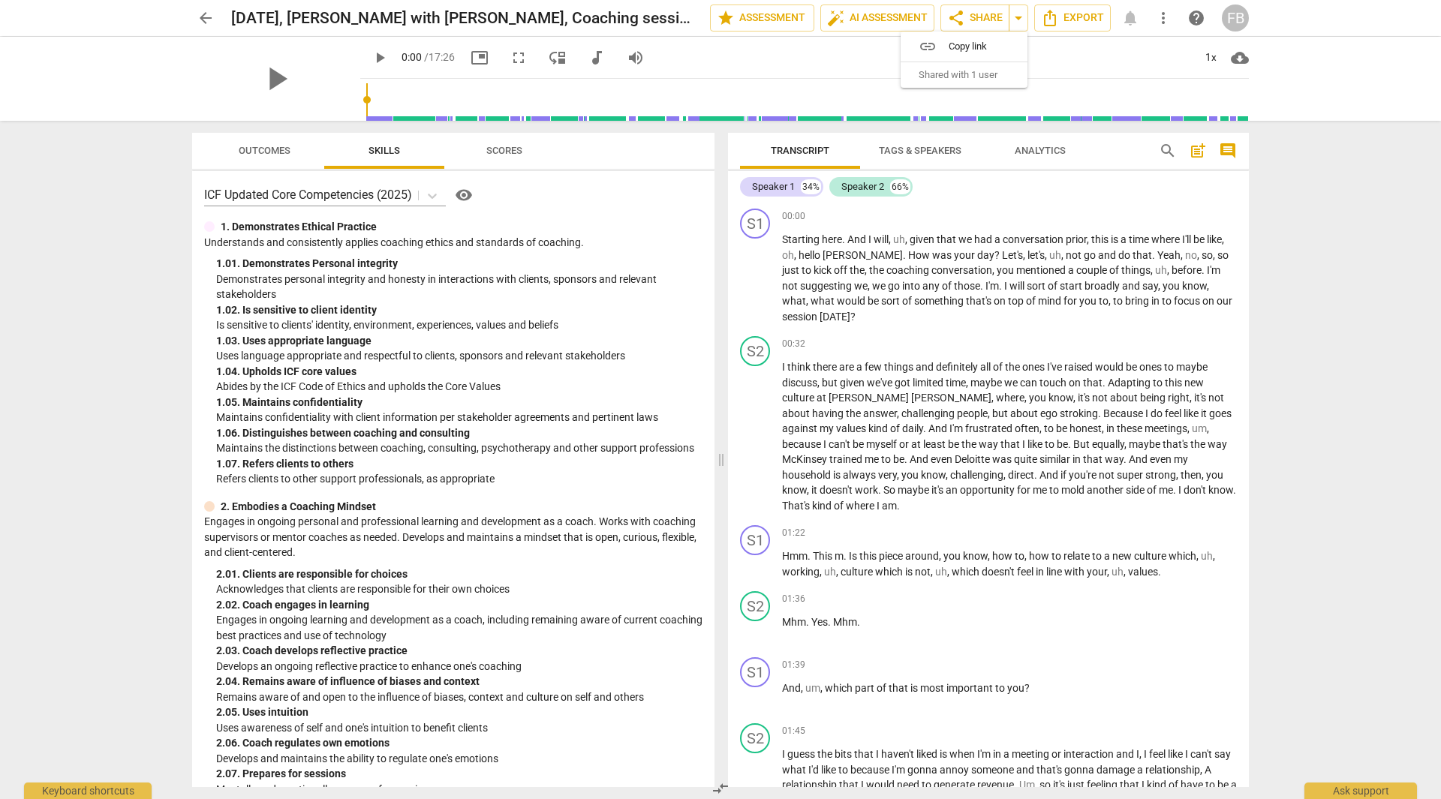
click at [967, 39] on span "Copy link" at bounding box center [973, 46] width 49 height 14
click at [1056, 17] on icon "Export" at bounding box center [1050, 18] width 12 height 17
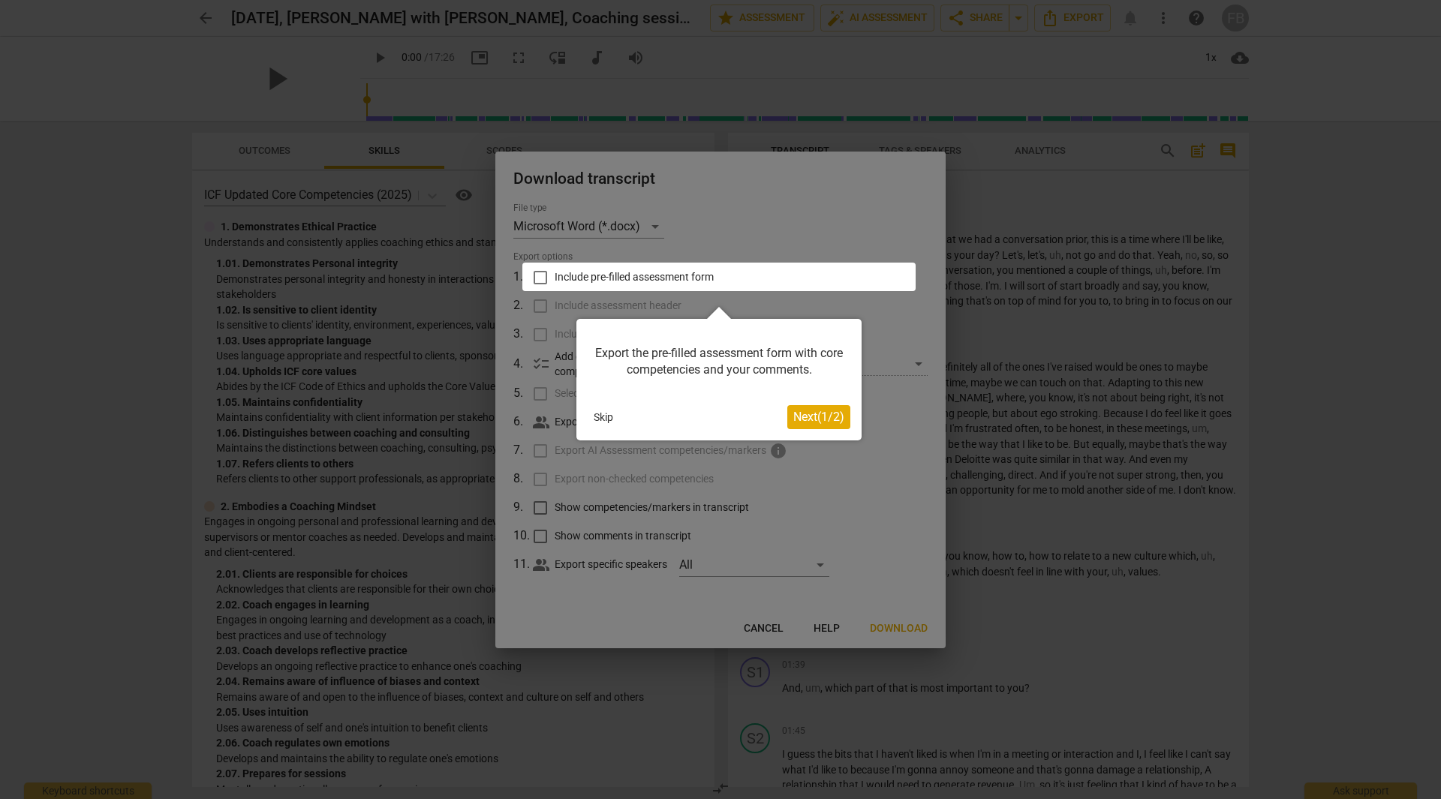
click at [596, 415] on button "Skip" at bounding box center [604, 417] width 32 height 23
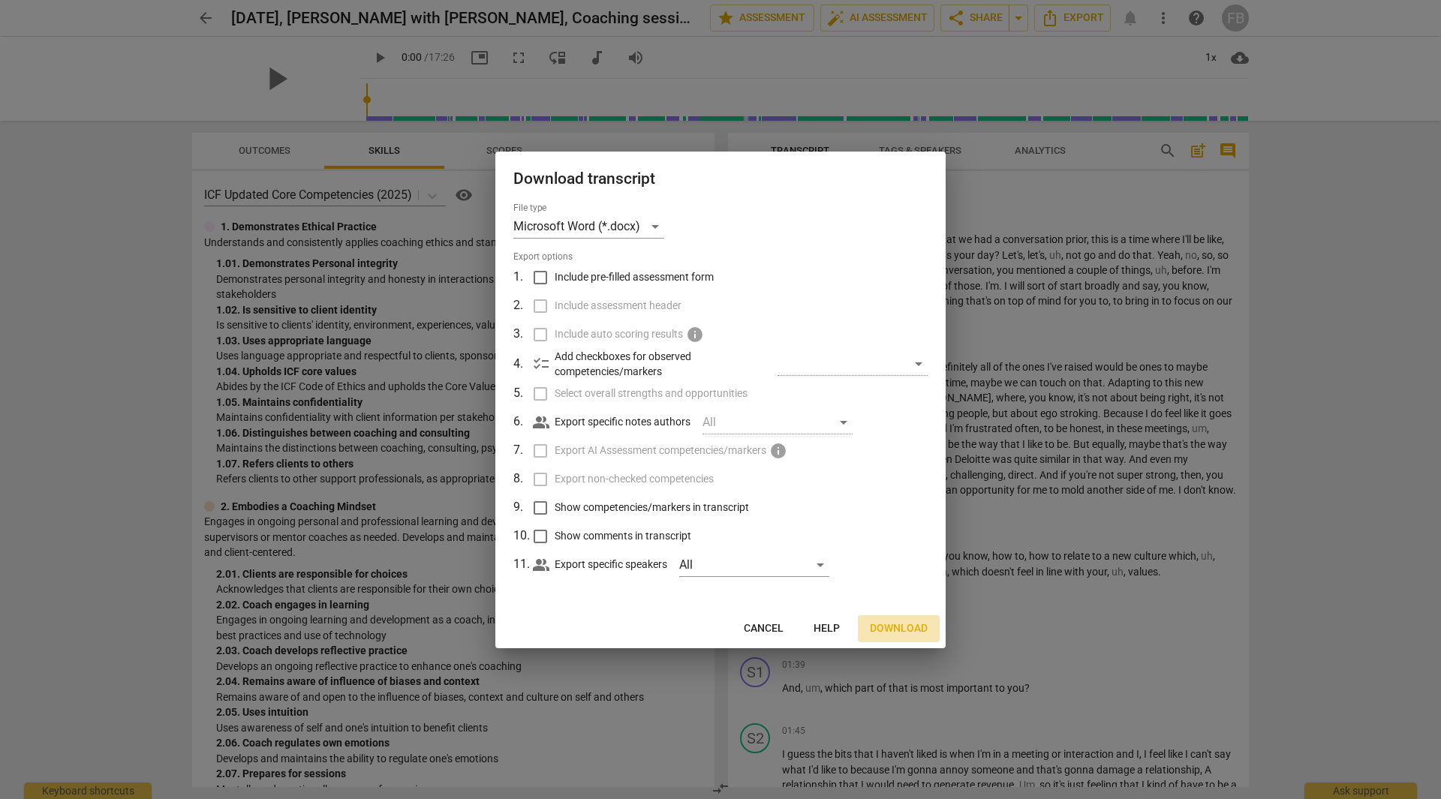
click at [886, 627] on span "Download" at bounding box center [899, 628] width 58 height 15
